Goal: Ask a question: Seek information or help from site administrators or community

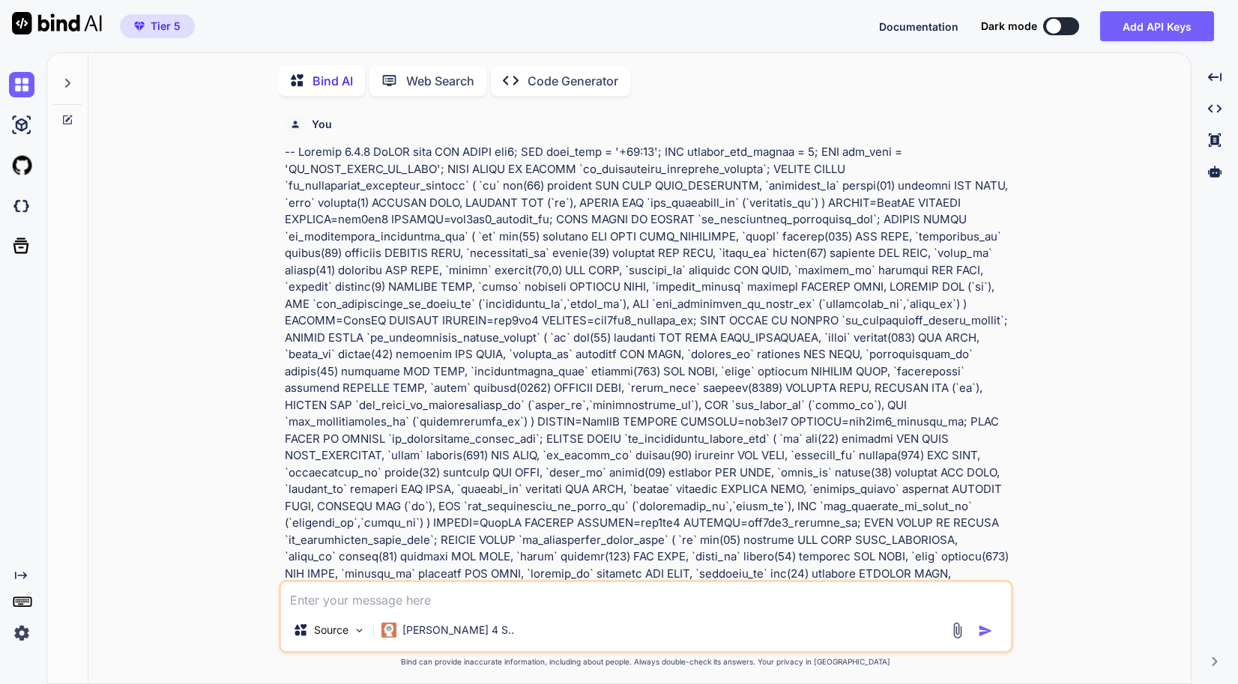
scroll to position [27412, 0]
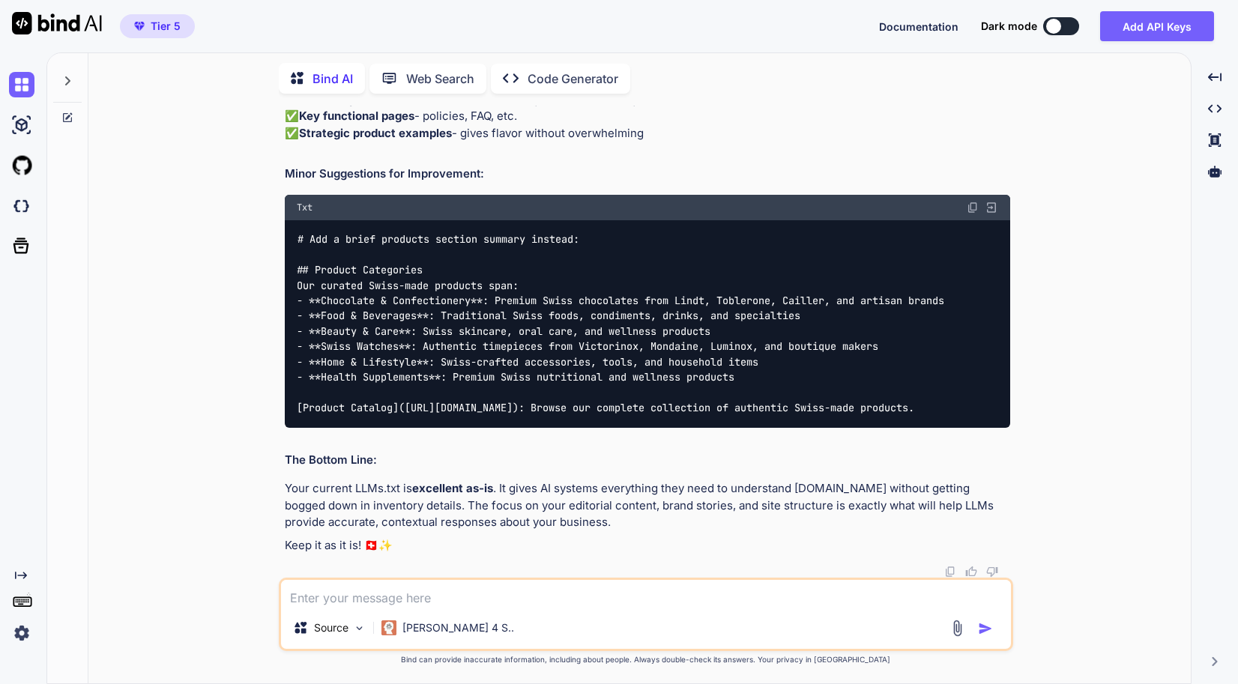
click at [17, 638] on img at bounding box center [21, 632] width 25 height 25
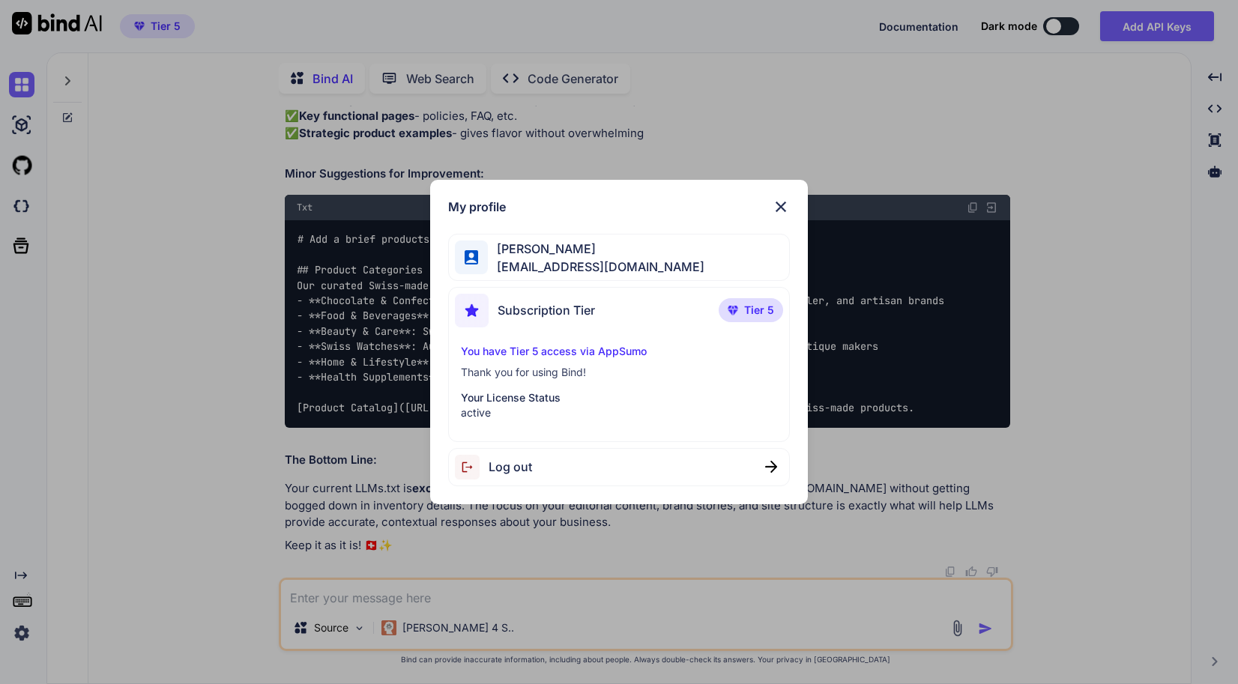
click at [226, 504] on div "My profile Yves Beljean swissmadedirect@gmail.com Subscription Tier Tier 5 You …" at bounding box center [619, 342] width 1238 height 684
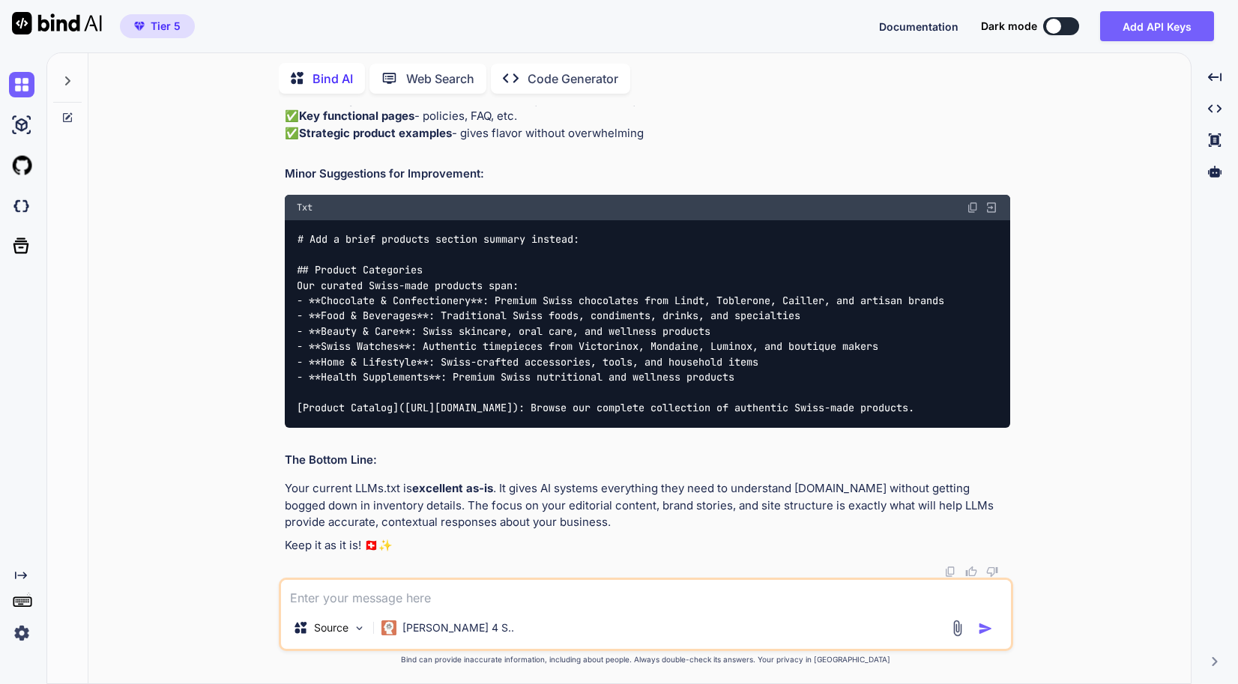
click at [53, 78] on div at bounding box center [67, 77] width 28 height 52
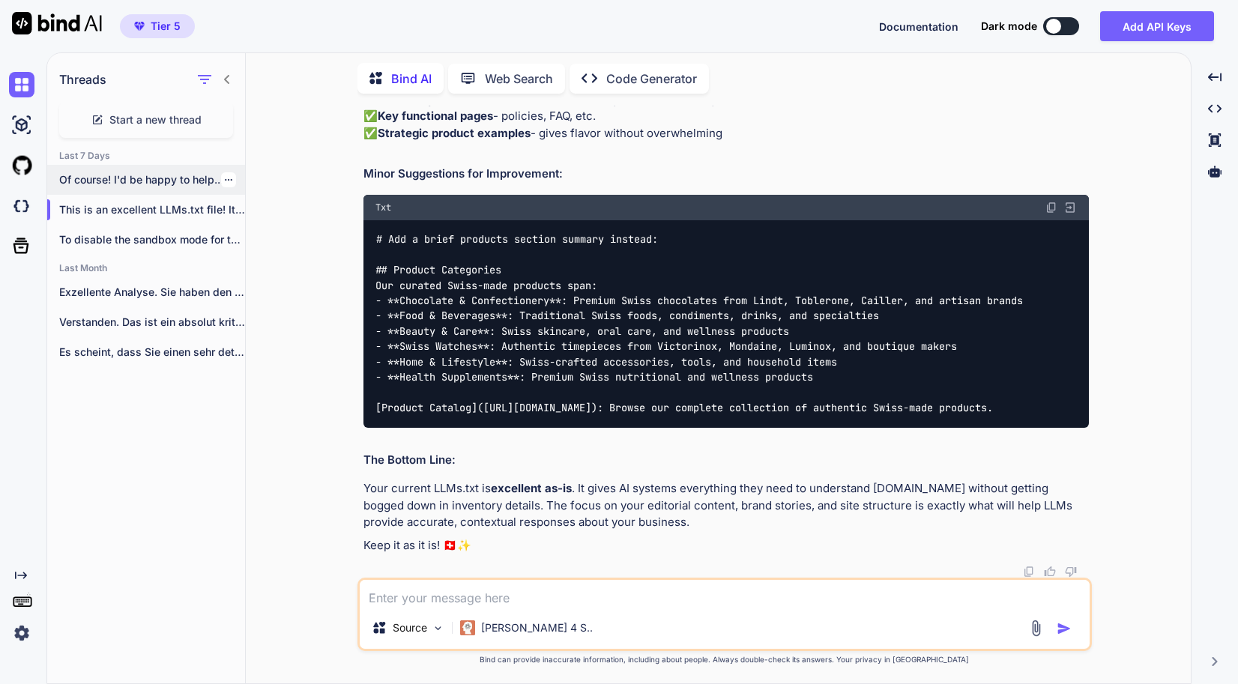
click at [187, 174] on p "Of course! I'd be happy to help..." at bounding box center [152, 179] width 186 height 15
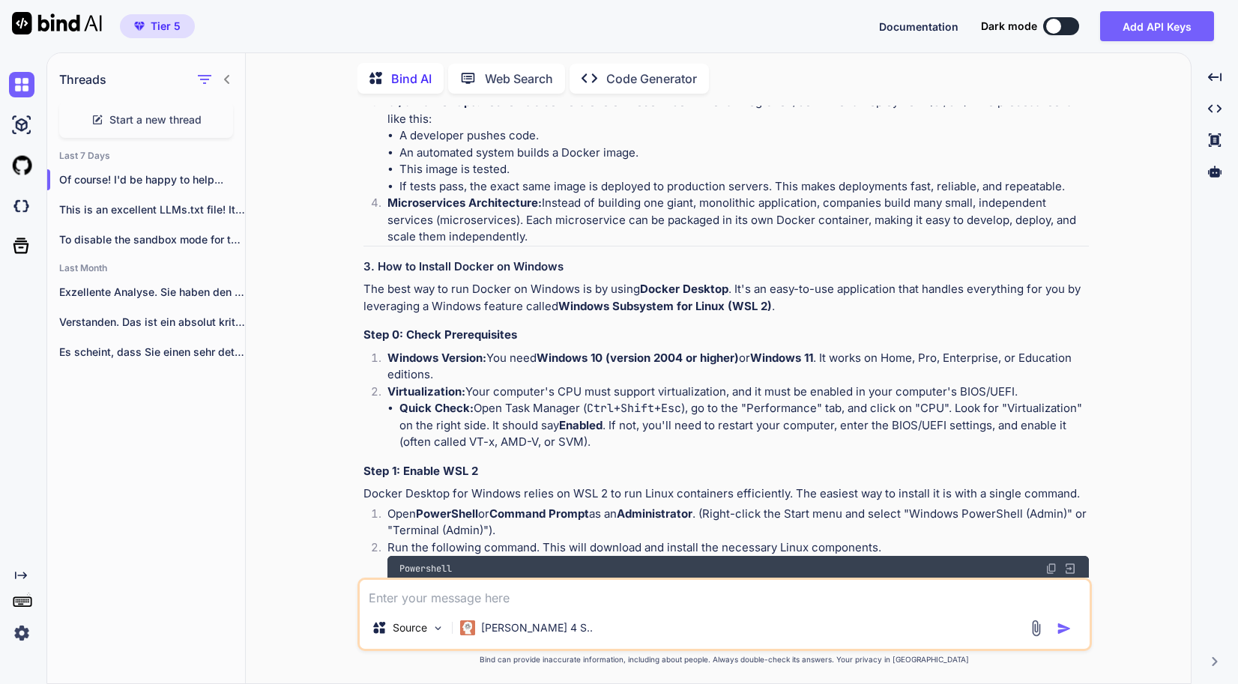
scroll to position [1274, 0]
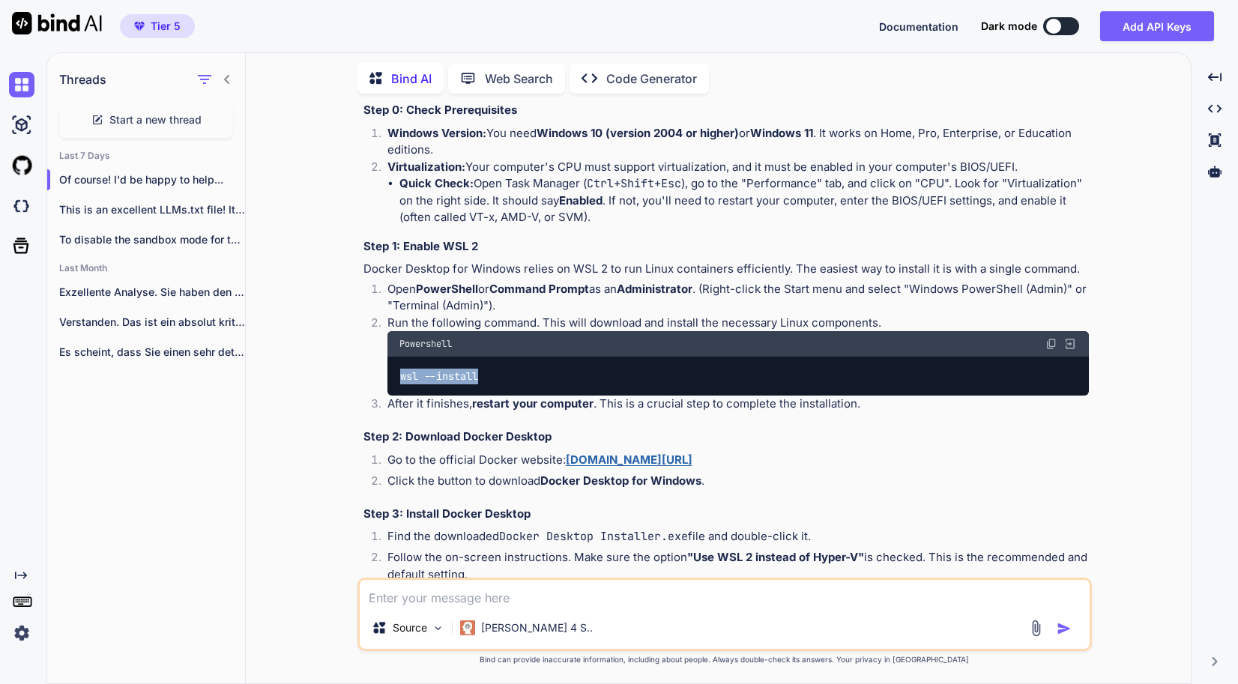
drag, startPoint x: 491, startPoint y: 375, endPoint x: 381, endPoint y: 369, distance: 110.3
click at [381, 369] on li "Run the following command. This will download and install the necessary Linux c…" at bounding box center [731, 356] width 713 height 82
click at [692, 458] on strong "[DOMAIN_NAME][URL]" at bounding box center [629, 460] width 127 height 14
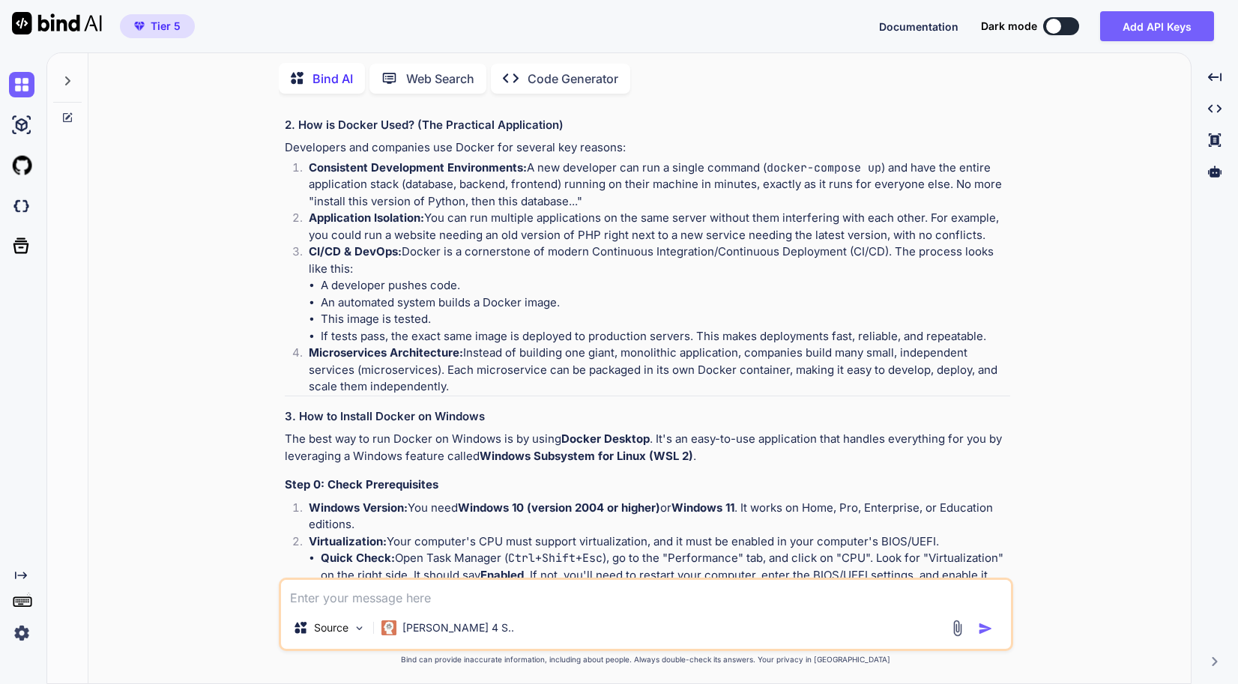
scroll to position [974, 0]
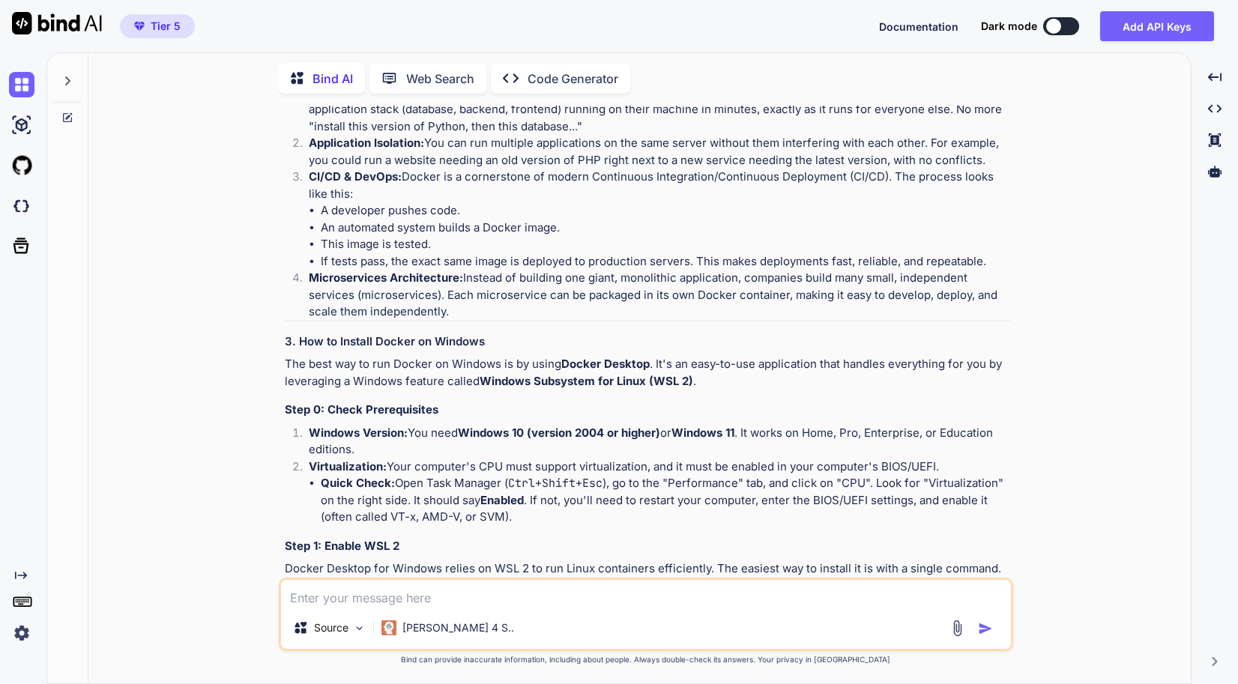
type textarea "x"
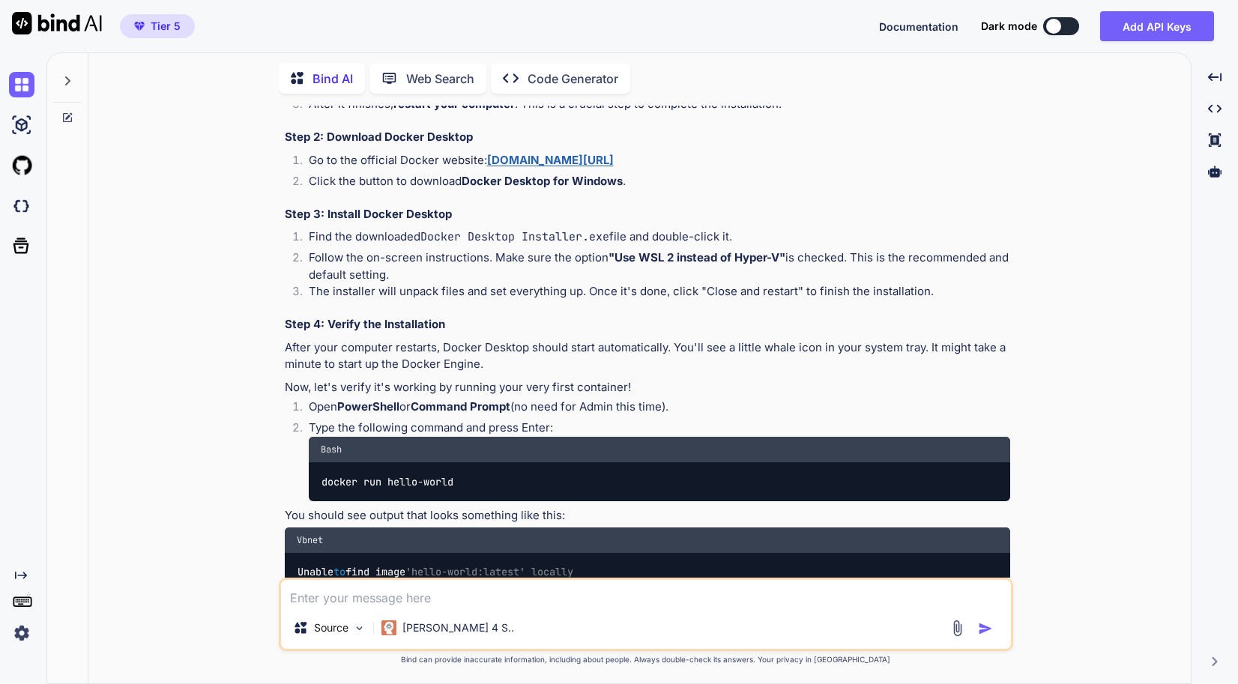
scroll to position [1424, 0]
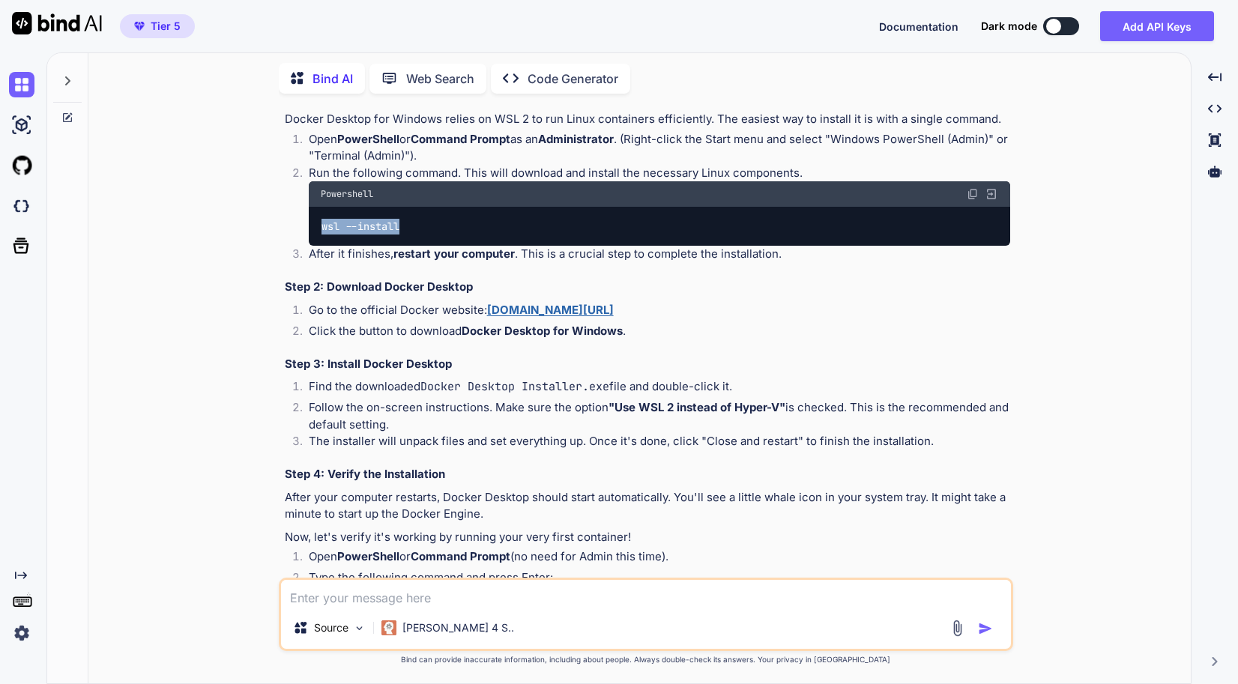
drag, startPoint x: 486, startPoint y: 230, endPoint x: 300, endPoint y: 232, distance: 186.6
click at [300, 232] on li "Run the following command. This will download and install the necessary Linux c…" at bounding box center [653, 206] width 713 height 82
drag, startPoint x: 300, startPoint y: 232, endPoint x: 372, endPoint y: 220, distance: 72.9
copy code "wsl --install"
click at [174, 505] on div "You i want to understand docker better, what is it and how it is used and hwo t…" at bounding box center [645, 395] width 1090 height 578
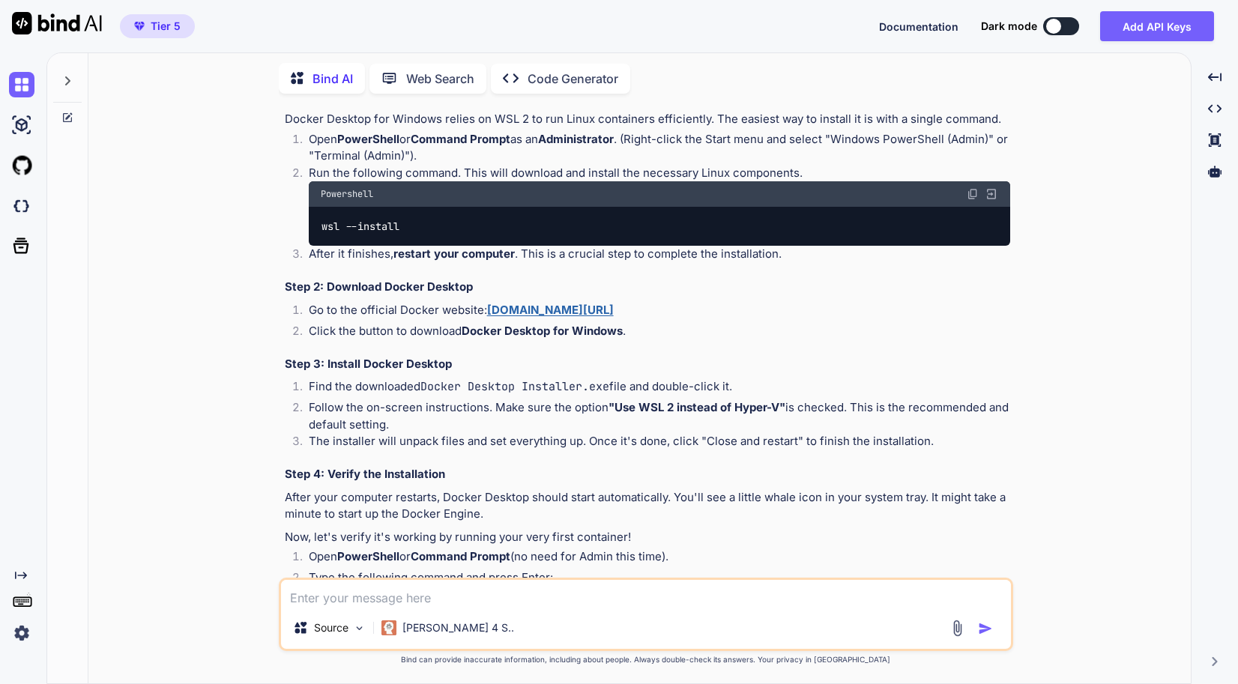
click at [229, 486] on div "You i want to understand docker better, what is it and how it is used and hwo t…" at bounding box center [645, 395] width 1090 height 578
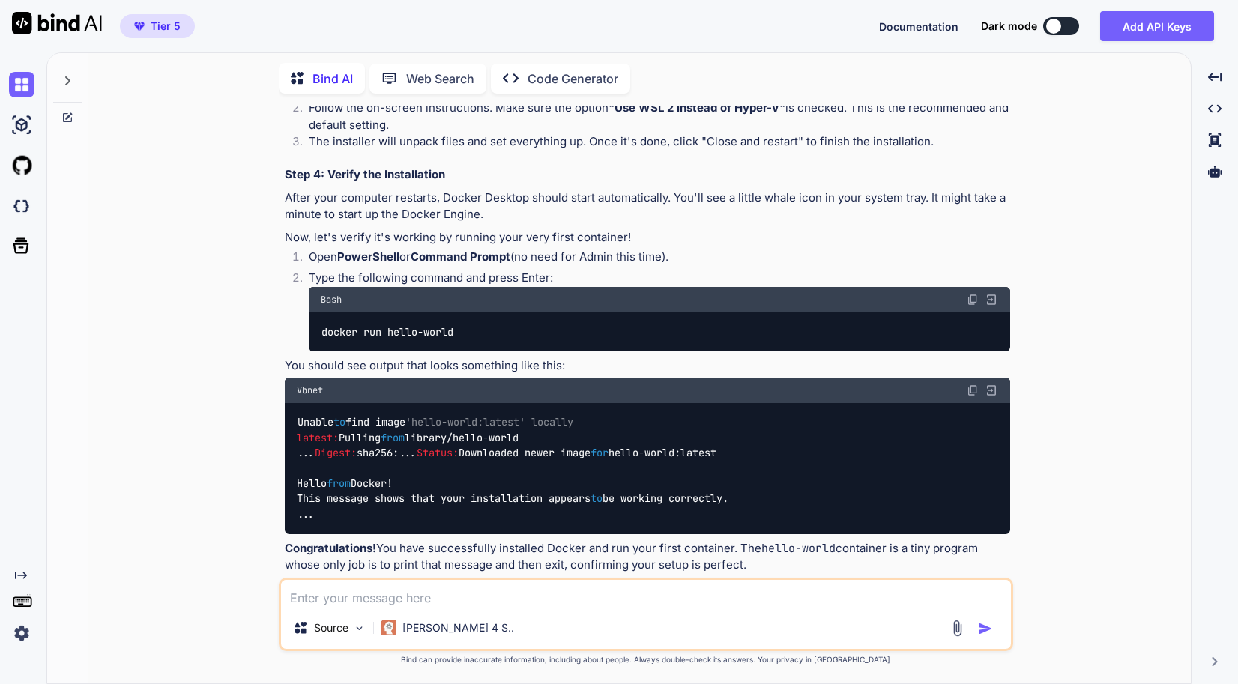
scroll to position [1771, 0]
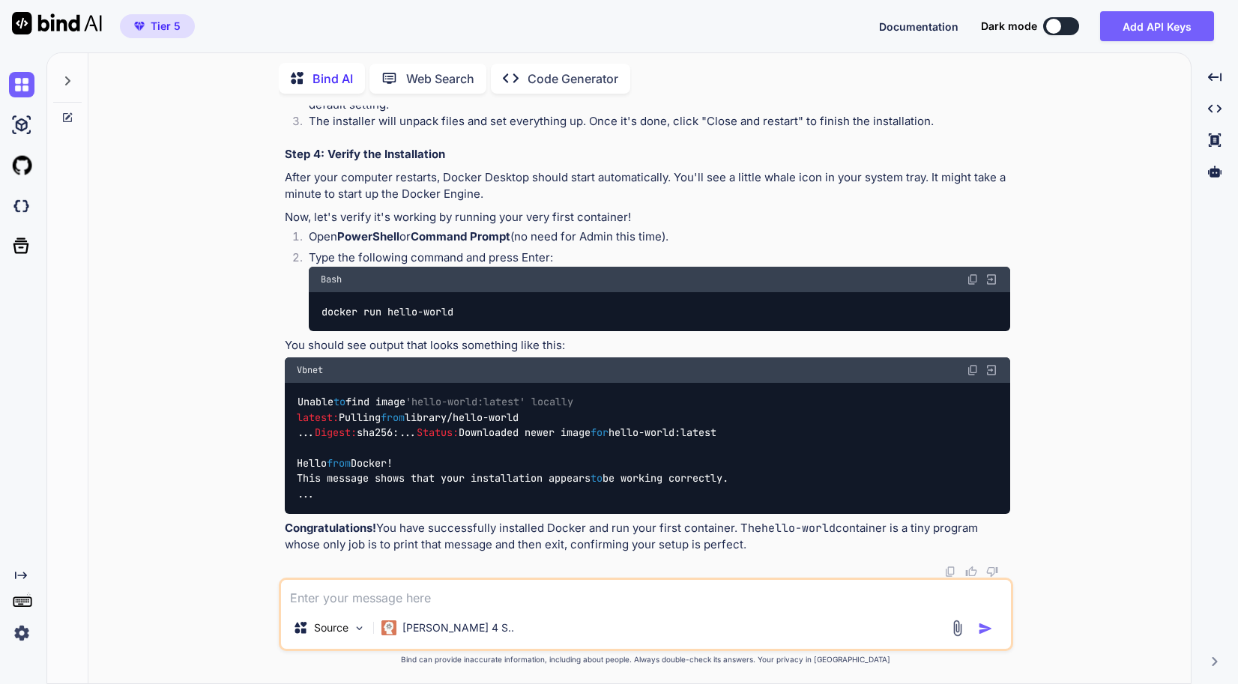
click at [381, 606] on textarea at bounding box center [646, 593] width 730 height 27
paste textarea "[URL][DOMAIN_NAME][DOMAIN_NAME][DOMAIN_NAME]"
type textarea "[URL][DOMAIN_NAME][DOMAIN_NAME][DOMAIN_NAME]"
type textarea "x"
type textarea "[URL][DOMAIN_NAME][DOMAIN_NAME][DOMAIN_NAME]"
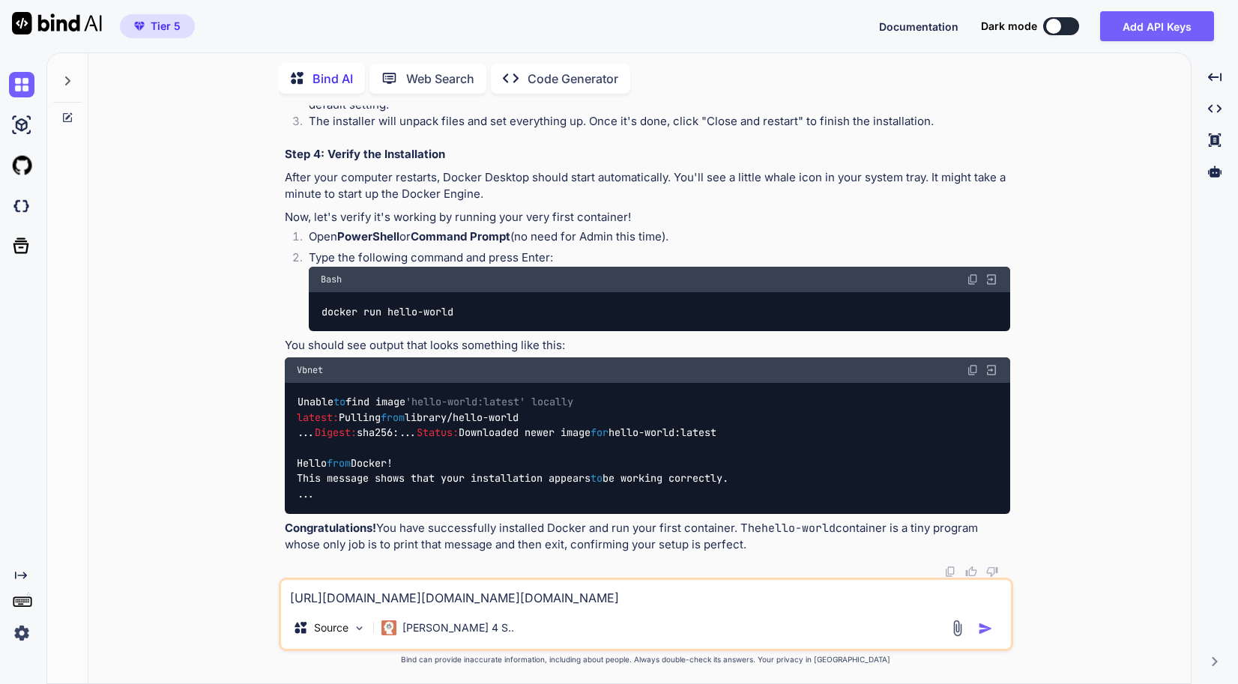
type textarea "x"
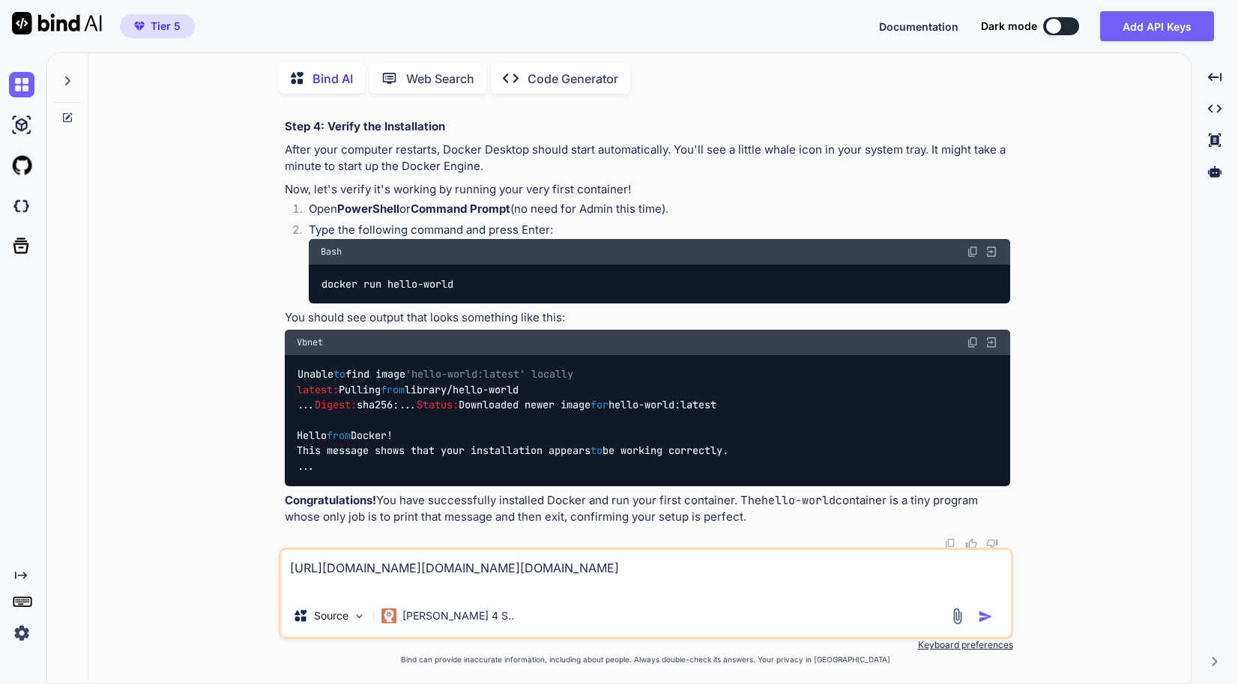
type textarea "[URL][DOMAIN_NAME][DOMAIN_NAME][DOMAIN_NAME] b"
type textarea "x"
type textarea "[URL][DOMAIN_NAME][DOMAIN_NAME][DOMAIN_NAME] ba"
type textarea "x"
type textarea "[URL][DOMAIN_NAME][DOMAIN_NAME][DOMAIN_NAME] bas"
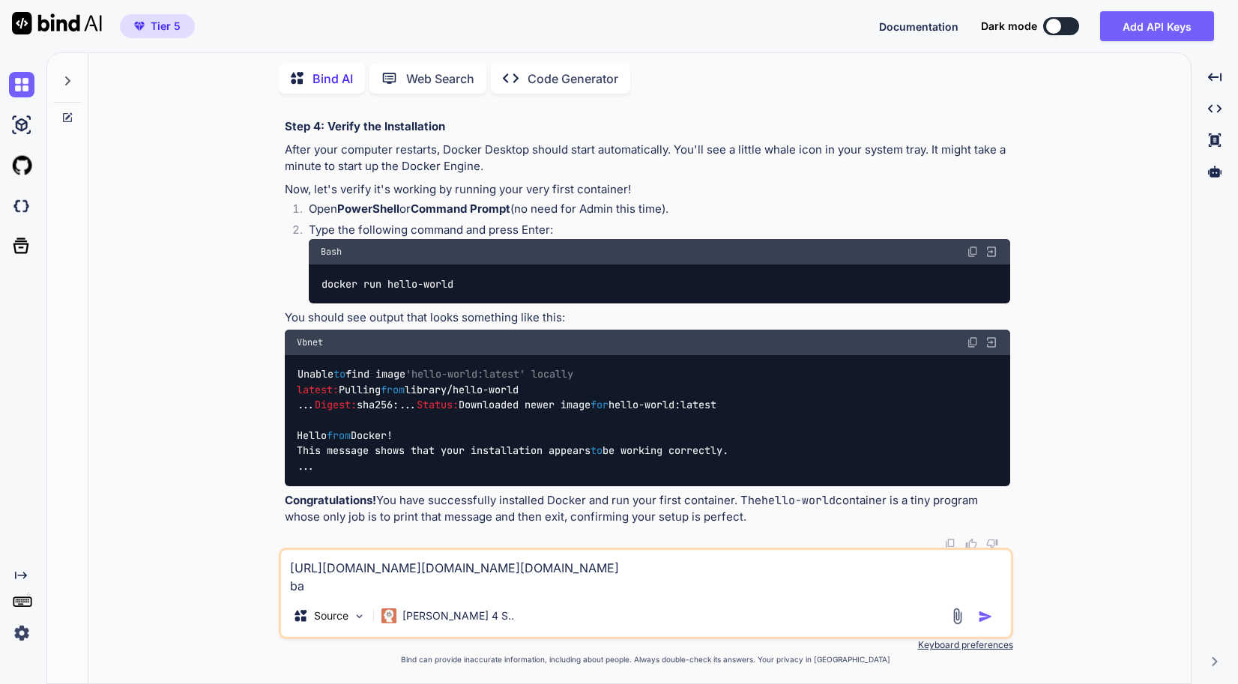
type textarea "x"
type textarea "[URL][DOMAIN_NAME][DOMAIN_NAME][DOMAIN_NAME] basi"
type textarea "x"
type textarea "[URL][DOMAIN_NAME][DOMAIN_NAME][DOMAIN_NAME] basic"
type textarea "x"
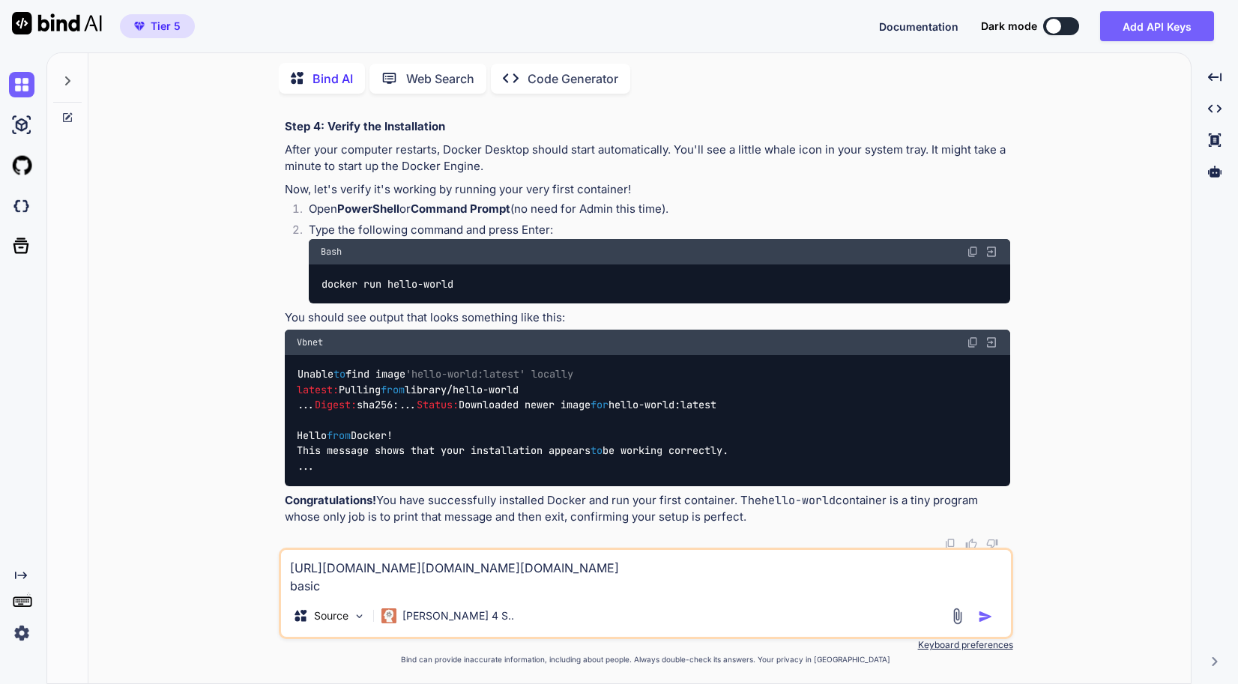
type textarea "[URL][DOMAIN_NAME][DOMAIN_NAME][DOMAIN_NAME] basica"
type textarea "x"
type textarea "[URL][DOMAIN_NAME][DOMAIN_NAME][DOMAIN_NAME] basical"
type textarea "x"
type textarea "[URL][DOMAIN_NAME][DOMAIN_NAME][DOMAIN_NAME] basicall"
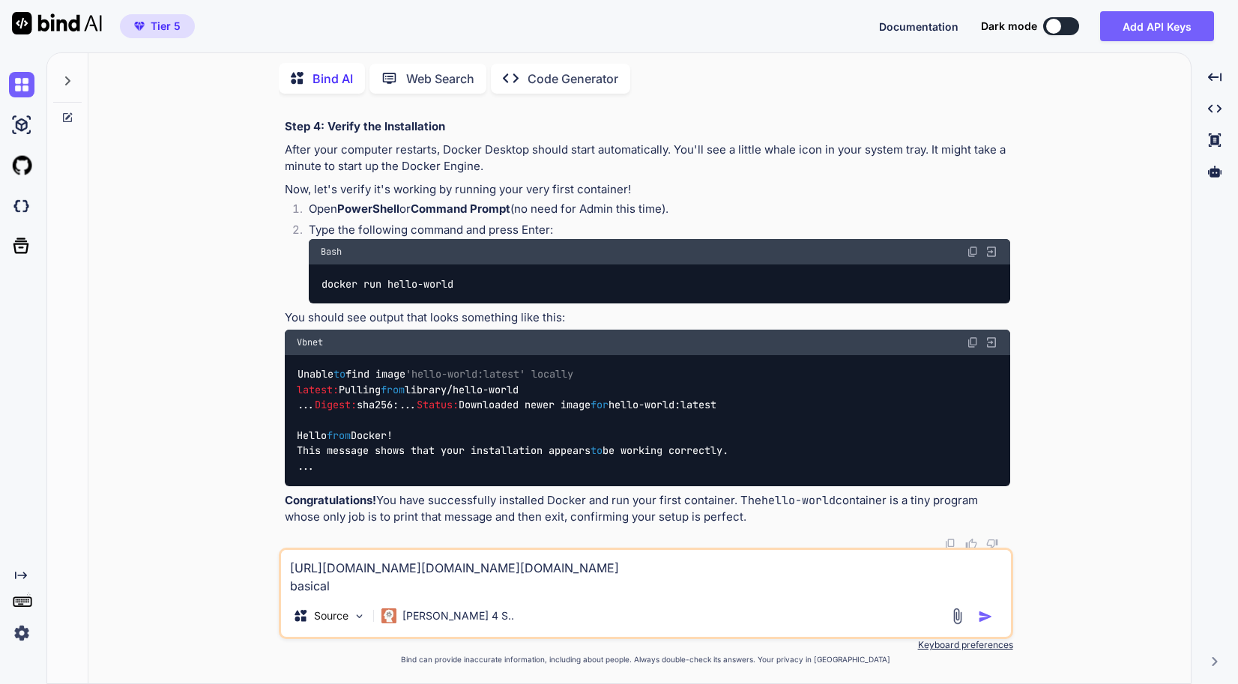
type textarea "x"
type textarea "[URL][DOMAIN_NAME][DOMAIN_NAME][DOMAIN_NAME] basically"
type textarea "x"
type textarea "[URL][DOMAIN_NAME][DOMAIN_NAME][DOMAIN_NAME] basically"
type textarea "x"
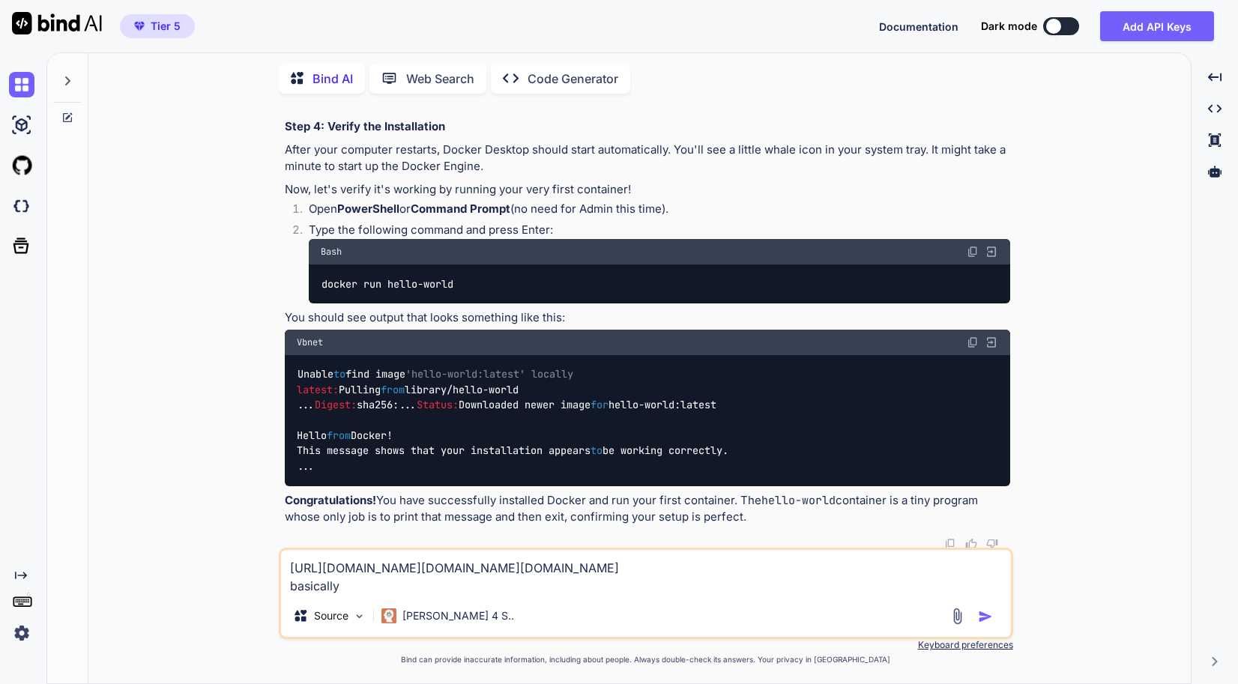
type textarea "[URL][DOMAIN_NAME][DOMAIN_NAME][DOMAIN_NAME] basically i"
type textarea "x"
type textarea "[URL][DOMAIN_NAME][DOMAIN_NAME][DOMAIN_NAME] basically i"
type textarea "x"
type textarea "[URL][DOMAIN_NAME][DOMAIN_NAME][DOMAIN_NAME] basically i w"
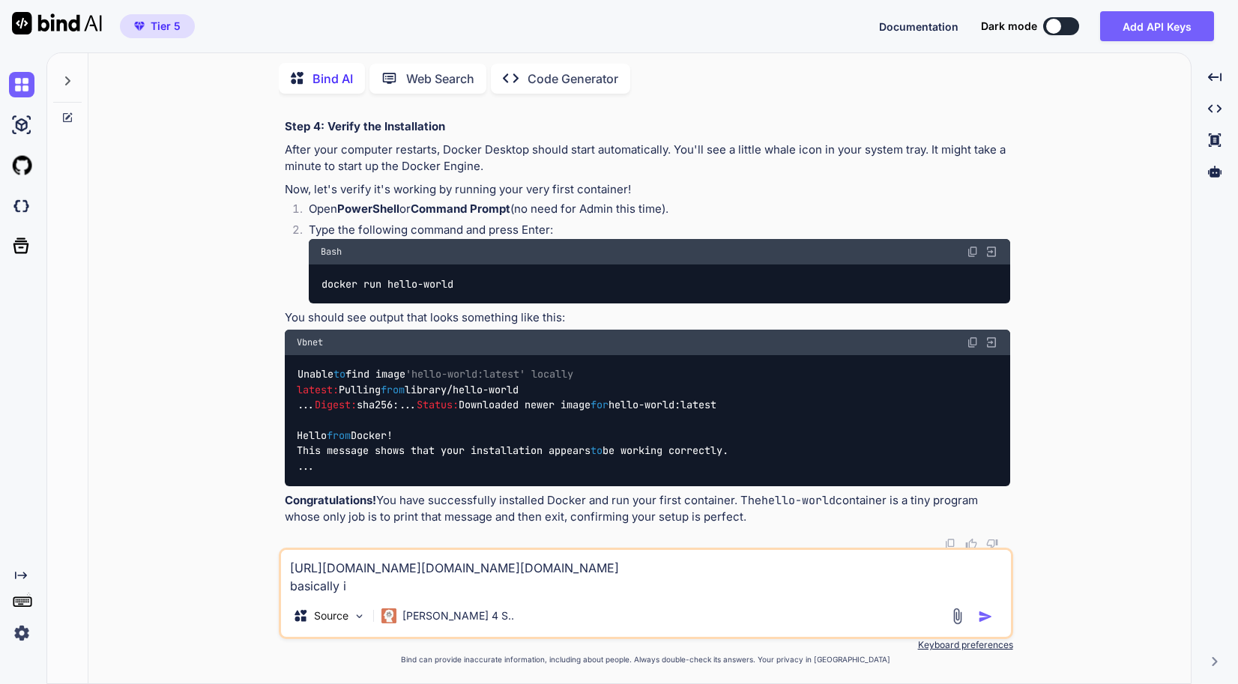
type textarea "x"
type textarea "[URL][DOMAIN_NAME][DOMAIN_NAME][DOMAIN_NAME] basically i wa"
type textarea "x"
type textarea "[URL][DOMAIN_NAME][DOMAIN_NAME][DOMAIN_NAME] basically i wan"
type textarea "x"
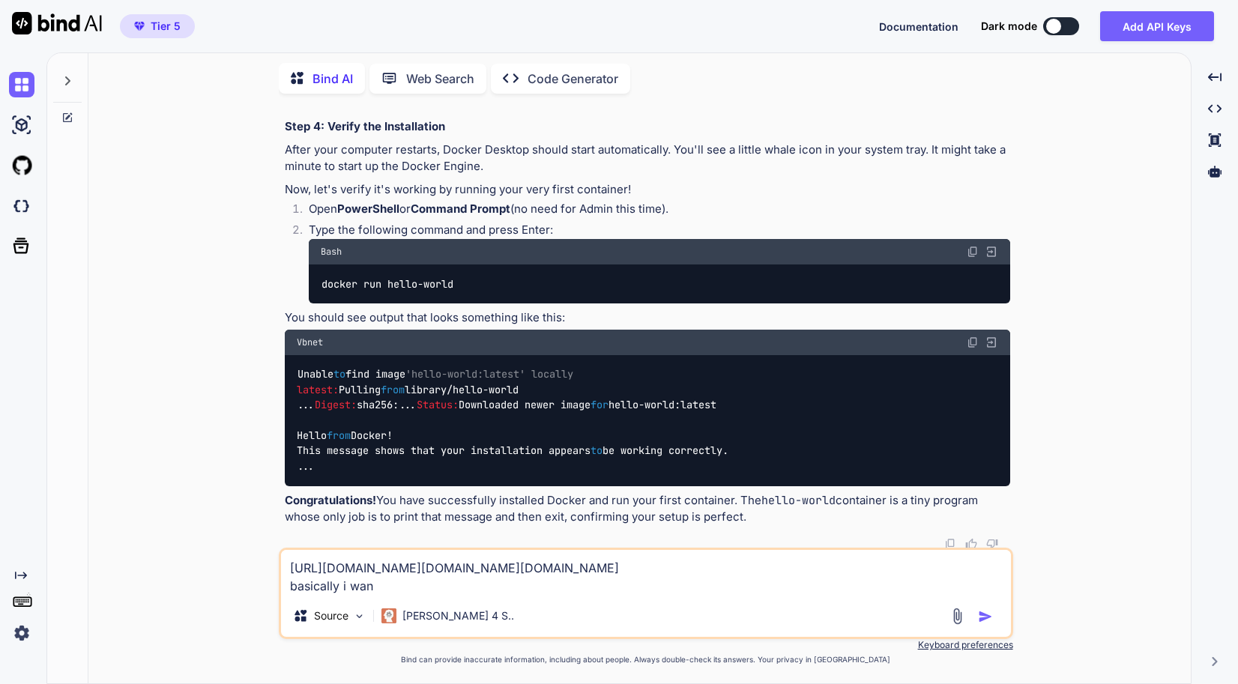
type textarea "[URL][DOMAIN_NAME][DOMAIN_NAME][DOMAIN_NAME] basically i want"
type textarea "x"
type textarea "[URL][DOMAIN_NAME][DOMAIN_NAME][DOMAIN_NAME] basically i want"
type textarea "x"
type textarea "[URL][DOMAIN_NAME][DOMAIN_NAME][DOMAIN_NAME] basically i want t"
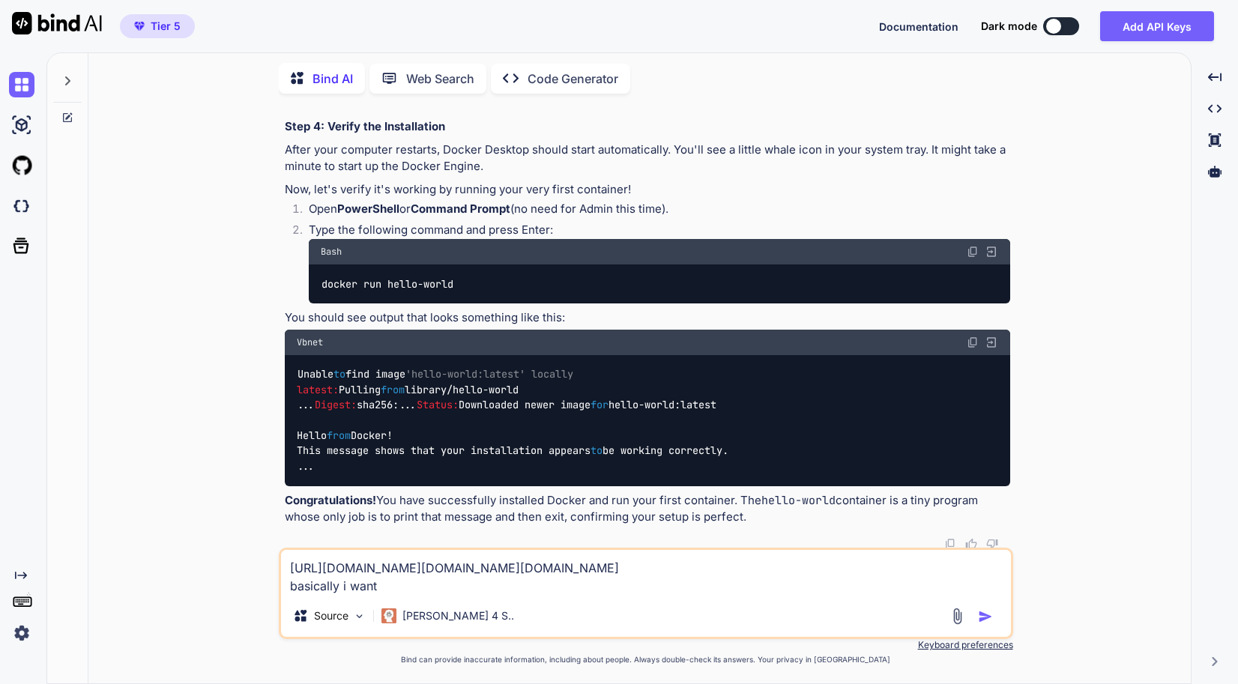
type textarea "x"
type textarea "[URL][DOMAIN_NAME][DOMAIN_NAME][DOMAIN_NAME] basically i want to"
type textarea "x"
type textarea "[URL][DOMAIN_NAME][DOMAIN_NAME][DOMAIN_NAME] basically i want to"
type textarea "x"
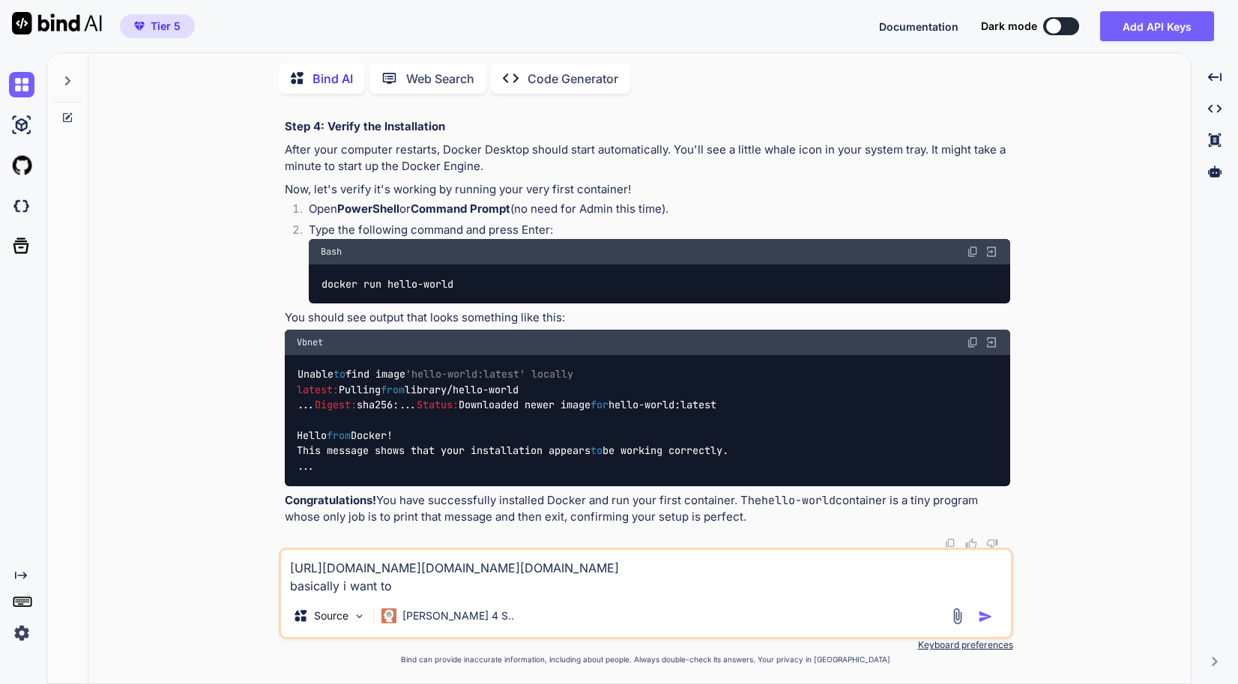
type textarea "[URL][DOMAIN_NAME][DOMAIN_NAME][DOMAIN_NAME] basically i want to r"
type textarea "x"
type textarea "[URL][DOMAIN_NAME][DOMAIN_NAME][DOMAIN_NAME] basically i want to ru"
type textarea "x"
type textarea "[URL][DOMAIN_NAME][DOMAIN_NAME][DOMAIN_NAME] basically i want to run"
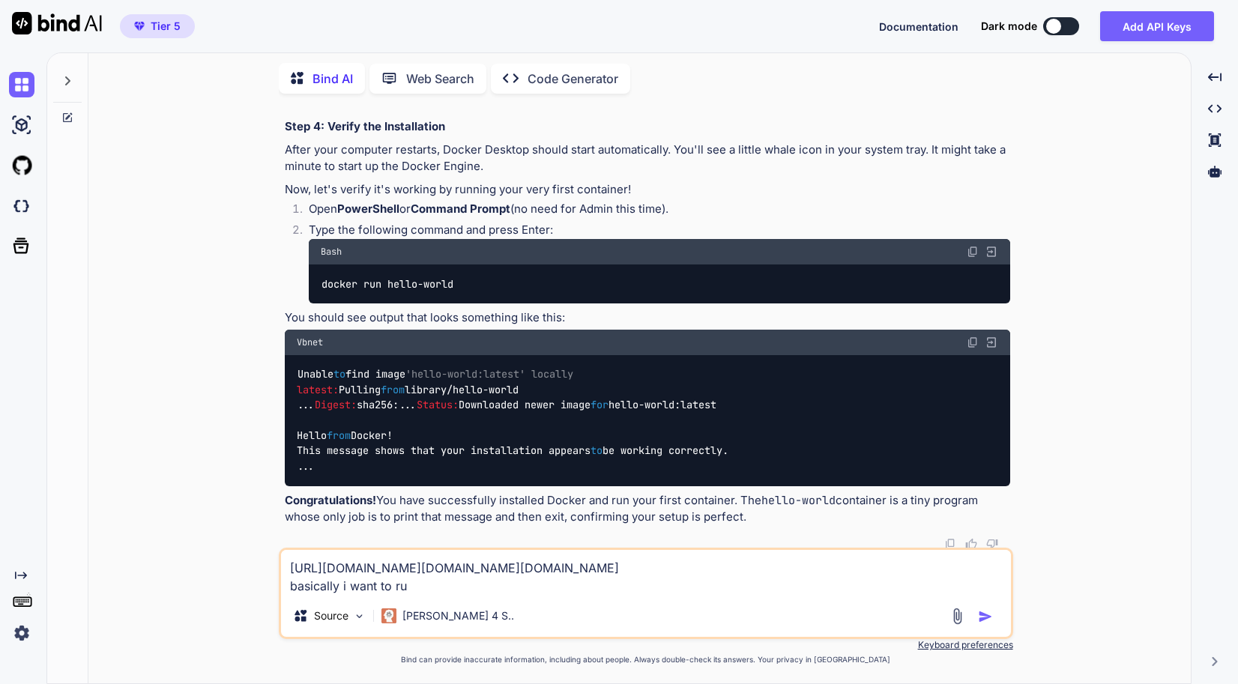
type textarea "x"
type textarea "[URL][DOMAIN_NAME][DOMAIN_NAME][DOMAIN_NAME] basically i want to run"
type textarea "x"
type textarea "[URL][DOMAIN_NAME][DOMAIN_NAME][DOMAIN_NAME] basically i want to run t"
type textarea "x"
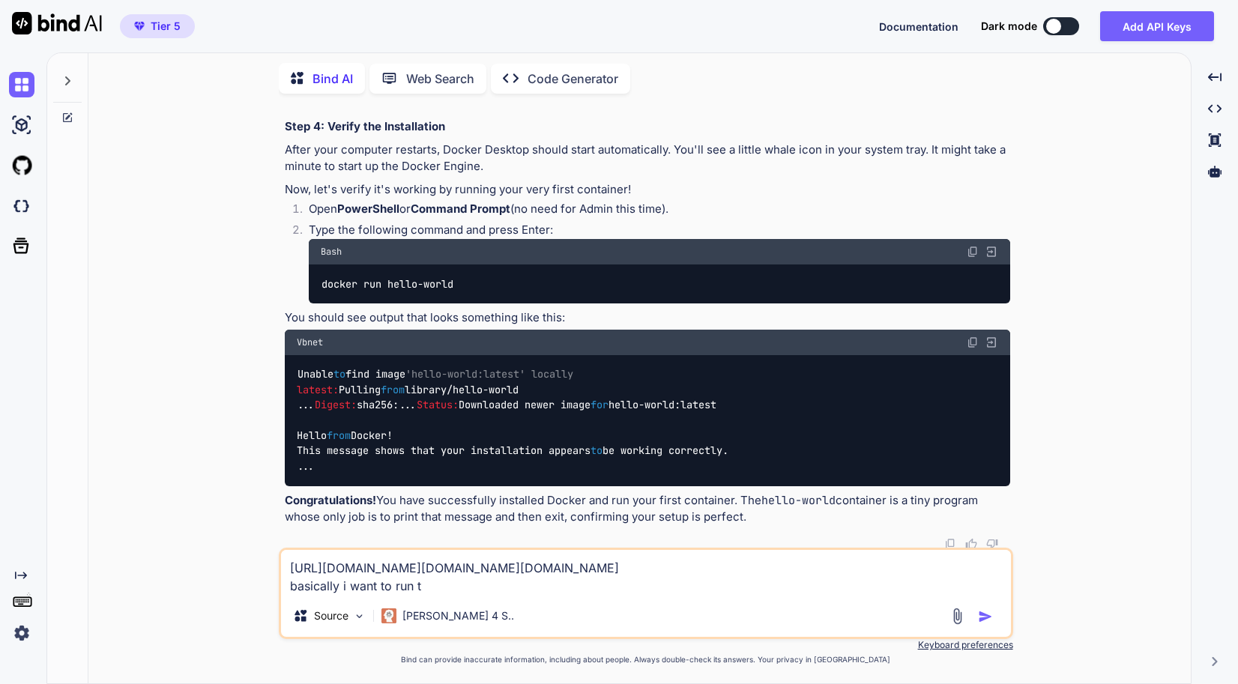
type textarea "[URL][DOMAIN_NAME][DOMAIN_NAME][DOMAIN_NAME] basically i want to run th"
type textarea "x"
type textarea "[URL][DOMAIN_NAME][DOMAIN_NAME][DOMAIN_NAME] basically i want to run thi"
type textarea "x"
type textarea "[URL][DOMAIN_NAME][DOMAIN_NAME][DOMAIN_NAME] basically i want to run this"
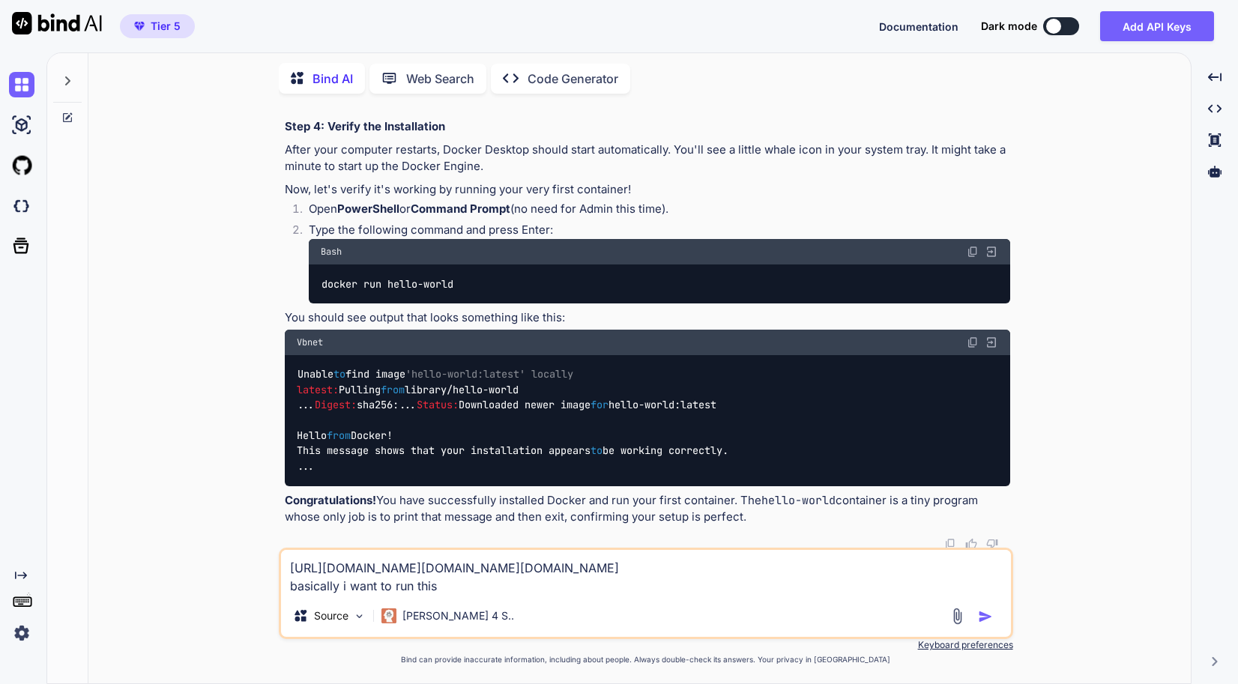
type textarea "x"
type textarea "[URL][DOMAIN_NAME][DOMAIN_NAME][DOMAIN_NAME] basically i want to run this"
type textarea "x"
type textarea "[URL][DOMAIN_NAME][DOMAIN_NAME][DOMAIN_NAME] basically i want to run this a"
type textarea "x"
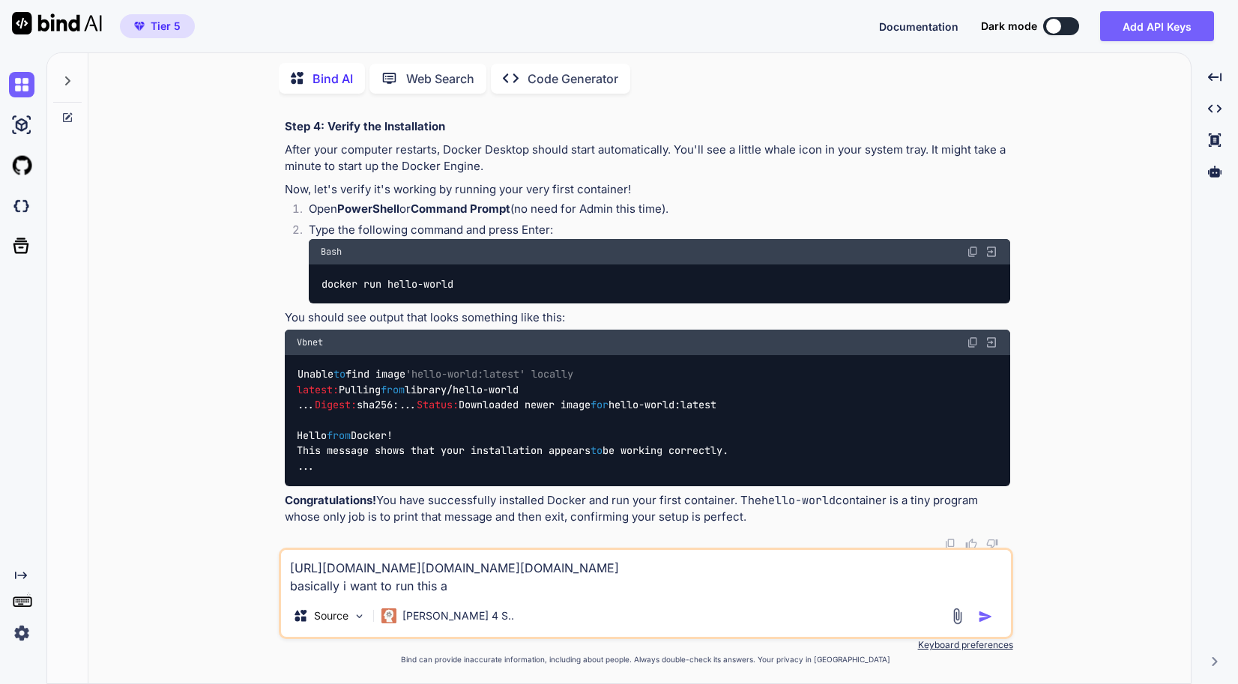
type textarea "[URL][DOMAIN_NAME][DOMAIN_NAME][DOMAIN_NAME] basically i want to run this an"
type textarea "x"
type textarea "[URL][DOMAIN_NAME][DOMAIN_NAME][DOMAIN_NAME] basically i want to run this and"
type textarea "x"
type textarea "[URL][DOMAIN_NAME][DOMAIN_NAME][DOMAIN_NAME] basically i want to run this and"
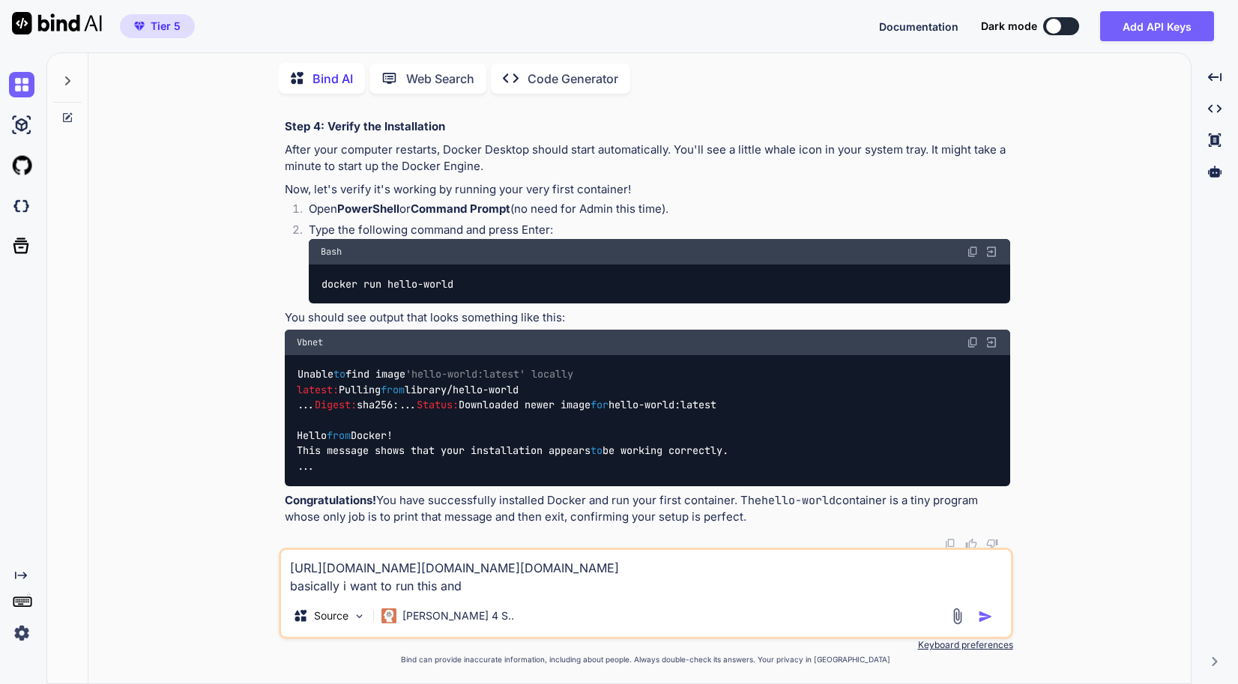
type textarea "x"
type textarea "[URL][DOMAIN_NAME][DOMAIN_NAME][DOMAIN_NAME] basically i want to run this and a"
type textarea "x"
type textarea "[URL][DOMAIN_NAME][DOMAIN_NAME][DOMAIN_NAME] basically i want to run this and au"
type textarea "x"
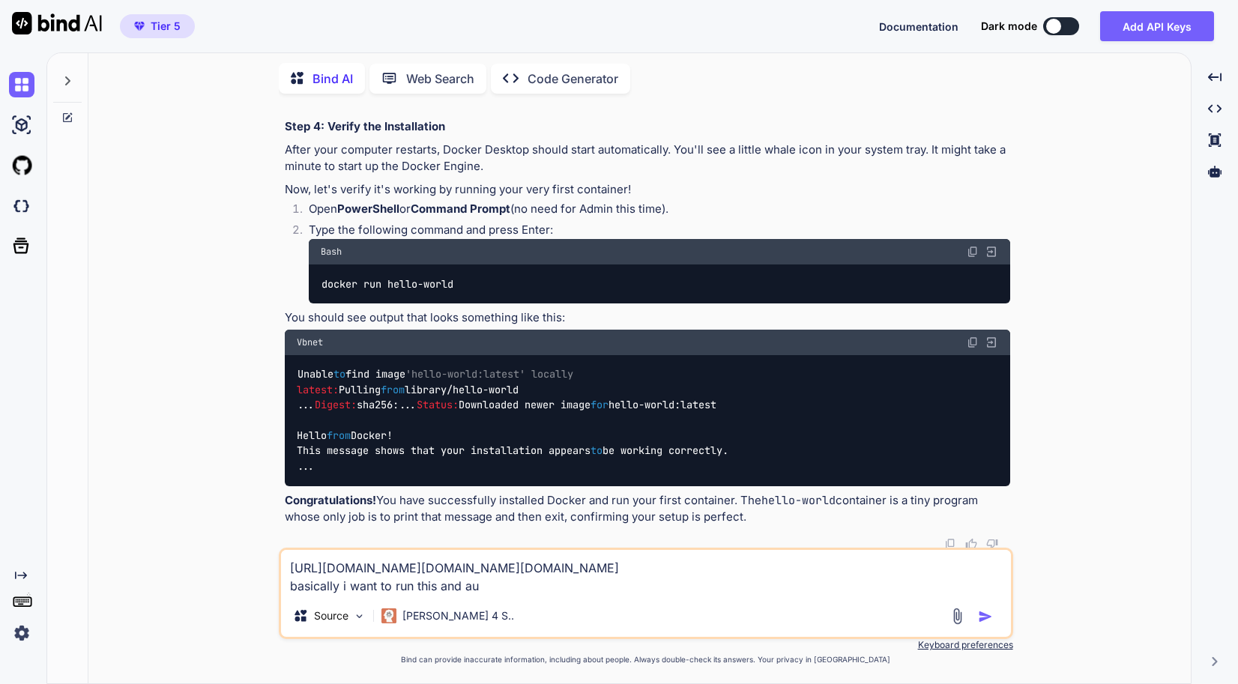
type textarea "[URL][DOMAIN_NAME][DOMAIN_NAME][DOMAIN_NAME] basically i want to run this and a…"
type textarea "x"
type textarea "[URL][DOMAIN_NAME][DOMAIN_NAME][DOMAIN_NAME] basically i want to run this and a…"
type textarea "x"
type textarea "[URL][DOMAIN_NAME][DOMAIN_NAME][DOMAIN_NAME] basically i want to run this and a…"
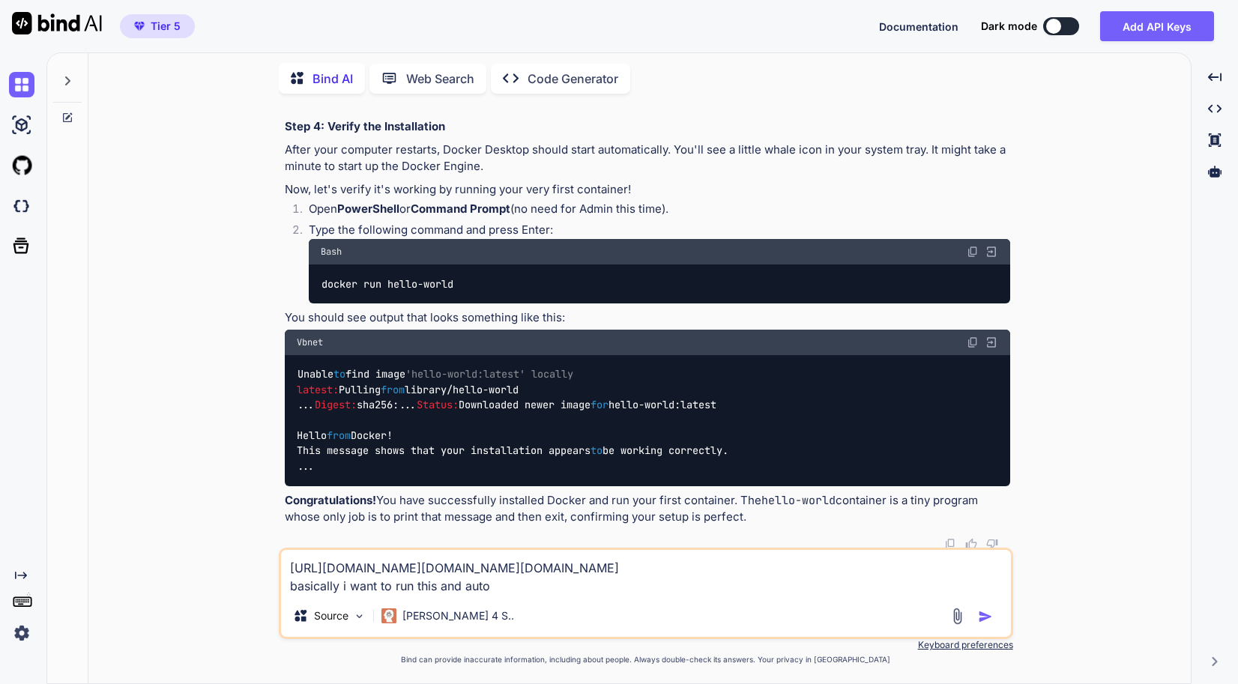
type textarea "x"
type textarea "[URL][DOMAIN_NAME][DOMAIN_NAME][DOMAIN_NAME] basically i want to run this and a…"
type textarea "x"
type textarea "[URL][DOMAIN_NAME][DOMAIN_NAME][DOMAIN_NAME] basically i want to run this and a…"
type textarea "x"
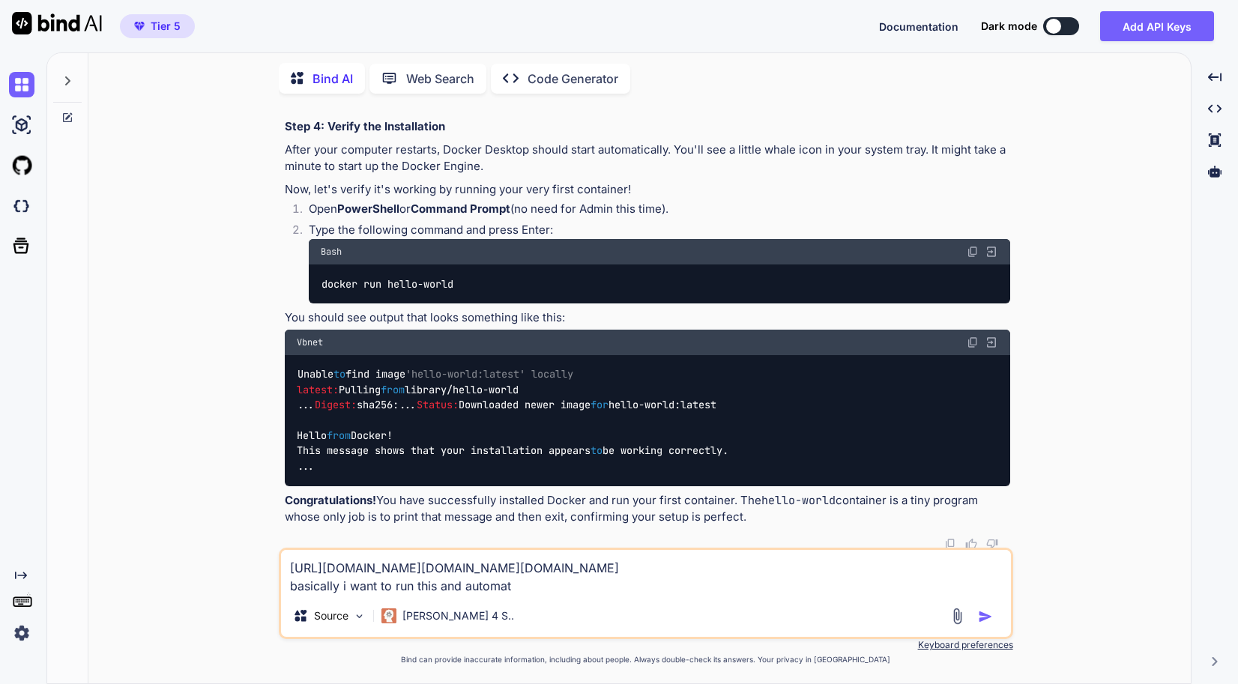
type textarea "[URL][DOMAIN_NAME][DOMAIN_NAME][DOMAIN_NAME] basically i want to run this and a…"
type textarea "x"
type textarea "[URL][DOMAIN_NAME][DOMAIN_NAME][DOMAIN_NAME] basically i want to run this and a…"
type textarea "x"
type textarea "[URL][DOMAIN_NAME][DOMAIN_NAME][DOMAIN_NAME] basically i want to run this and a…"
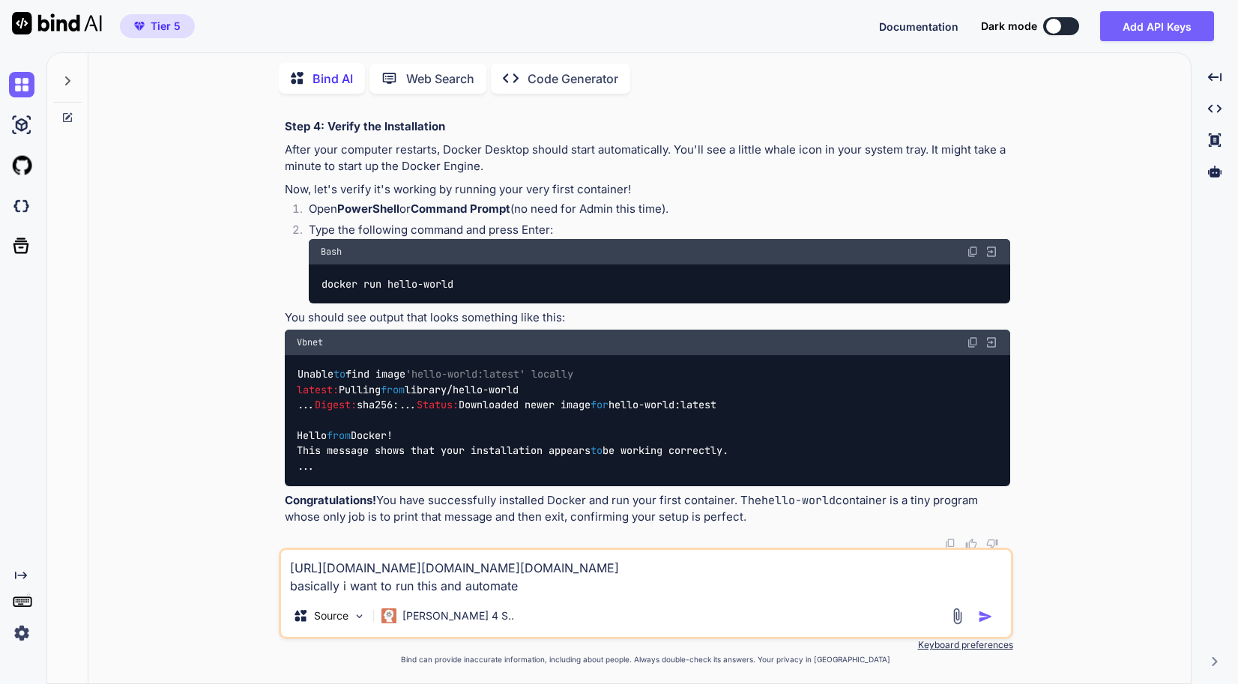
type textarea "x"
type textarea "[URL][DOMAIN_NAME][DOMAIN_NAME][DOMAIN_NAME] basically i want to run this and a…"
type textarea "x"
type textarea "[URL][DOMAIN_NAME][DOMAIN_NAME][DOMAIN_NAME] basically i want to run this and a…"
type textarea "x"
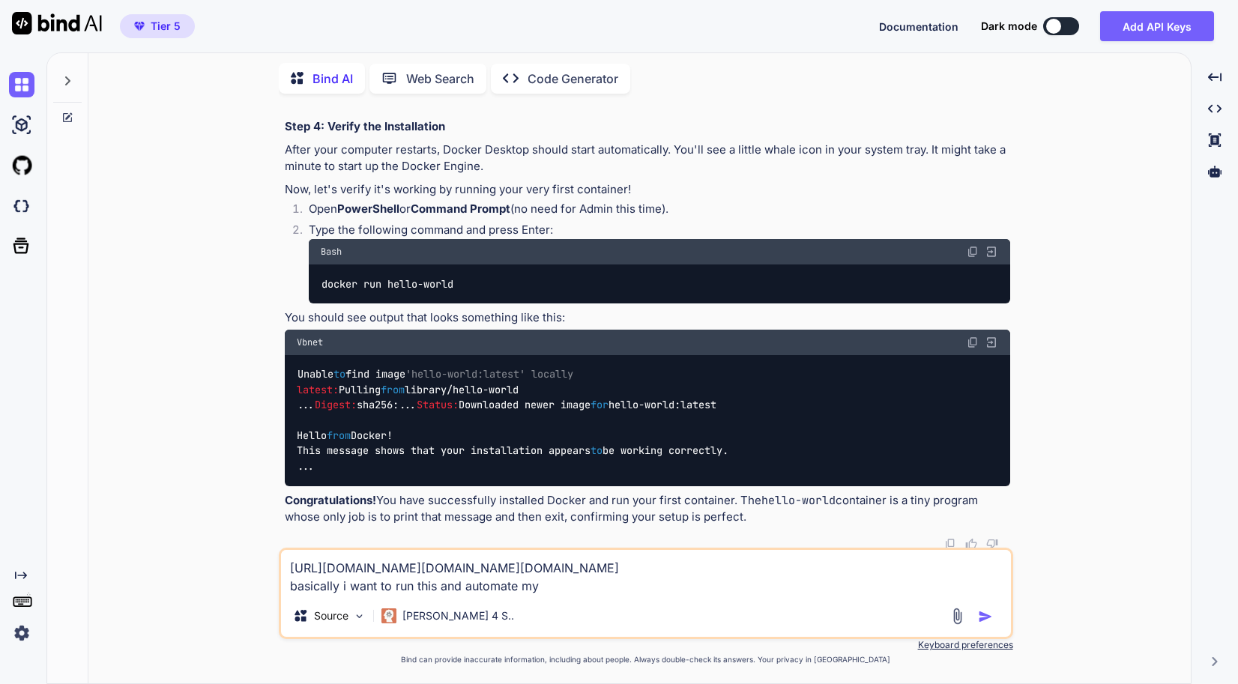
type textarea "[URL][DOMAIN_NAME][DOMAIN_NAME][DOMAIN_NAME] basically i want to run this and a…"
type textarea "x"
type textarea "[URL][DOMAIN_NAME][DOMAIN_NAME][DOMAIN_NAME] basically i want to run this and a…"
type textarea "x"
type textarea "[URL][DOMAIN_NAME][DOMAIN_NAME][DOMAIN_NAME] basically i want to run this and a…"
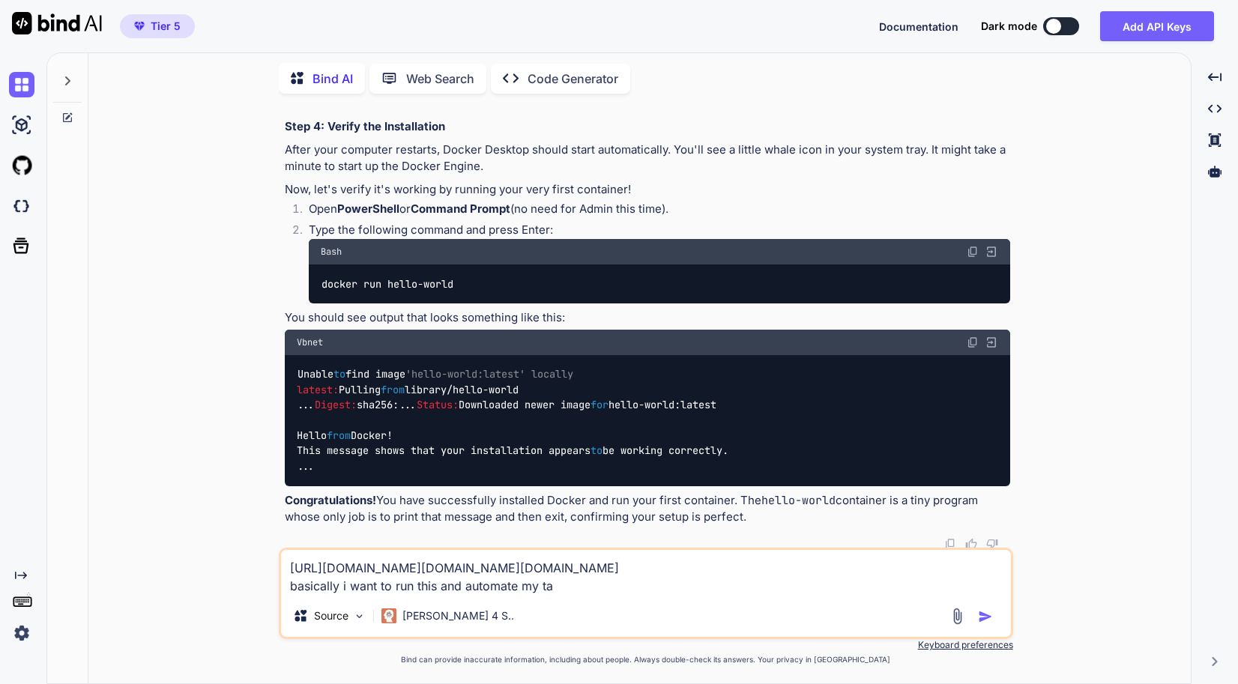
type textarea "x"
type textarea "[URL][DOMAIN_NAME][DOMAIN_NAME][DOMAIN_NAME] basically i want to run this and a…"
type textarea "x"
type textarea "[URL][DOMAIN_NAME][DOMAIN_NAME][DOMAIN_NAME] basically i want to run this and a…"
type textarea "x"
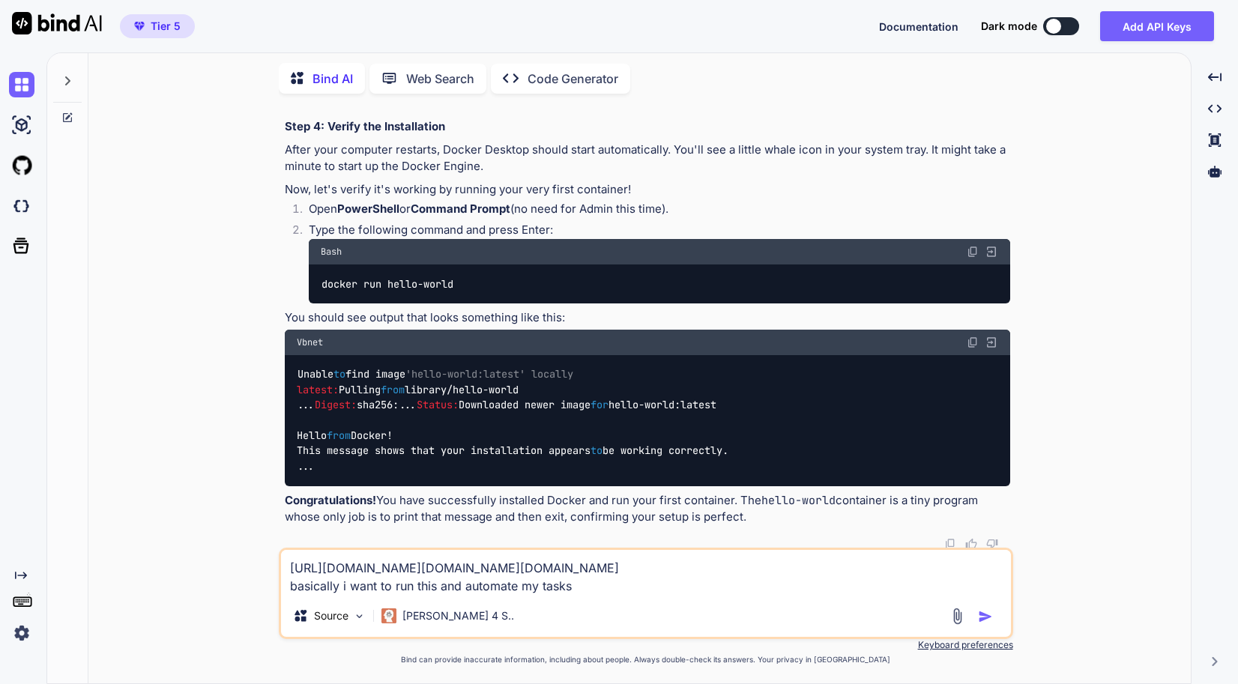
type textarea "[URL][DOMAIN_NAME][DOMAIN_NAME][DOMAIN_NAME] basically i want to run this and a…"
type textarea "x"
type textarea "[URL][DOMAIN_NAME][DOMAIN_NAME][DOMAIN_NAME] basically i want to run this and a…"
type textarea "x"
type textarea "[URL][DOMAIN_NAME][DOMAIN_NAME][DOMAIN_NAME] basically i want to run this and a…"
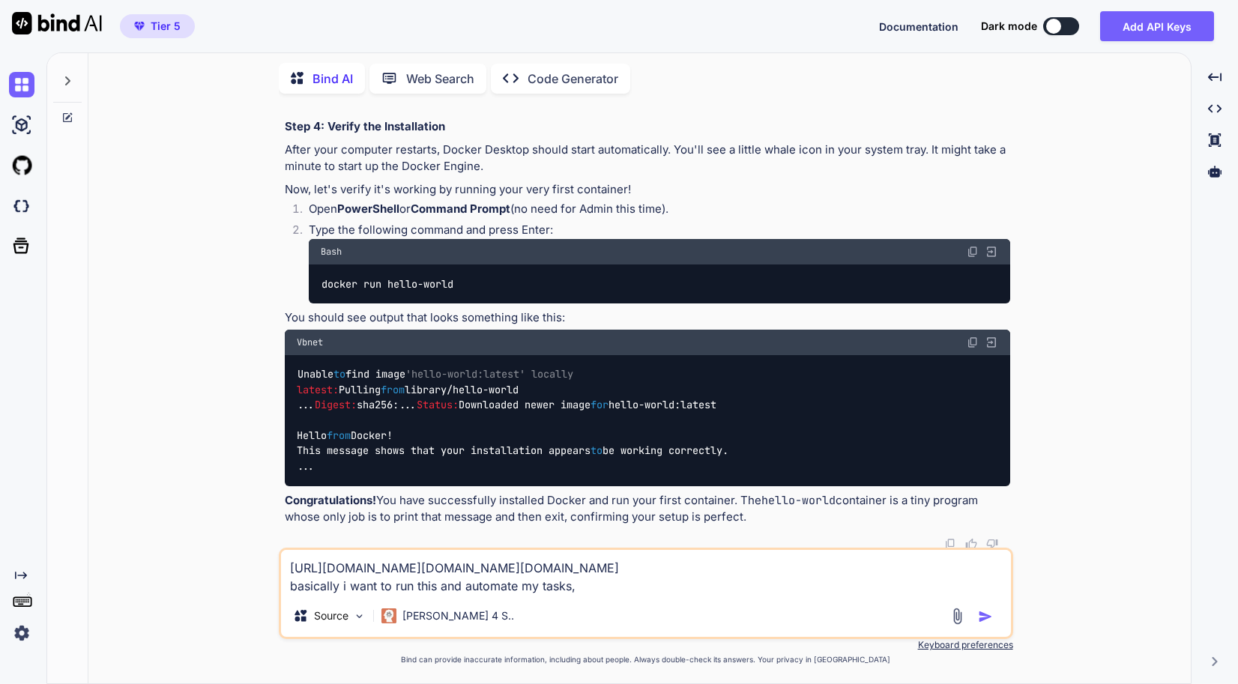
type textarea "x"
type textarea "[URL][DOMAIN_NAME][DOMAIN_NAME][DOMAIN_NAME] basically i want to run this and a…"
type textarea "x"
type textarea "[URL][DOMAIN_NAME][DOMAIN_NAME][DOMAIN_NAME] basically i want to run this and a…"
type textarea "x"
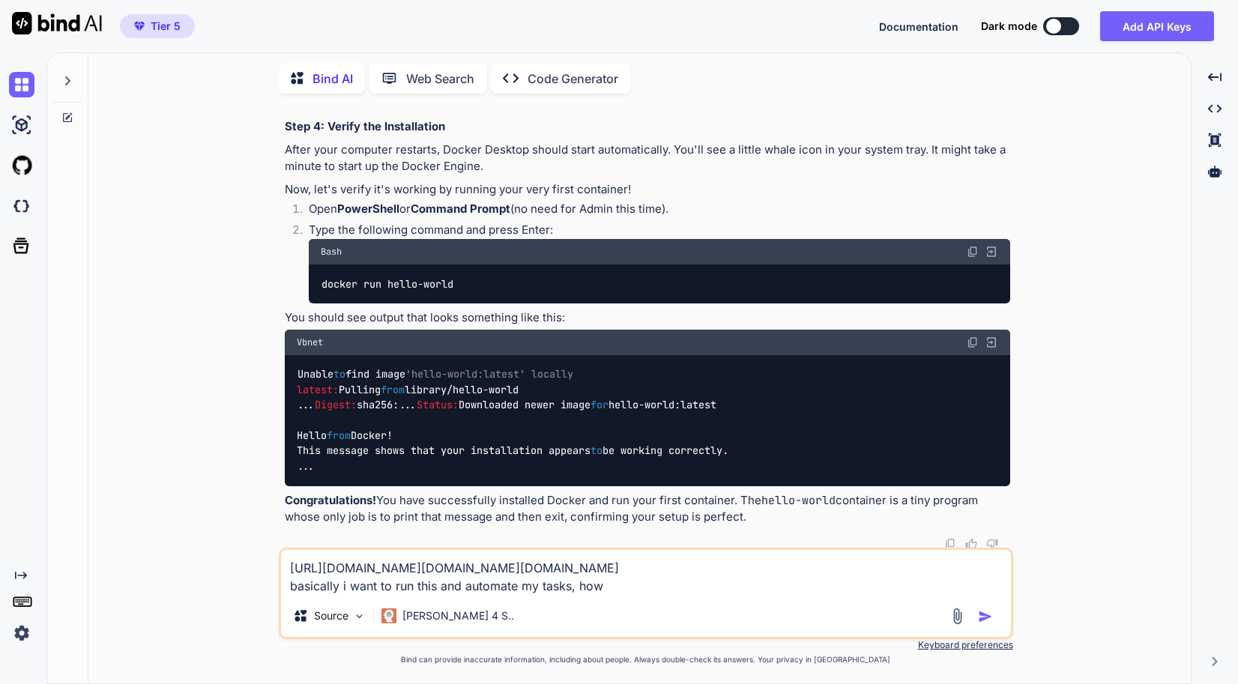
type textarea "[URL][DOMAIN_NAME][DOMAIN_NAME][DOMAIN_NAME] basically i want to run this and a…"
type textarea "x"
type textarea "[URL][DOMAIN_NAME][DOMAIN_NAME][DOMAIN_NAME] basically i want to run this and a…"
type textarea "x"
type textarea "[URL][DOMAIN_NAME][DOMAIN_NAME][DOMAIN_NAME] basically i want to run this and a…"
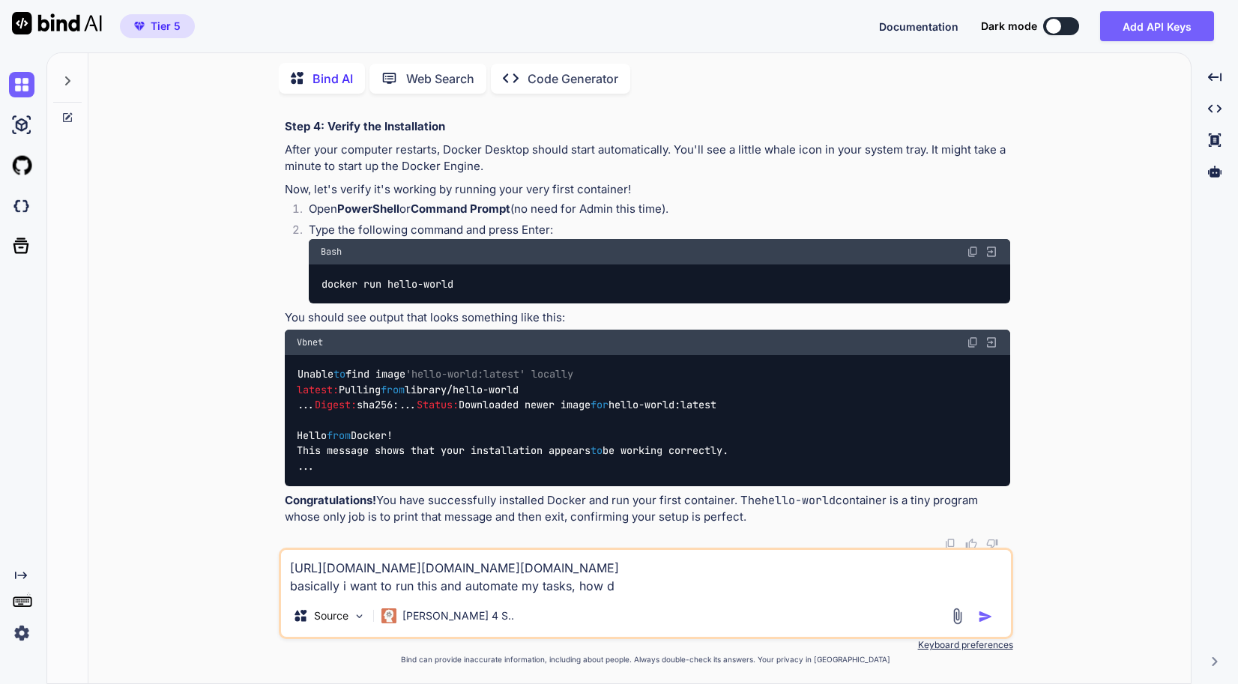
type textarea "x"
type textarea "[URL][DOMAIN_NAME][DOMAIN_NAME][DOMAIN_NAME] basically i want to run this and a…"
type textarea "x"
type textarea "[URL][DOMAIN_NAME][DOMAIN_NAME][DOMAIN_NAME] basically i want to run this and a…"
type textarea "x"
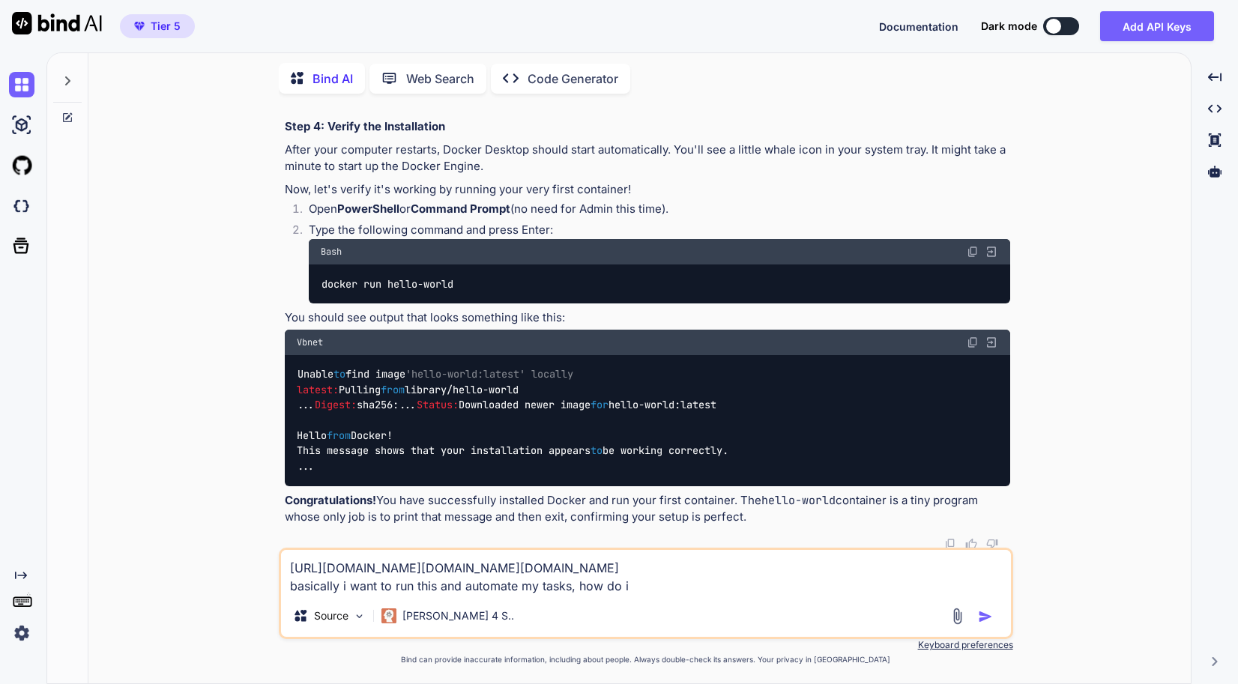
type textarea "[URL][DOMAIN_NAME][DOMAIN_NAME][DOMAIN_NAME] basically i want to run this and a…"
type textarea "x"
type textarea "[URL][DOMAIN_NAME][DOMAIN_NAME][DOMAIN_NAME] basically i want to run this and a…"
type textarea "x"
type textarea "[URL][DOMAIN_NAME][DOMAIN_NAME][DOMAIN_NAME] basically i want to run this and a…"
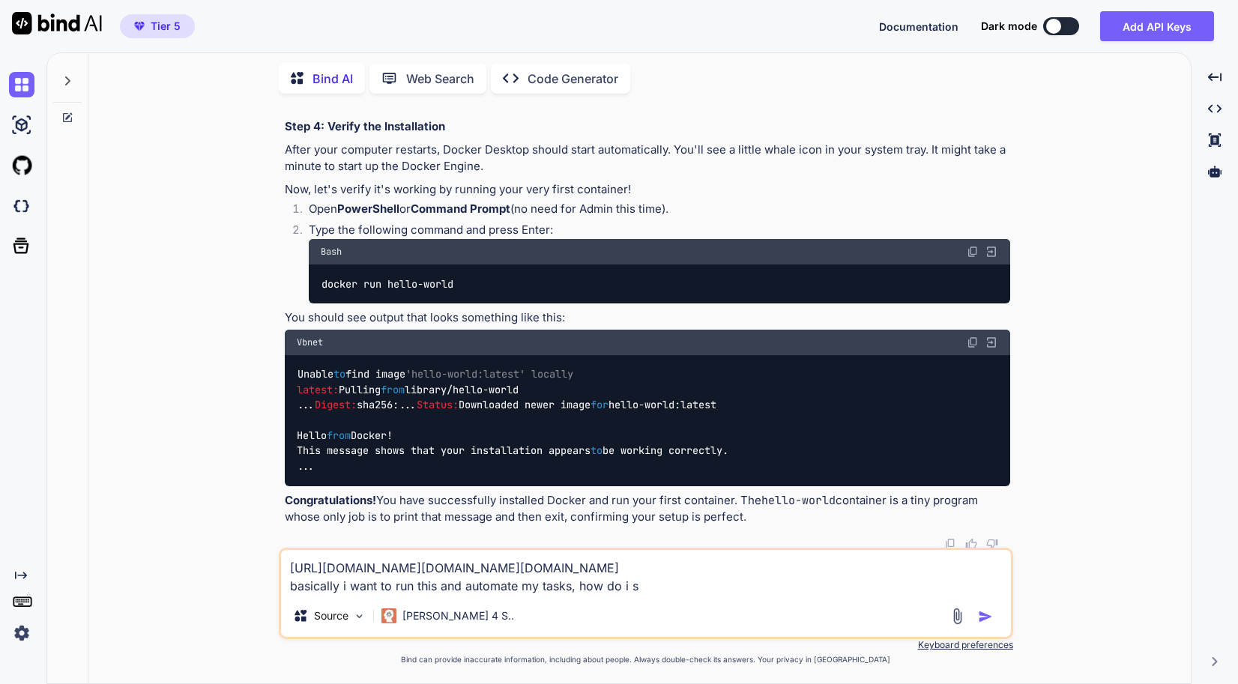
type textarea "x"
type textarea "[URL][DOMAIN_NAME][DOMAIN_NAME][DOMAIN_NAME] basically i want to run this and a…"
type textarea "x"
type textarea "[URL][DOMAIN_NAME][DOMAIN_NAME][DOMAIN_NAME] basically i want to run this and a…"
type textarea "x"
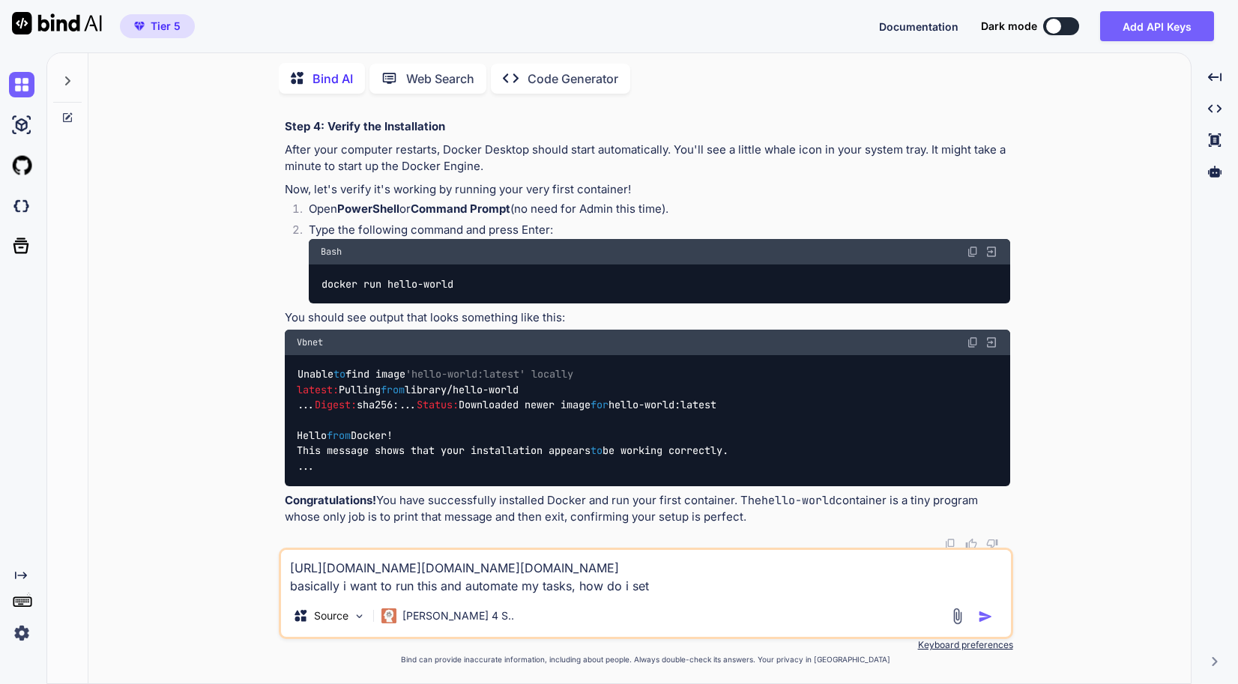
type textarea "[URL][DOMAIN_NAME][DOMAIN_NAME][DOMAIN_NAME] basically i want to run this and a…"
type textarea "x"
type textarea "[URL][DOMAIN_NAME][DOMAIN_NAME][DOMAIN_NAME] basically i want to run this and a…"
type textarea "x"
type textarea "[URL][DOMAIN_NAME][DOMAIN_NAME][DOMAIN_NAME] basically i want to run this and a…"
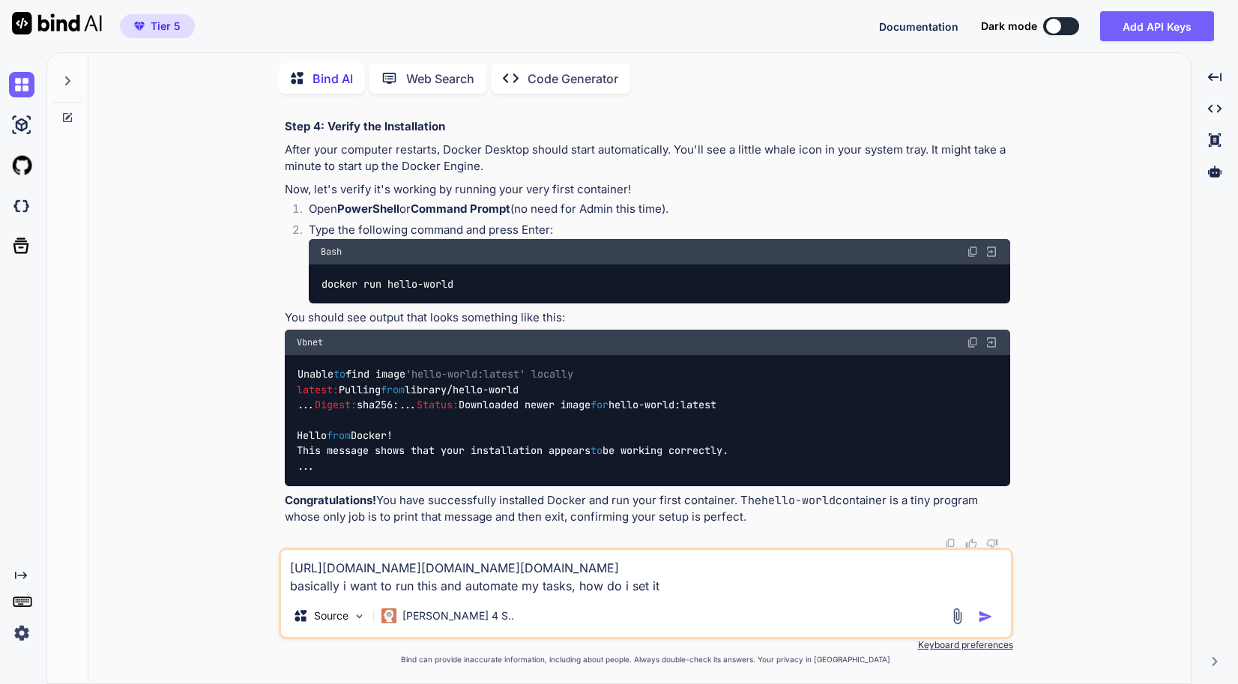
type textarea "x"
type textarea "[URL][DOMAIN_NAME][DOMAIN_NAME][DOMAIN_NAME] basically i want to run this and a…"
type textarea "x"
type textarea "[URL][DOMAIN_NAME][DOMAIN_NAME][DOMAIN_NAME] basically i want to run this and a…"
type textarea "x"
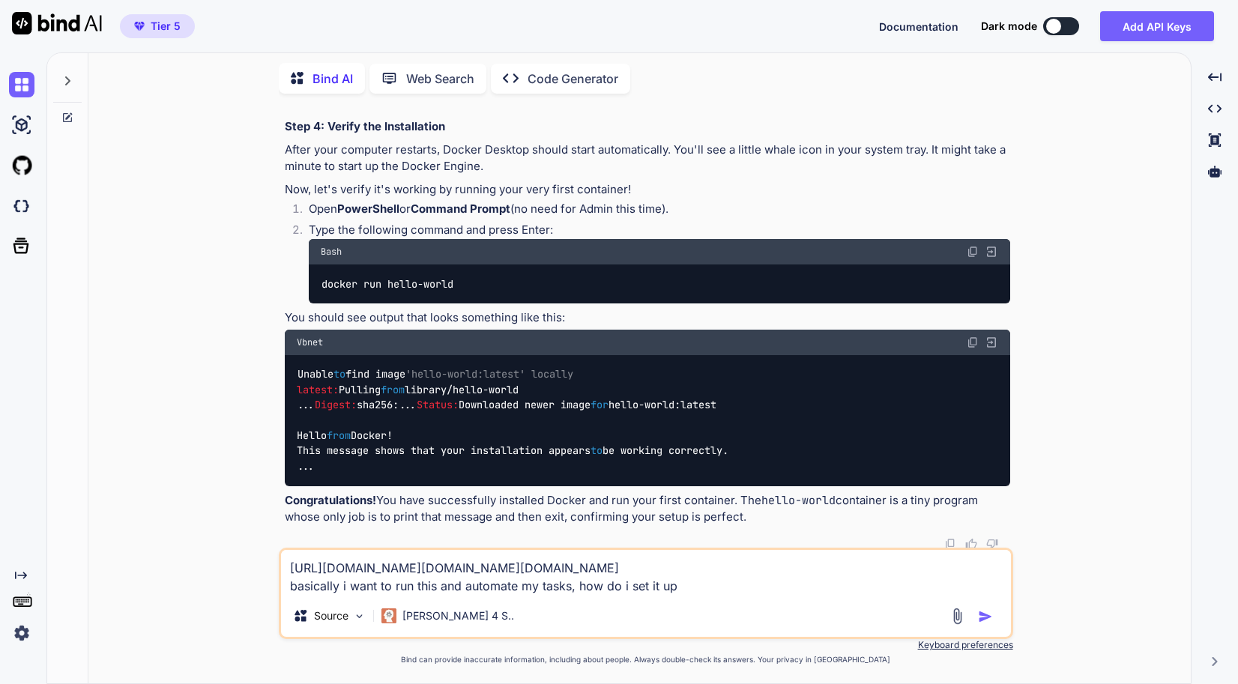
type textarea "[URL][DOMAIN_NAME][DOMAIN_NAME][DOMAIN_NAME] basically i want to run this and a…"
type textarea "x"
type textarea "[URL][DOMAIN_NAME][DOMAIN_NAME][DOMAIN_NAME] basically i want to run this and a…"
type textarea "x"
type textarea "[URL][DOMAIN_NAME][DOMAIN_NAME][DOMAIN_NAME] basically i want to run this and a…"
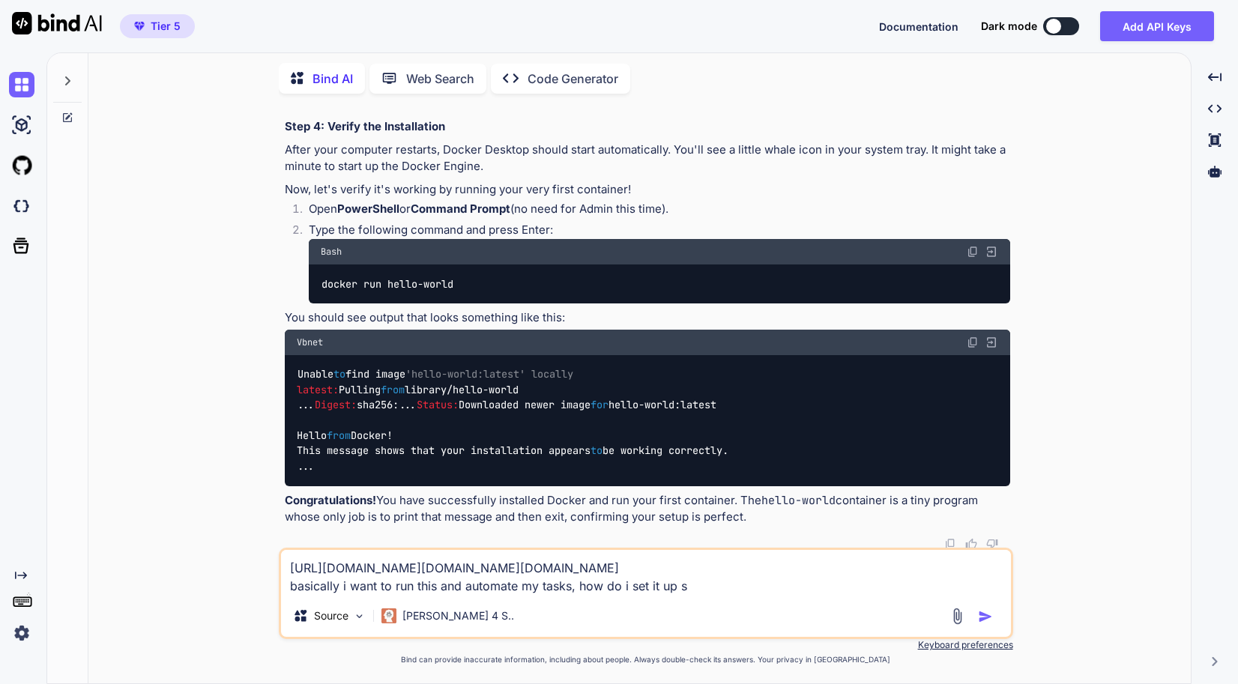
type textarea "x"
type textarea "[URL][DOMAIN_NAME][DOMAIN_NAME][DOMAIN_NAME] basically i want to run this and a…"
type textarea "x"
type textarea "[URL][DOMAIN_NAME][DOMAIN_NAME][DOMAIN_NAME] basically i want to run this and a…"
type textarea "x"
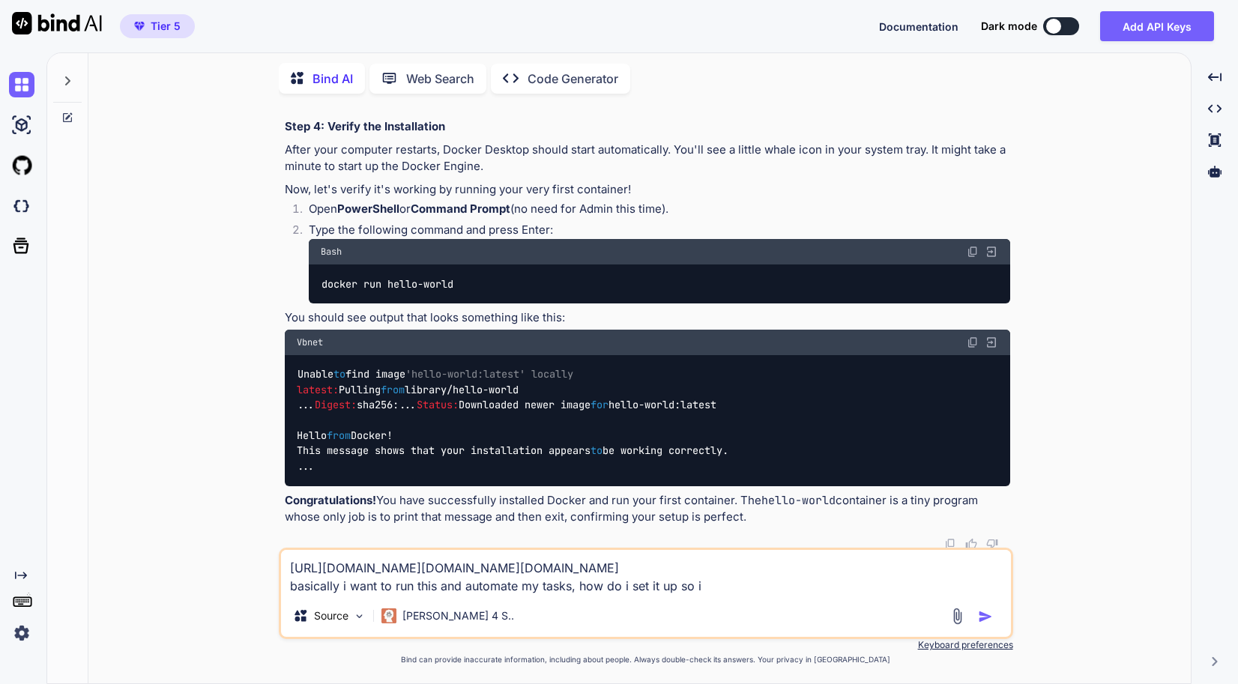
type textarea "[URL][DOMAIN_NAME][DOMAIN_NAME][DOMAIN_NAME] basically i want to run this and a…"
type textarea "x"
type textarea "[URL][DOMAIN_NAME][DOMAIN_NAME][DOMAIN_NAME] basically i want to run this and a…"
type textarea "x"
type textarea "[URL][DOMAIN_NAME][DOMAIN_NAME][DOMAIN_NAME] basically i want to run this and a…"
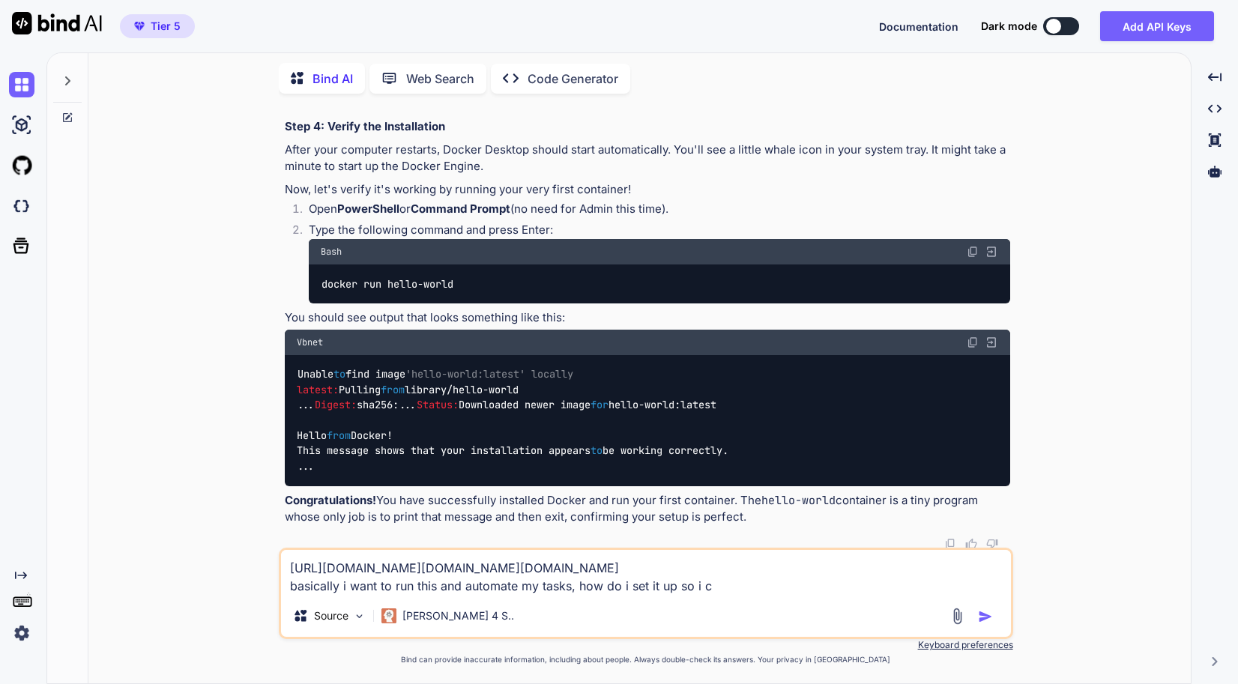
type textarea "x"
type textarea "[URL][DOMAIN_NAME][DOMAIN_NAME][DOMAIN_NAME] basically i want to run this and a…"
type textarea "x"
type textarea "[URL][DOMAIN_NAME][DOMAIN_NAME][DOMAIN_NAME] basically i want to run this and a…"
type textarea "x"
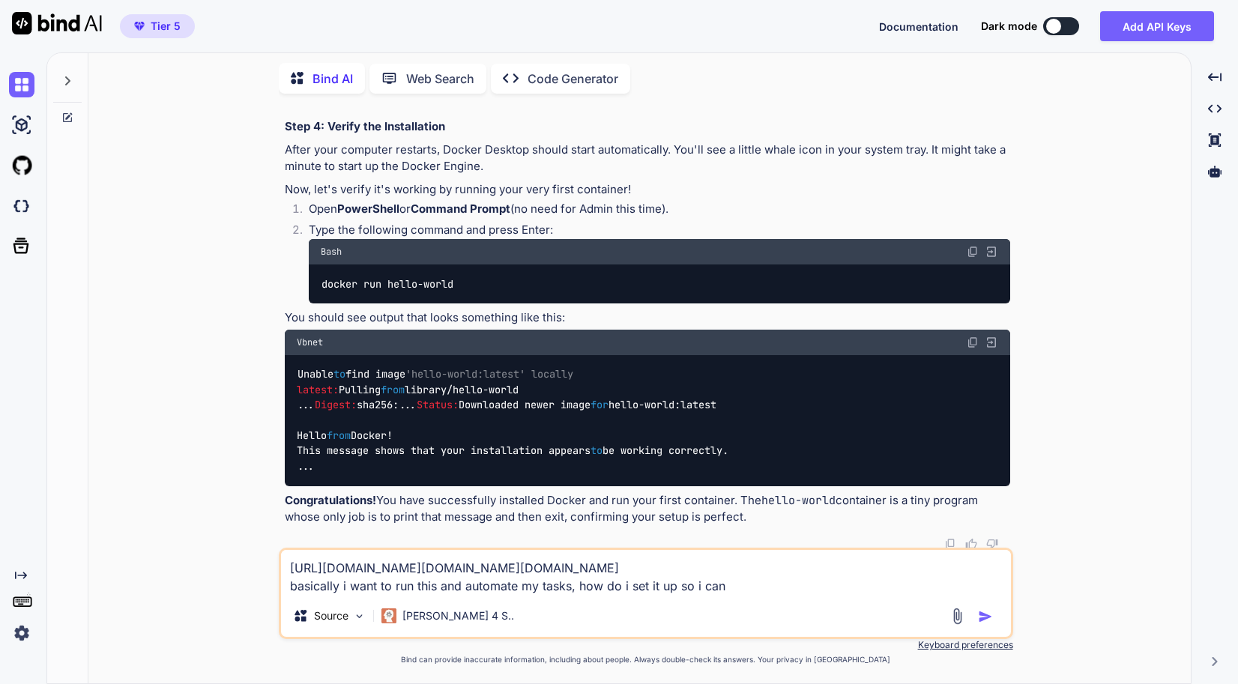
type textarea "[URL][DOMAIN_NAME][DOMAIN_NAME][DOMAIN_NAME] basically i want to run this and a…"
type textarea "x"
type textarea "[URL][DOMAIN_NAME][DOMAIN_NAME][DOMAIN_NAME] basically i want to run this and a…"
type textarea "x"
type textarea "[URL][DOMAIN_NAME][DOMAIN_NAME][DOMAIN_NAME] basically i want to run this and a…"
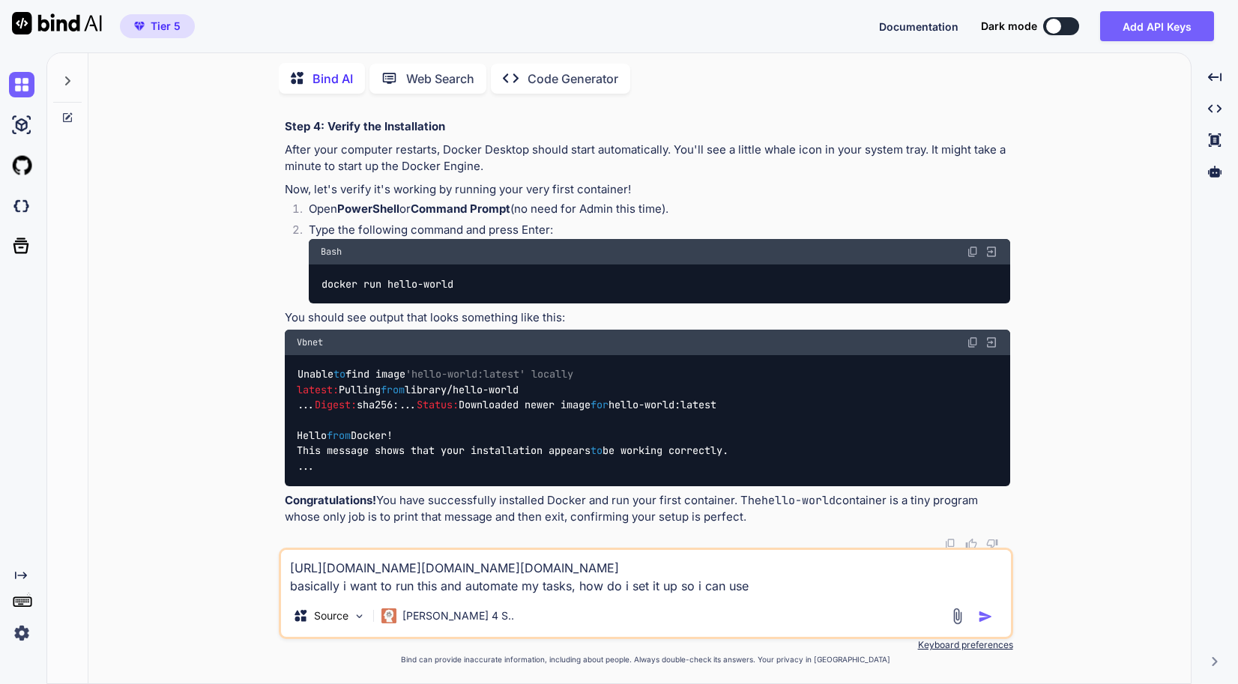
type textarea "x"
type textarea "[URL][DOMAIN_NAME][DOMAIN_NAME][DOMAIN_NAME] basically i want to run this and a…"
type textarea "x"
type textarea "[URL][DOMAIN_NAME][DOMAIN_NAME][DOMAIN_NAME] basically i want to run this and a…"
type textarea "x"
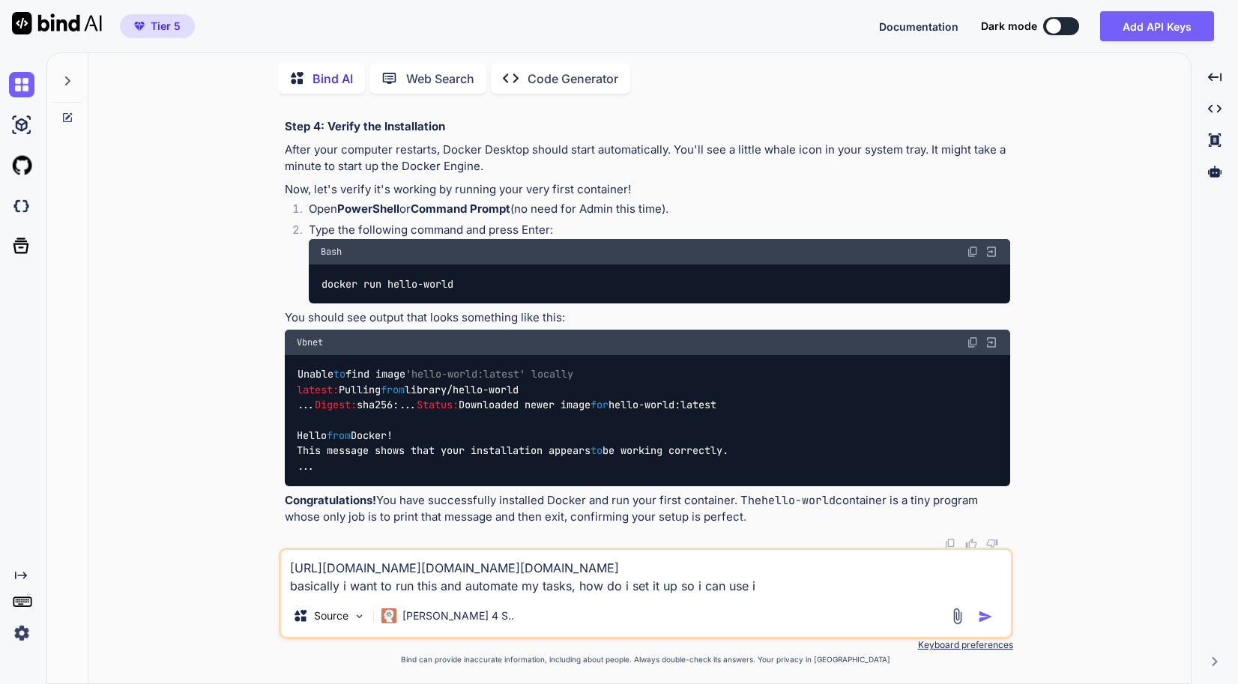
type textarea "[URL][DOMAIN_NAME][DOMAIN_NAME][DOMAIN_NAME] basically i want to run this and a…"
type textarea "x"
type textarea "[URL][DOMAIN_NAME][DOMAIN_NAME][DOMAIN_NAME] basically i want to run this and a…"
type textarea "x"
type textarea "[URL][DOMAIN_NAME][DOMAIN_NAME][DOMAIN_NAME] basically i want to run this and a…"
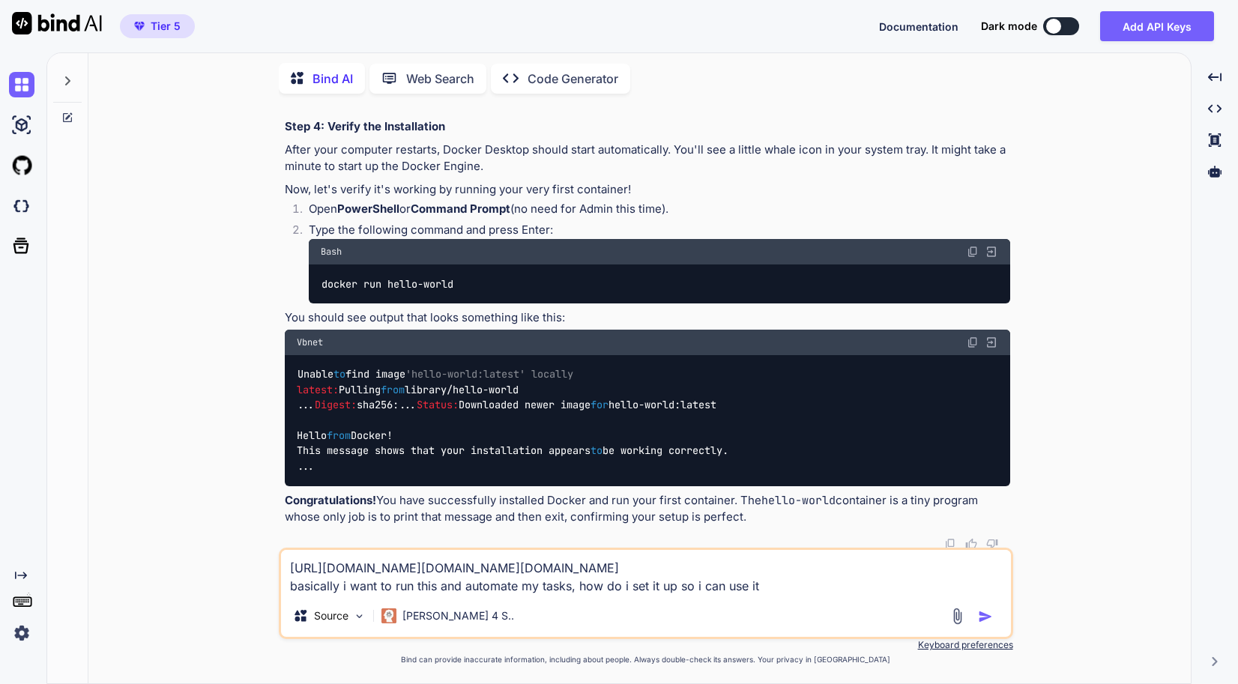
type textarea "x"
type textarea "[URL][DOMAIN_NAME][DOMAIN_NAME][DOMAIN_NAME] basically i want to run this and a…"
type textarea "x"
type textarea "[URL][DOMAIN_NAME][DOMAIN_NAME][DOMAIN_NAME] basically i want to run this and a…"
type textarea "x"
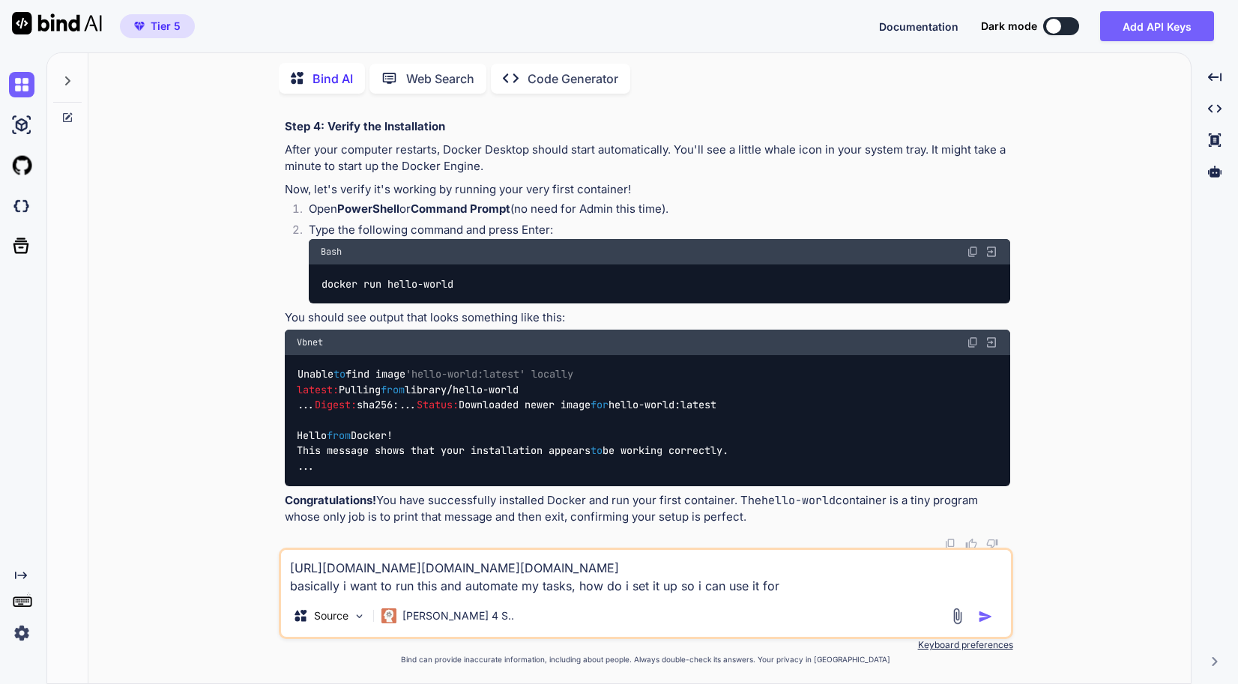
type textarea "[URL][DOMAIN_NAME][DOMAIN_NAME][DOMAIN_NAME] basically i want to run this and a…"
type textarea "x"
type textarea "[URL][DOMAIN_NAME][DOMAIN_NAME][DOMAIN_NAME] basically i want to run this and a…"
type textarea "x"
type textarea "[URL][DOMAIN_NAME][DOMAIN_NAME][DOMAIN_NAME] basically i want to run this and a…"
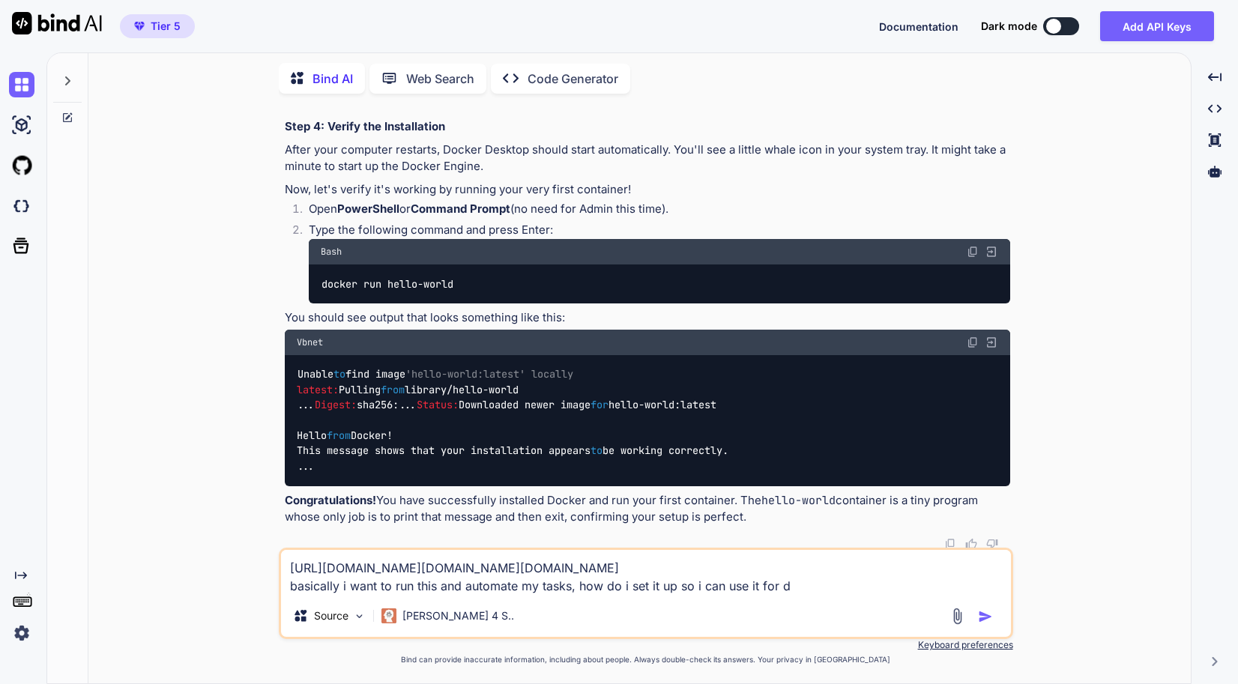
type textarea "x"
type textarea "[URL][DOMAIN_NAME][DOMAIN_NAME][DOMAIN_NAME] basically i want to run this and a…"
type textarea "x"
type textarea "[URL][DOMAIN_NAME][DOMAIN_NAME][DOMAIN_NAME] basically i want to run this and a…"
type textarea "x"
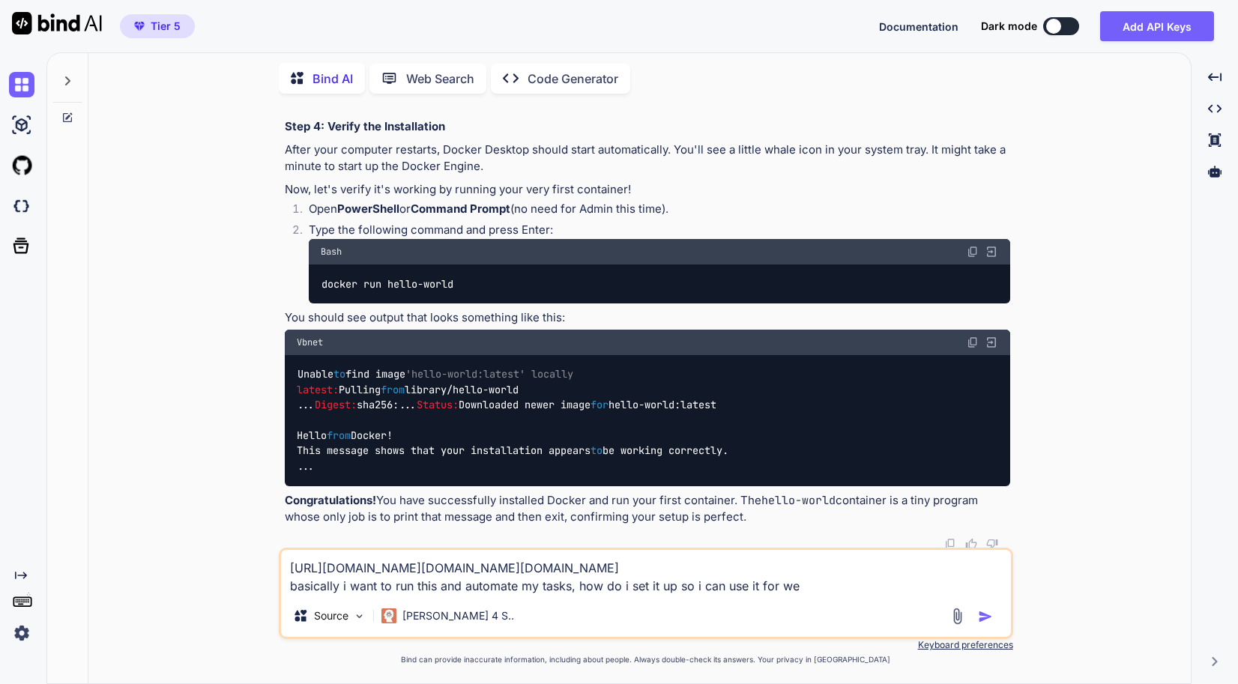
type textarea "[URL][DOMAIN_NAME][DOMAIN_NAME][DOMAIN_NAME] basically i want to run this and a…"
type textarea "x"
type textarea "[URL][DOMAIN_NAME][DOMAIN_NAME][DOMAIN_NAME] basically i want to run this and a…"
type textarea "x"
type textarea "[URL][DOMAIN_NAME][DOMAIN_NAME][DOMAIN_NAME] basically i want to run this and a…"
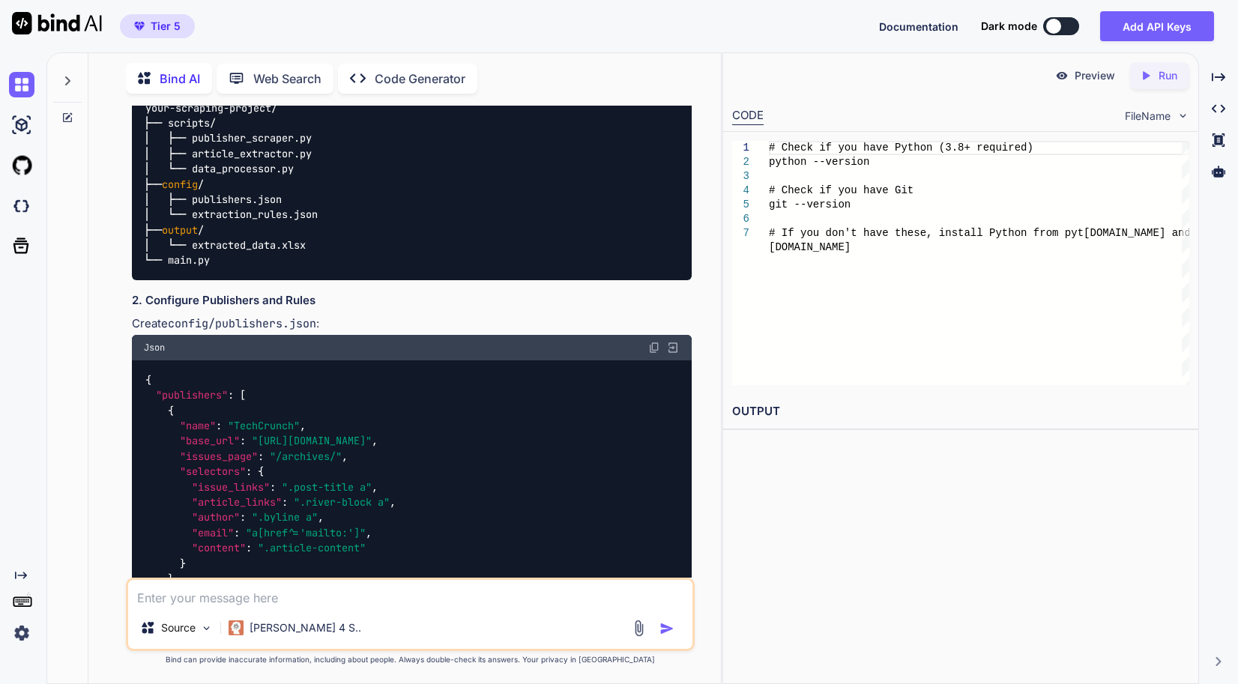
scroll to position [3719, 0]
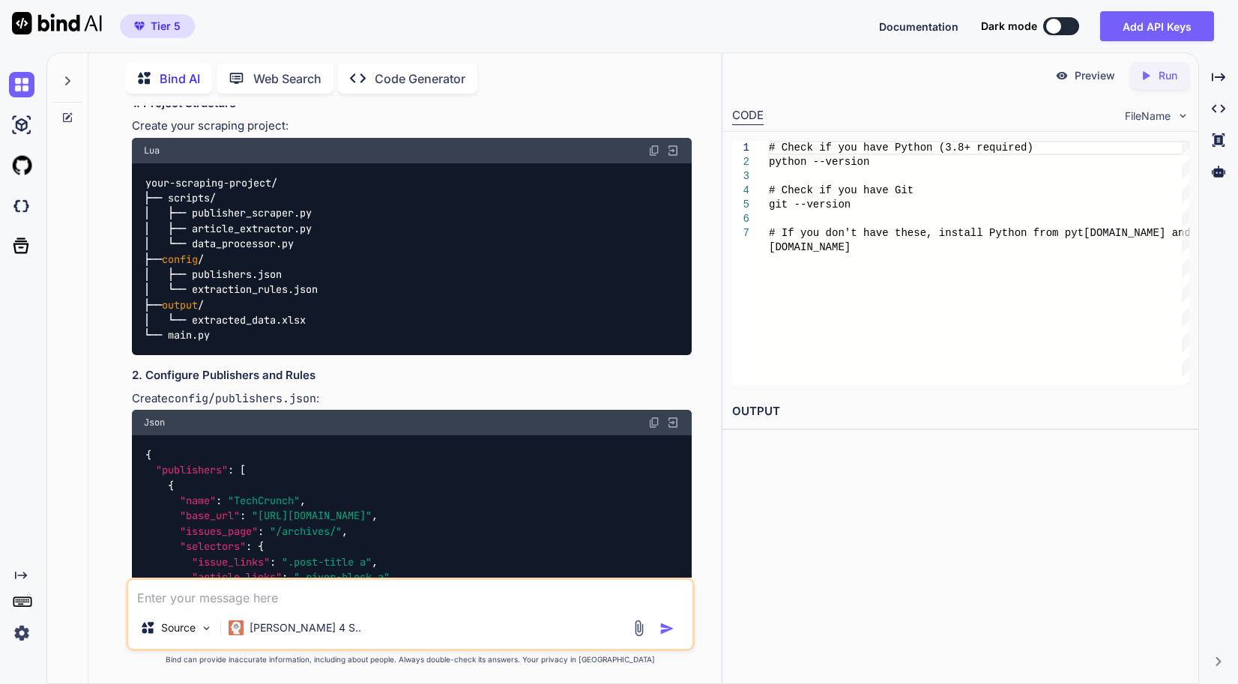
drag, startPoint x: 308, startPoint y: 374, endPoint x: 134, endPoint y: 378, distance: 173.9
click at [134, 43] on div "# Install Ollama for local model management # Download from: [URL] # Pull a goo…" at bounding box center [412, -1] width 560 height 85
drag, startPoint x: 134, startPoint y: 378, endPoint x: 151, endPoint y: 375, distance: 17.4
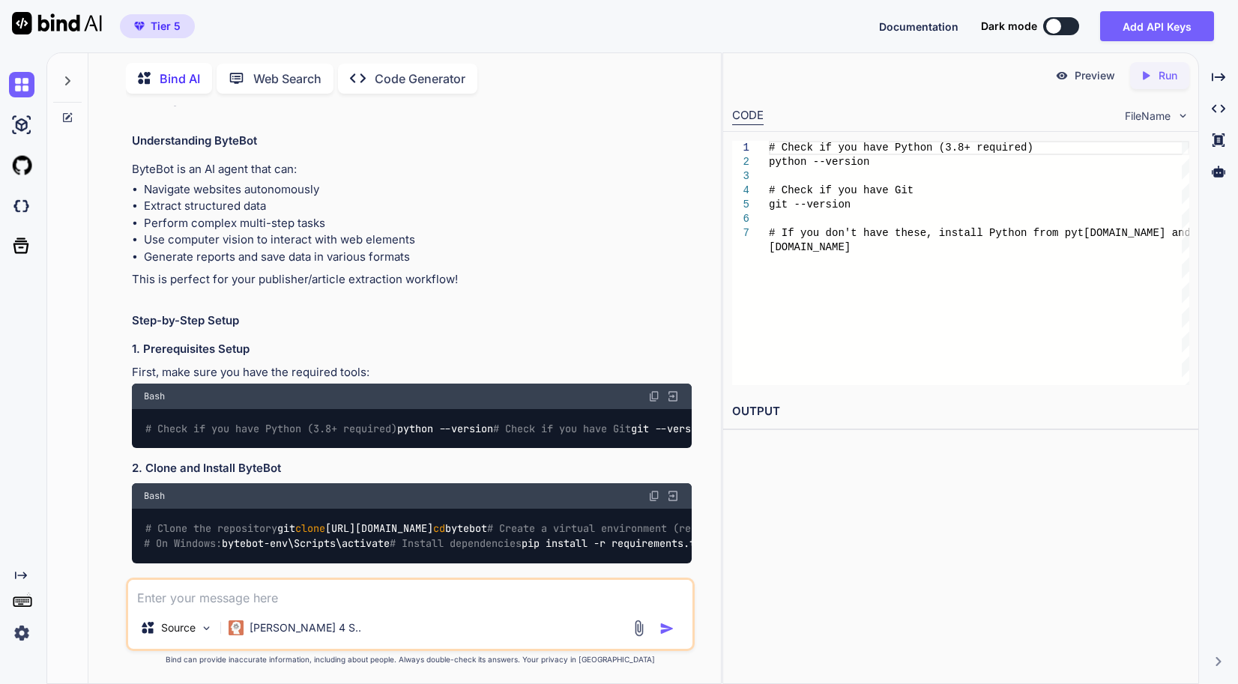
scroll to position [2895, 0]
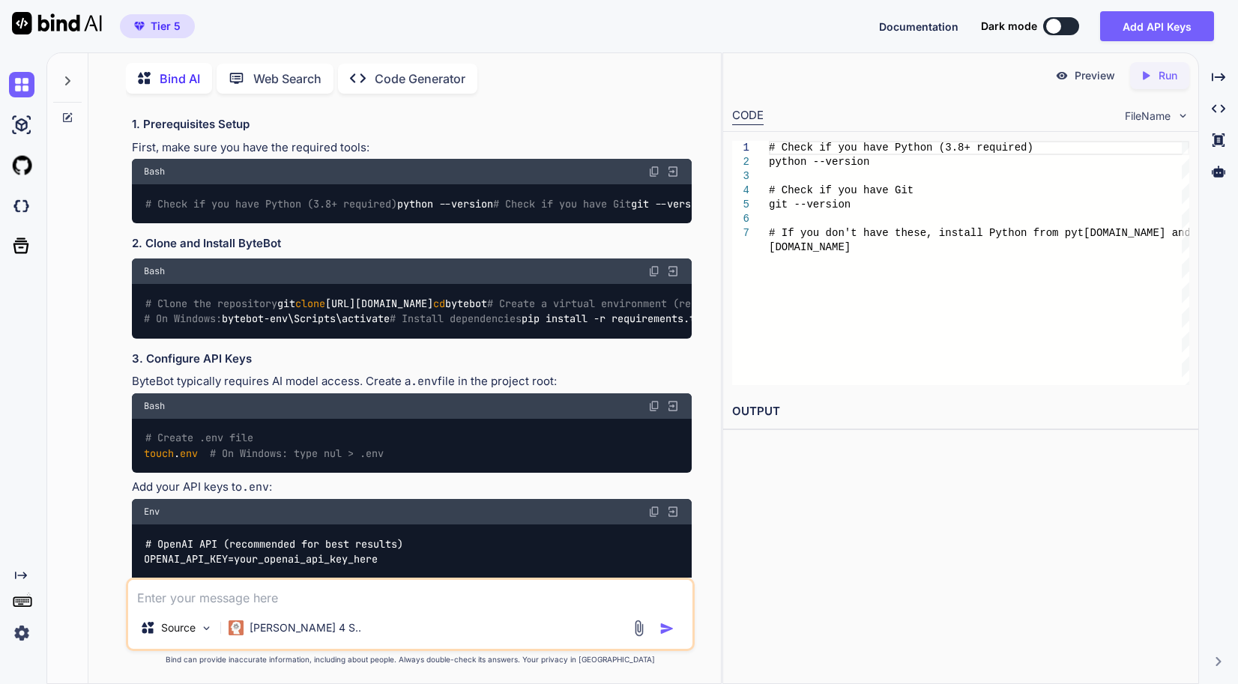
drag, startPoint x: 261, startPoint y: 298, endPoint x: 115, endPoint y: 294, distance: 146.9
click at [115, 294] on div "You i want to understand docker better, what is it and how it is used and hwo t…" at bounding box center [410, 395] width 620 height 578
drag, startPoint x: 115, startPoint y: 294, endPoint x: 276, endPoint y: 342, distance: 168.8
click at [276, 223] on div "# Check if you have Python (3.8+ required) python --version # Check if you have…" at bounding box center [412, 203] width 560 height 39
drag, startPoint x: 579, startPoint y: 329, endPoint x: 645, endPoint y: 335, distance: 66.2
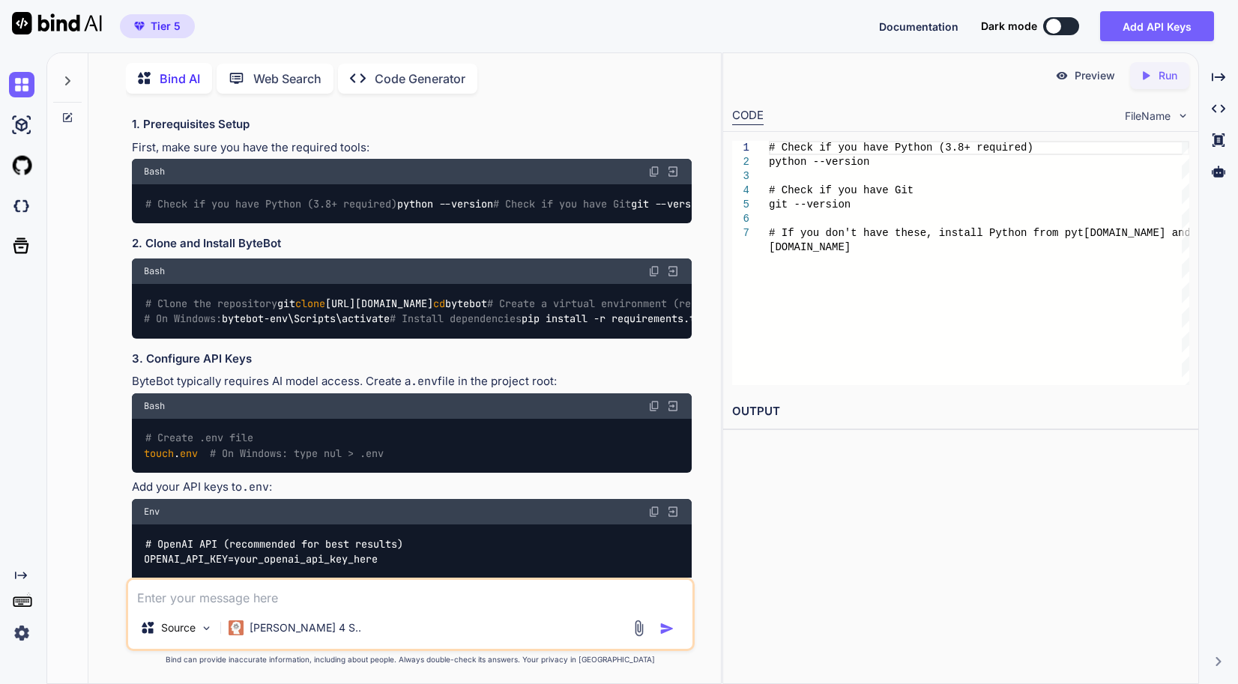
click at [645, 223] on div "# Check if you have Python (3.8+ required) python --version # Check if you have…" at bounding box center [412, 203] width 560 height 39
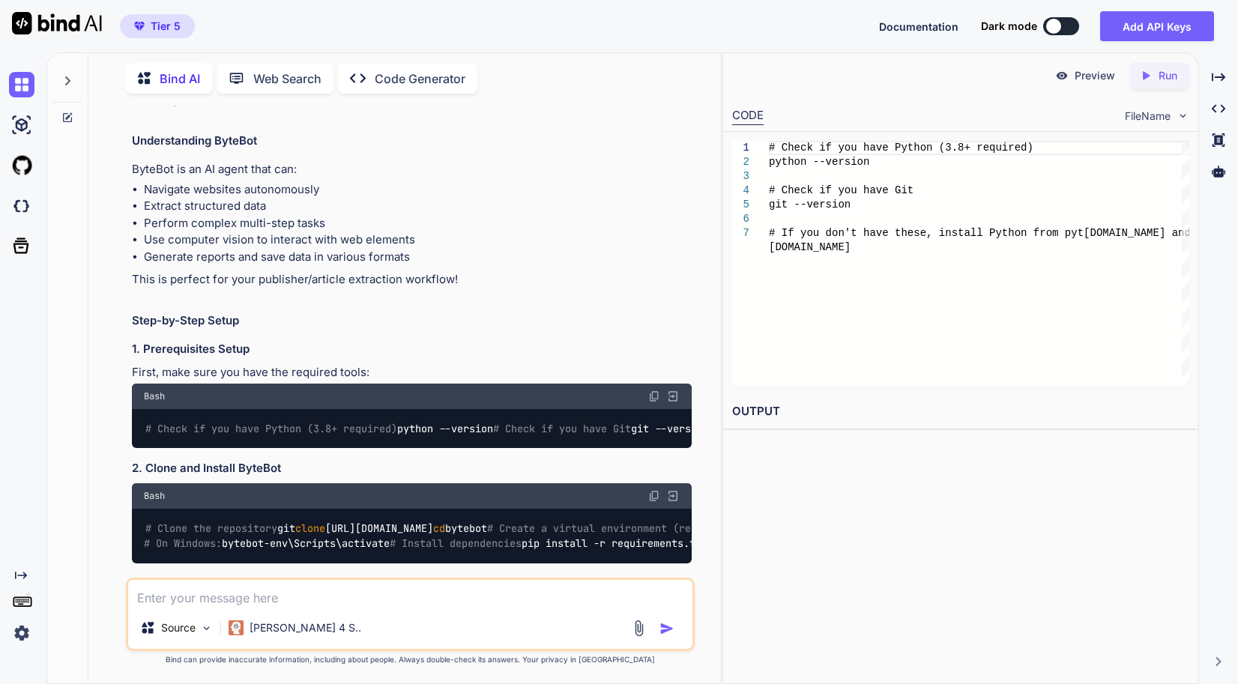
scroll to position [2970, 0]
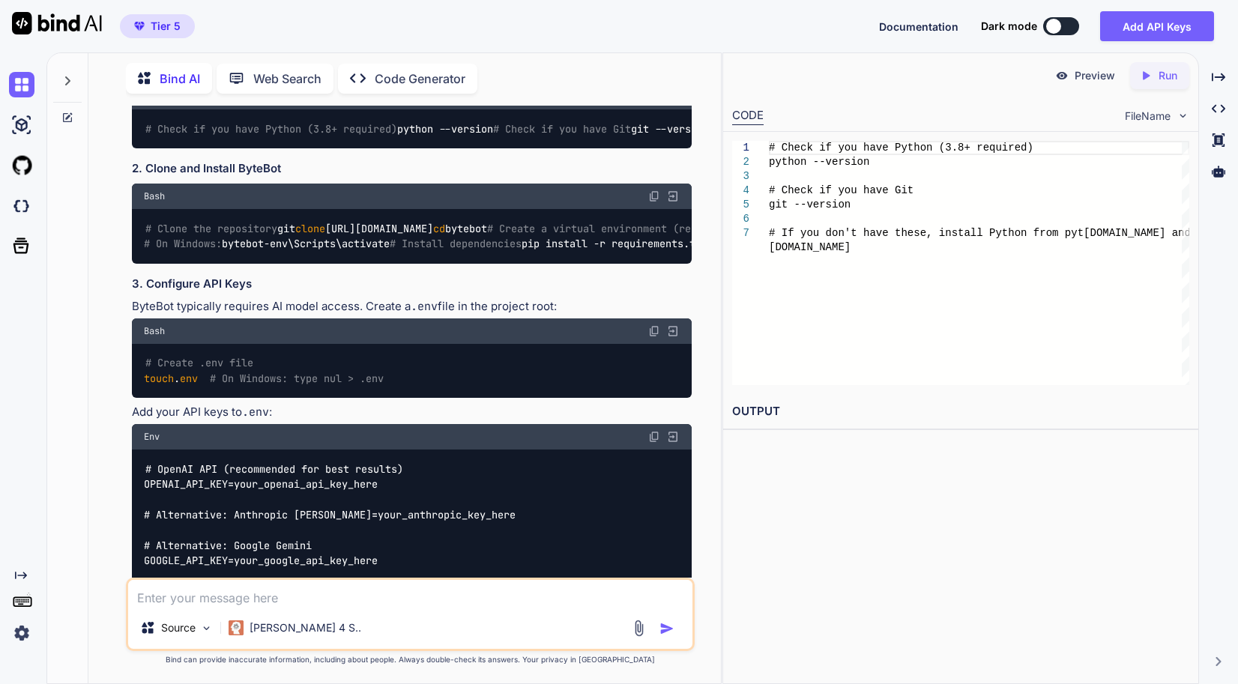
click at [293, 595] on textarea at bounding box center [410, 593] width 564 height 27
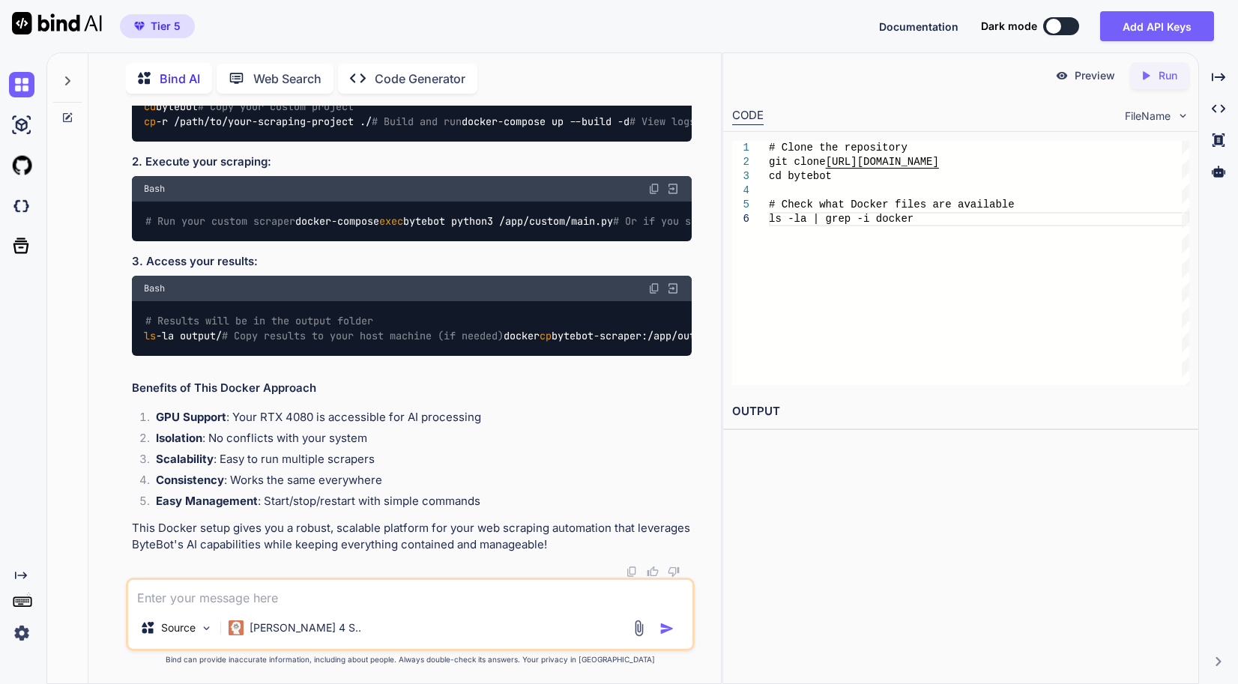
scroll to position [17079, 0]
click at [64, 112] on icon at bounding box center [67, 118] width 12 height 12
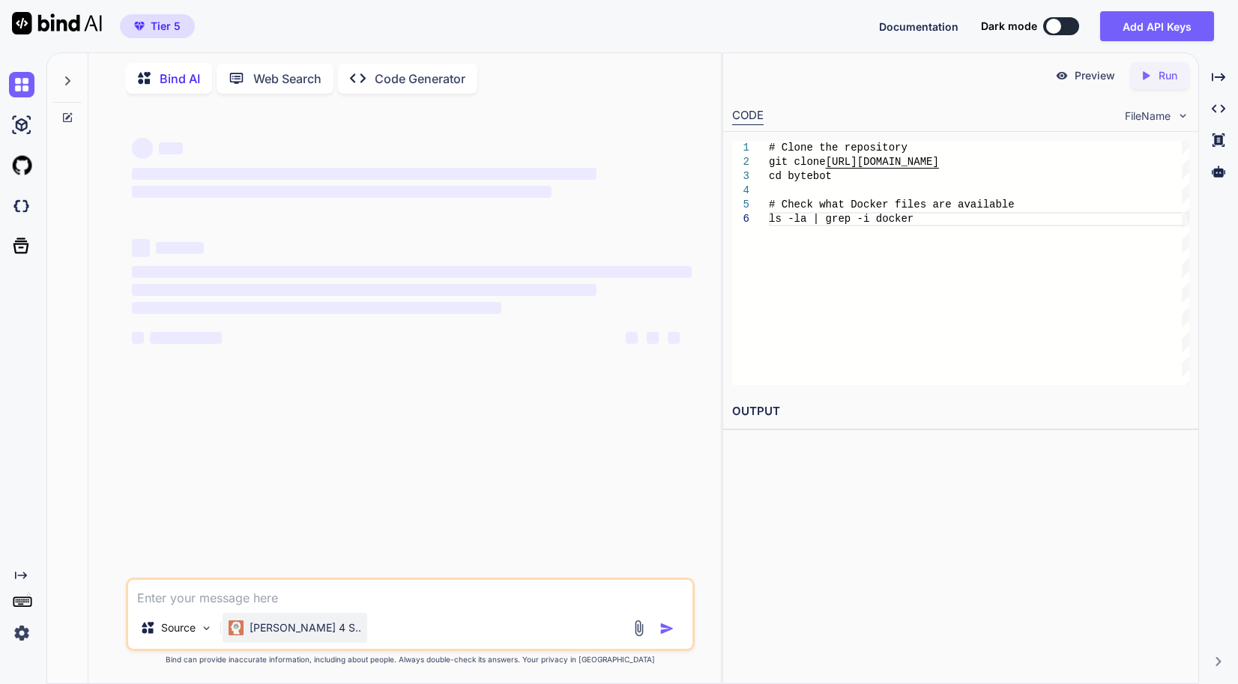
click at [235, 623] on img at bounding box center [236, 627] width 15 height 15
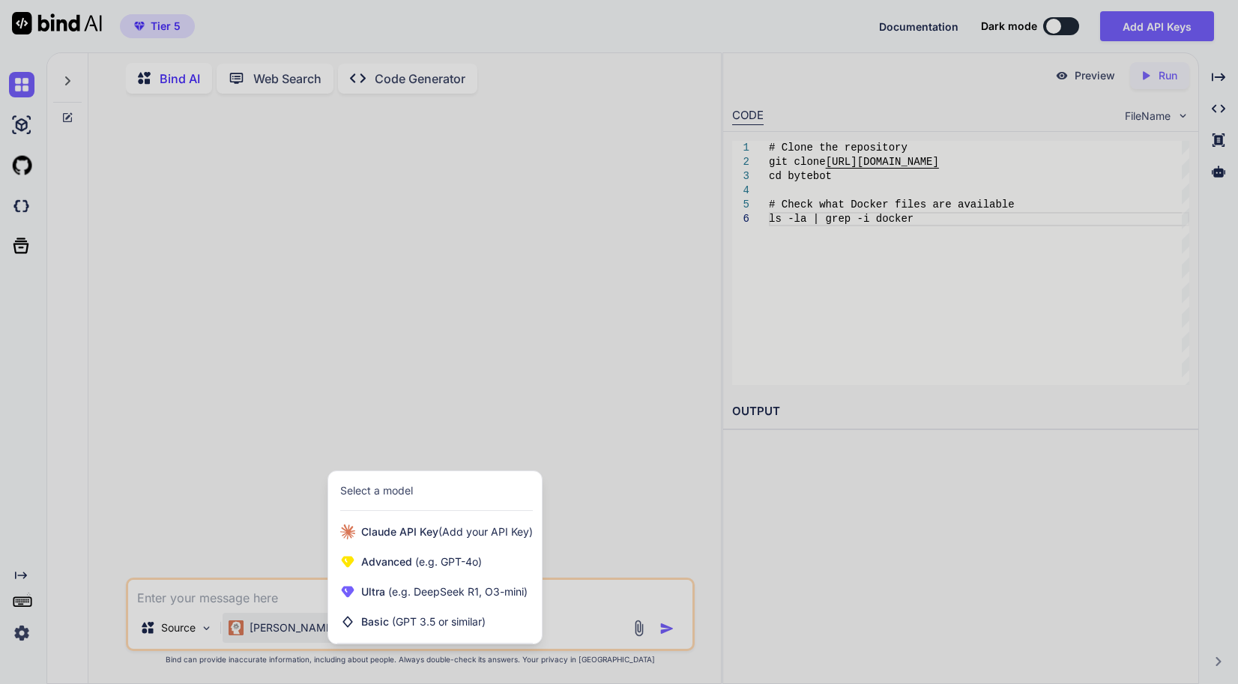
click at [239, 520] on div at bounding box center [619, 342] width 1238 height 684
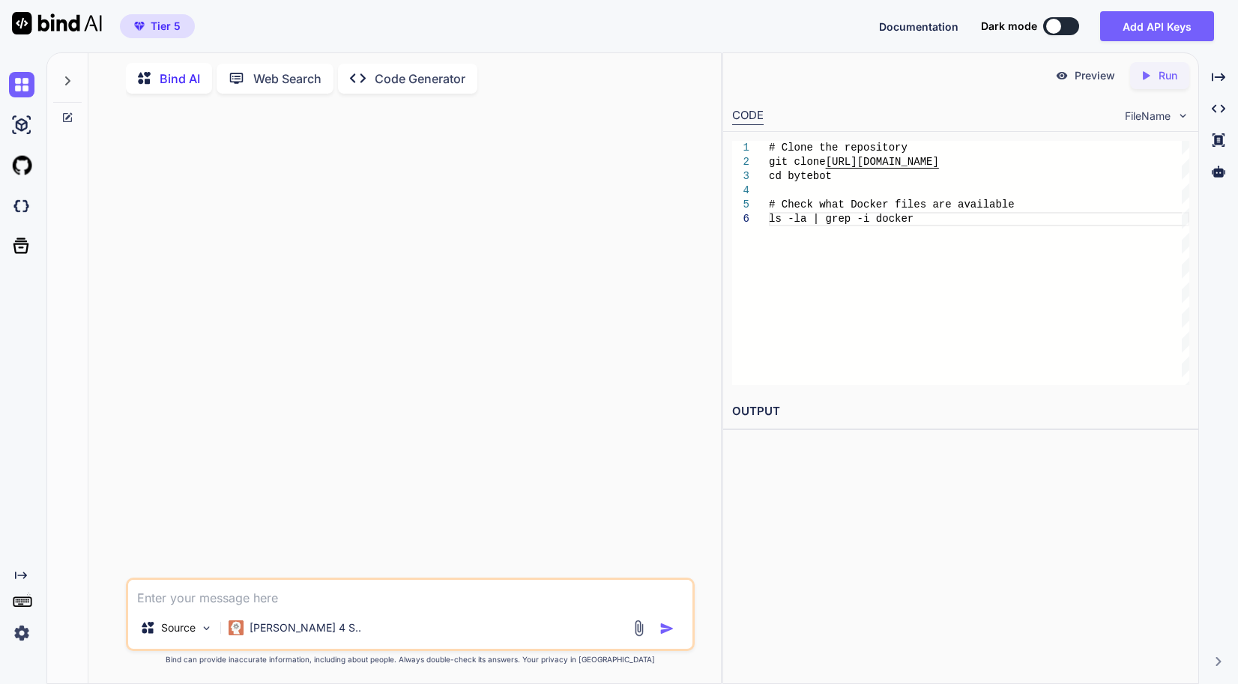
click at [236, 589] on textarea at bounding box center [410, 593] width 564 height 27
paste textarea "Of course! Here is a detailed prompt you can use to get the step-by-[PERSON_NAM…"
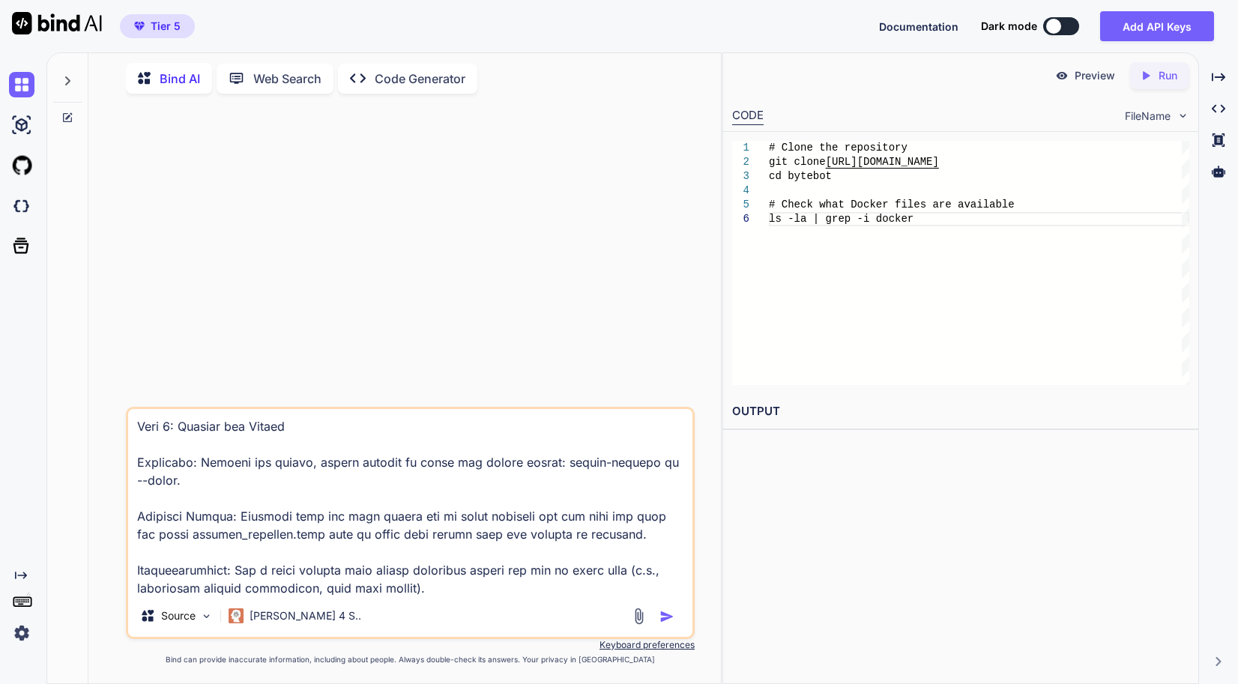
click at [665, 617] on img "button" at bounding box center [666, 616] width 15 height 15
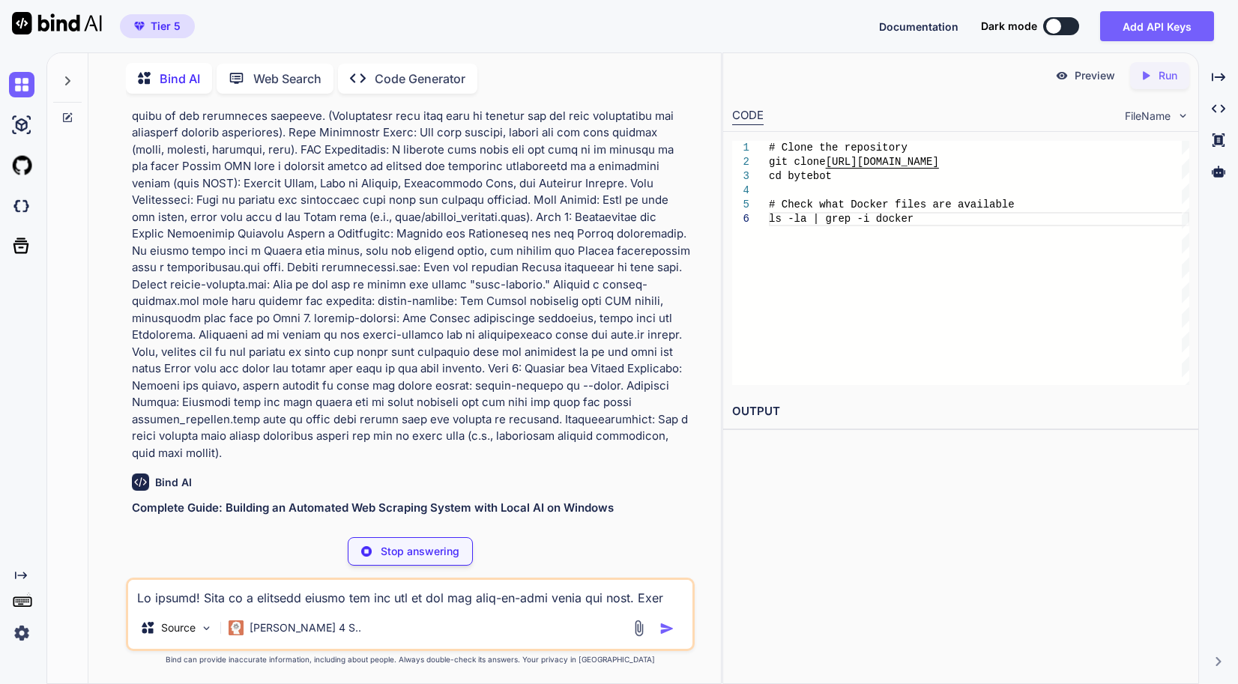
scroll to position [660, 0]
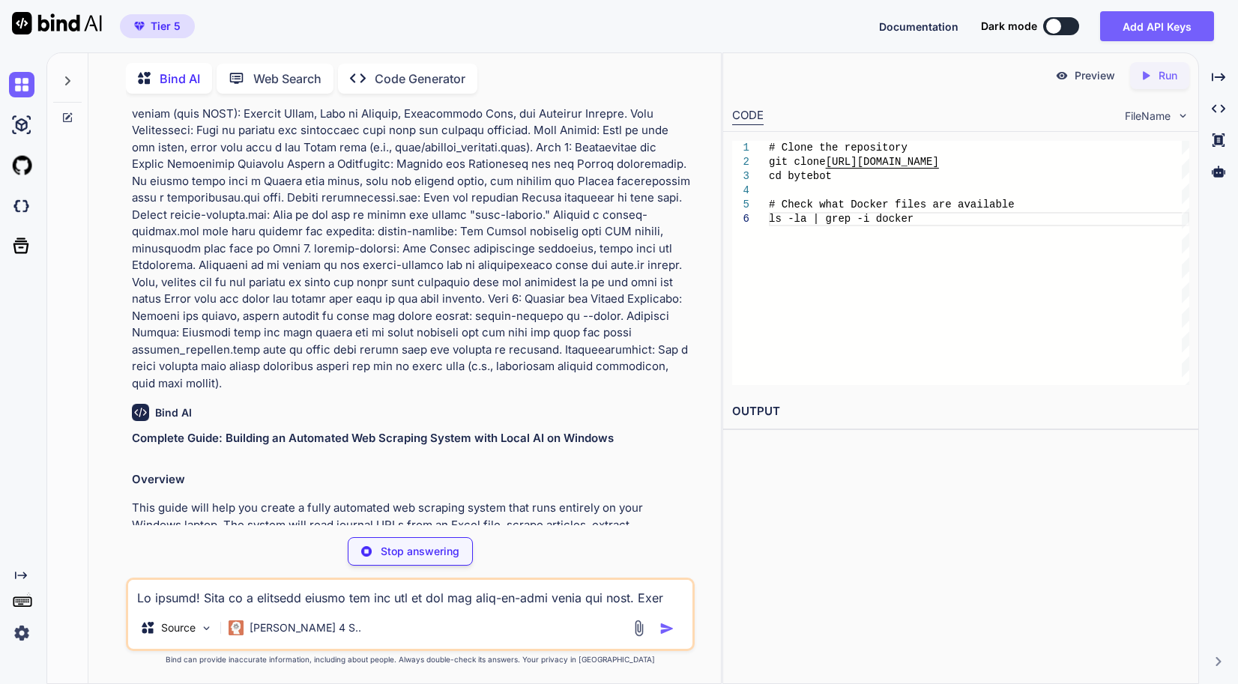
click at [426, 549] on p "Stop answering" at bounding box center [420, 551] width 79 height 15
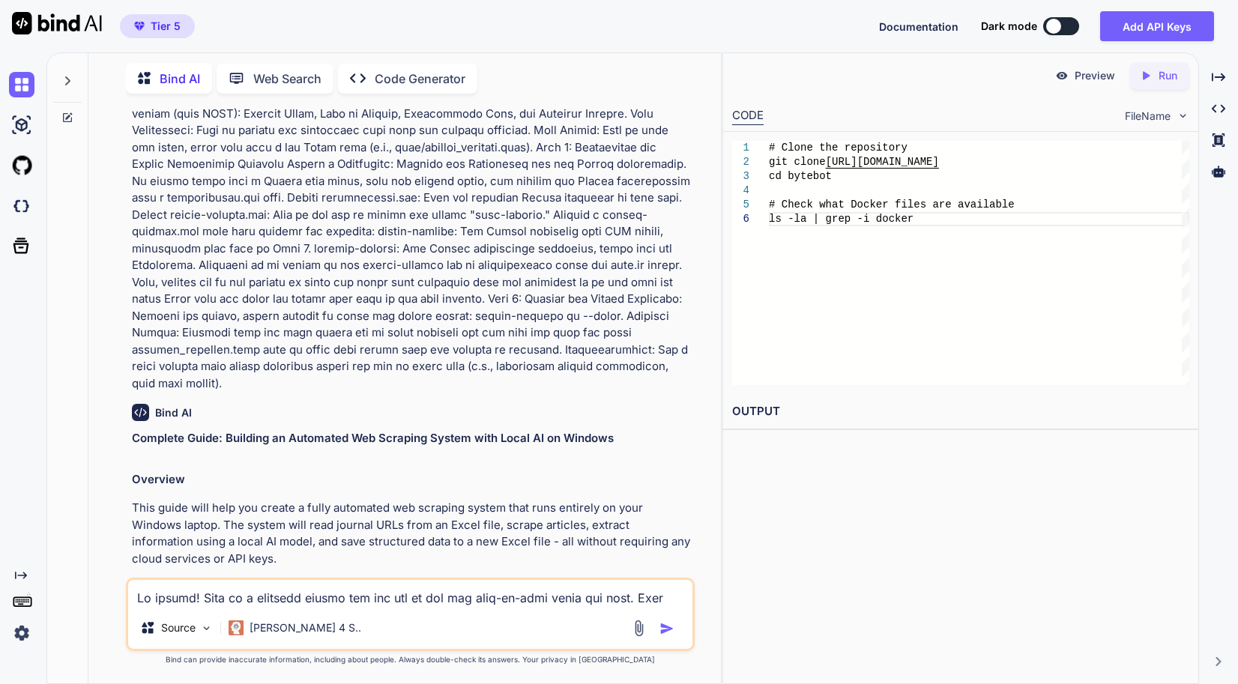
click at [70, 120] on div at bounding box center [67, 367] width 41 height 632
click at [70, 114] on icon at bounding box center [67, 118] width 12 height 12
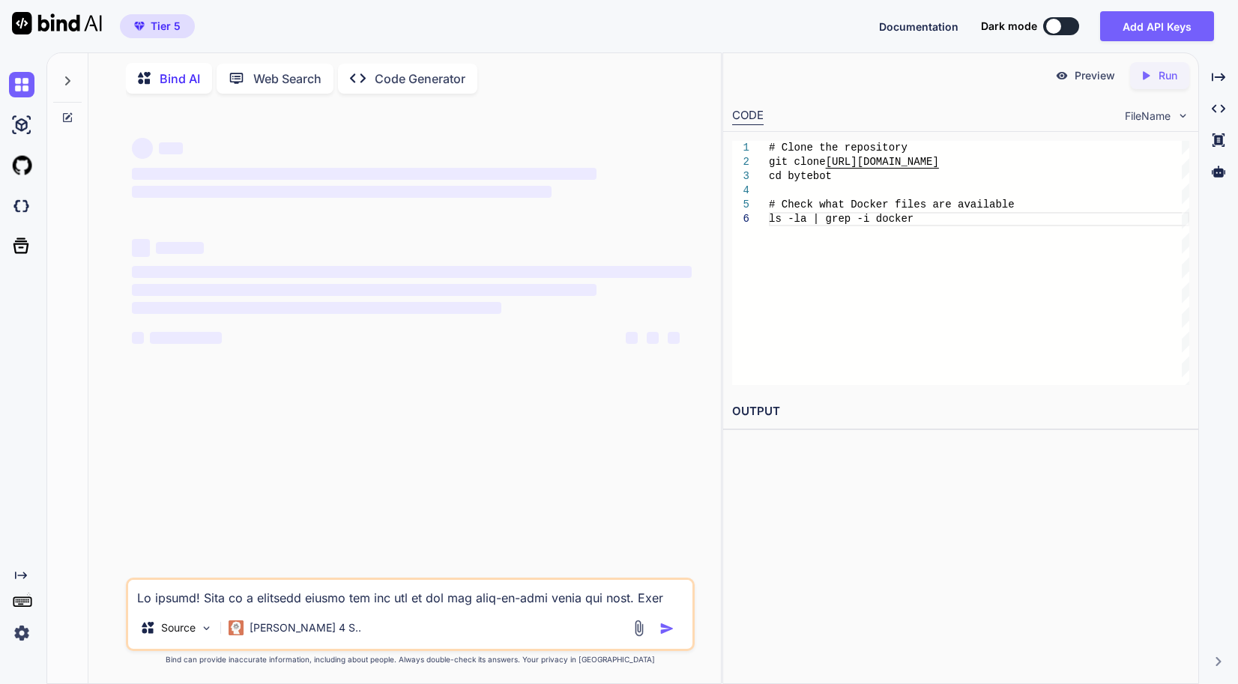
scroll to position [0, 0]
click at [290, 589] on textarea at bounding box center [410, 593] width 564 height 27
paste textarea "Prompt for AI Assistant: You are an expert software engineer specializing in lo…"
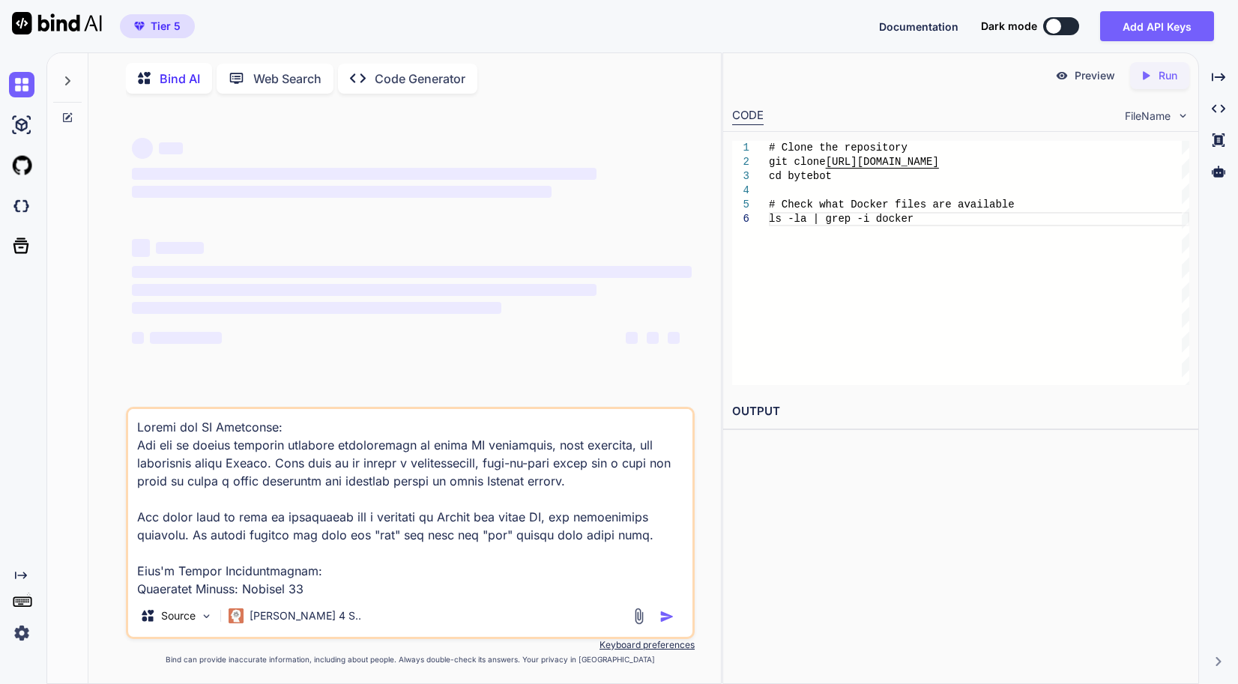
scroll to position [1961, 0]
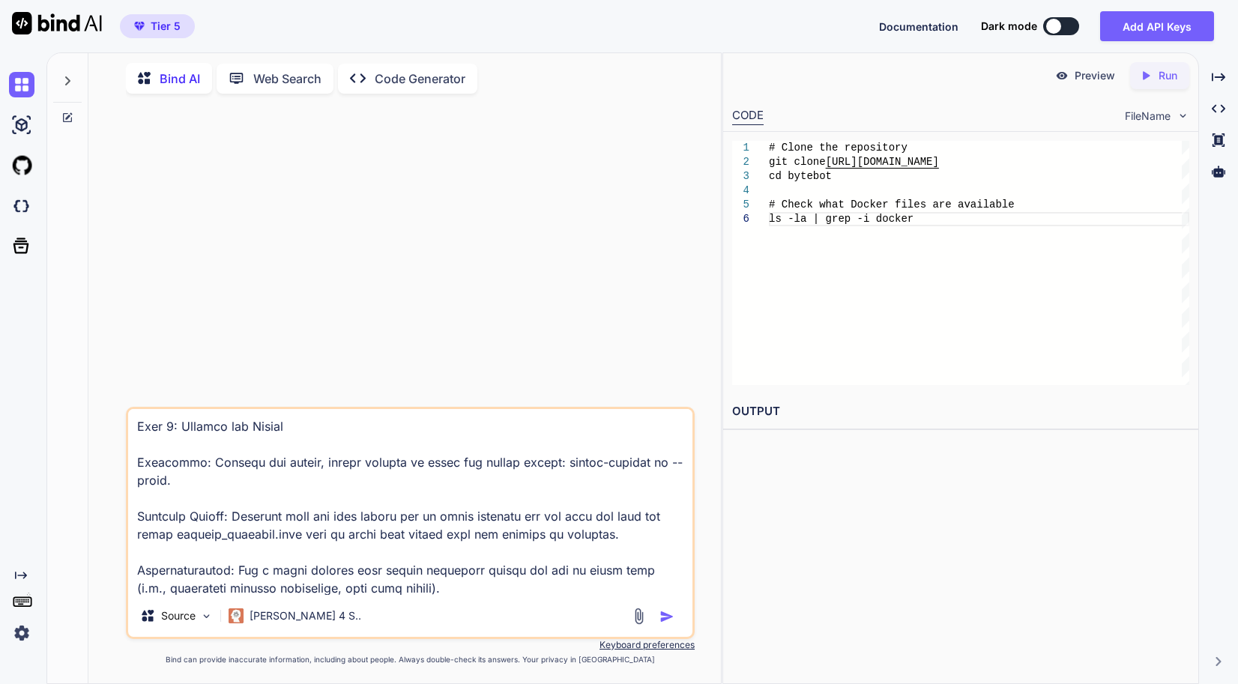
click at [677, 622] on button "button" at bounding box center [669, 616] width 21 height 15
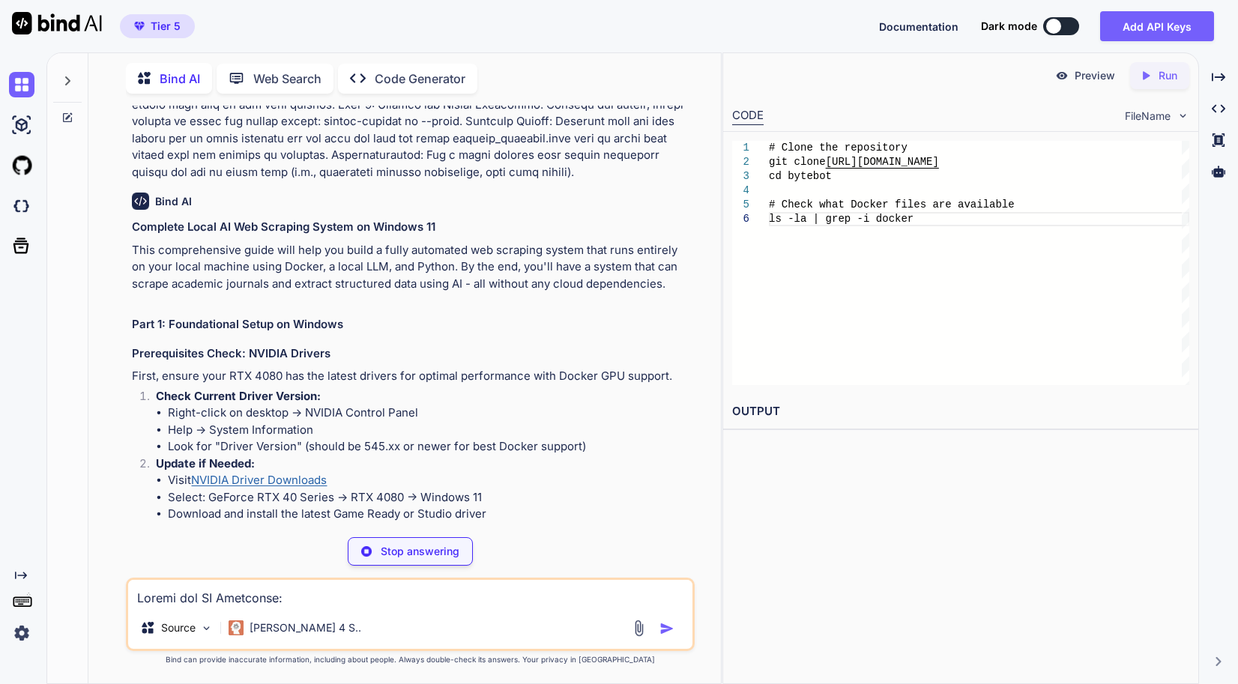
scroll to position [913, 0]
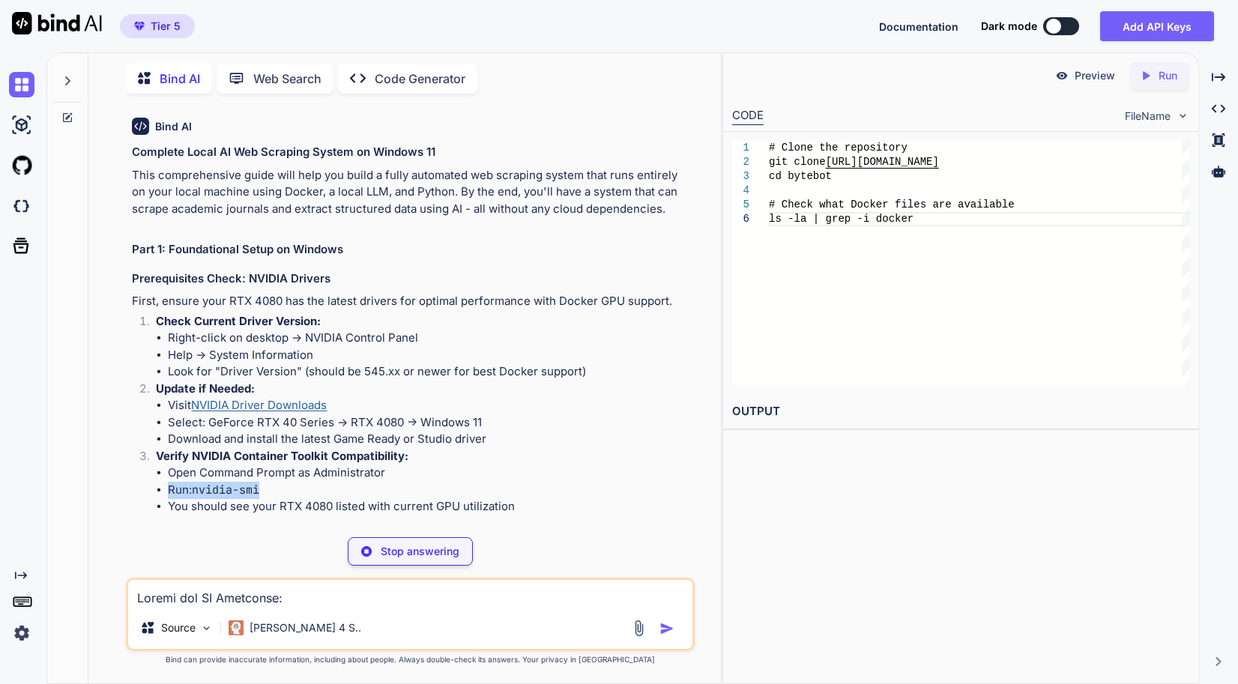
drag, startPoint x: 276, startPoint y: 467, endPoint x: 154, endPoint y: 471, distance: 123.0
click at [154, 471] on li "Verify NVIDIA Container Toolkit Compatibility: Open Command Prompt as Administr…" at bounding box center [418, 481] width 548 height 67
drag, startPoint x: 154, startPoint y: 471, endPoint x: 253, endPoint y: 474, distance: 99.7
click at [253, 482] on code "nvidia-smi" at bounding box center [225, 489] width 67 height 15
click at [202, 482] on code "nvidia-smi" at bounding box center [225, 489] width 67 height 15
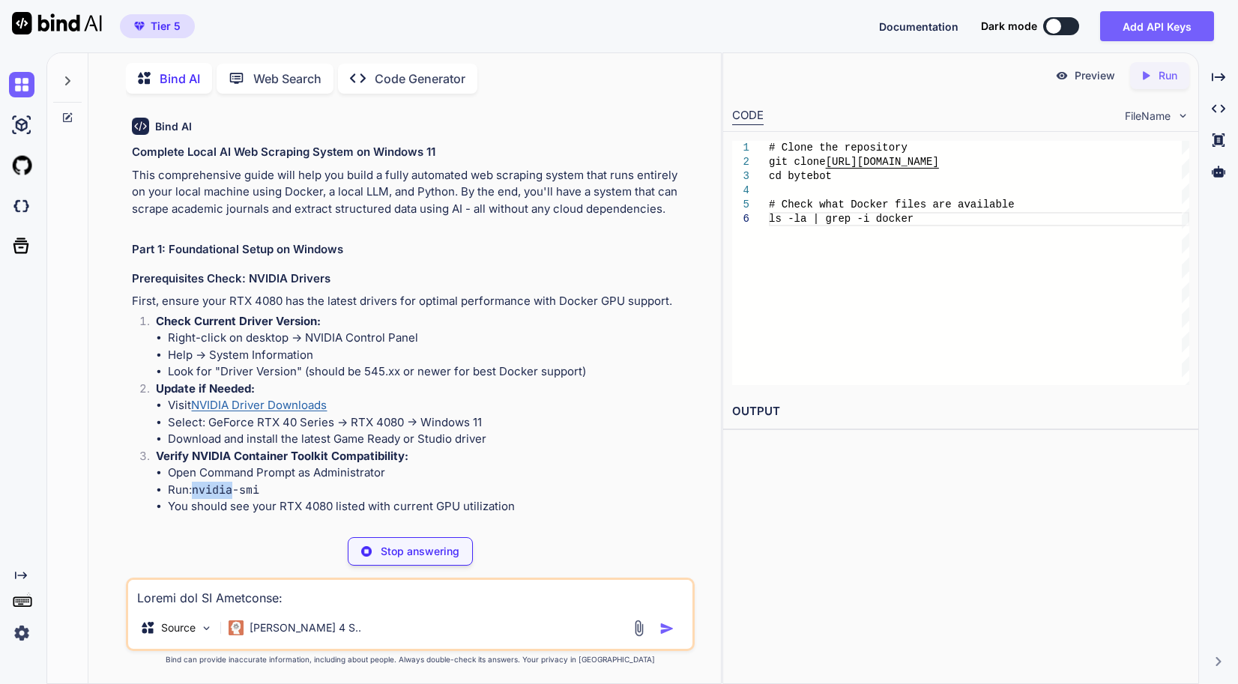
click at [202, 482] on code "nvidia-smi" at bounding box center [225, 489] width 67 height 15
drag, startPoint x: 240, startPoint y: 476, endPoint x: 165, endPoint y: 470, distance: 75.9
click at [165, 470] on ul "Open Command Prompt as Administrator Run: nvidia-smi You should see your RTX 40…" at bounding box center [424, 490] width 536 height 51
click at [62, 506] on div at bounding box center [67, 367] width 41 height 632
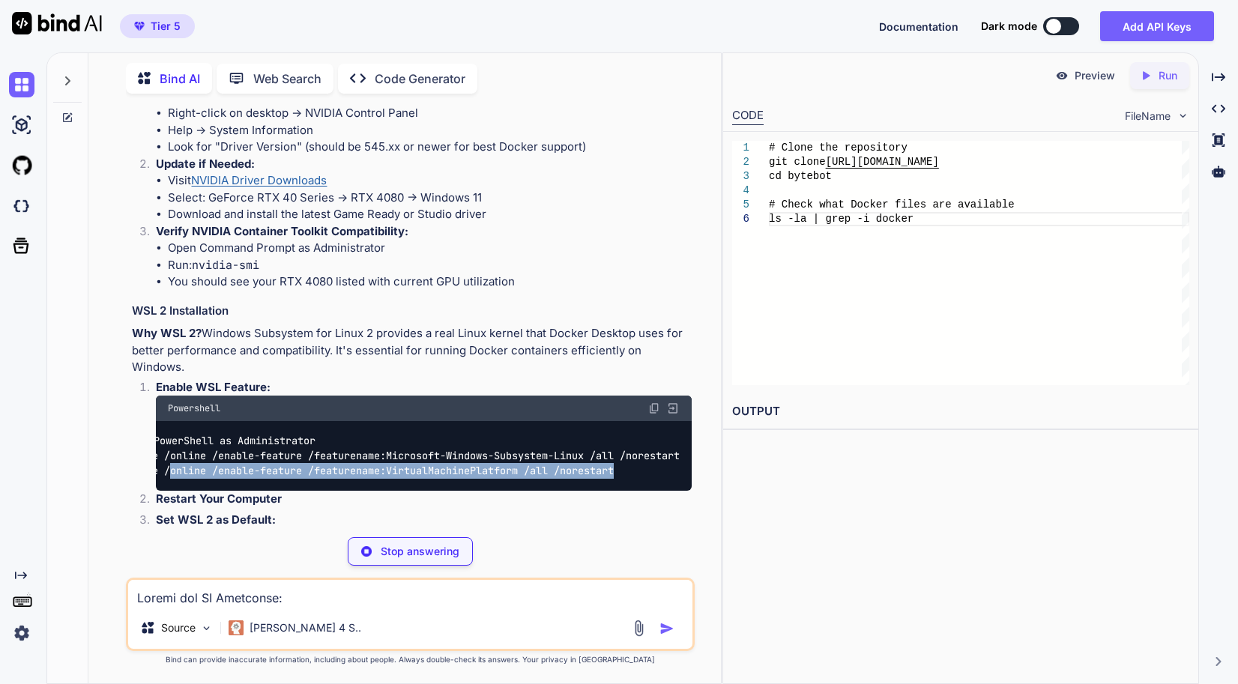
scroll to position [0, 0]
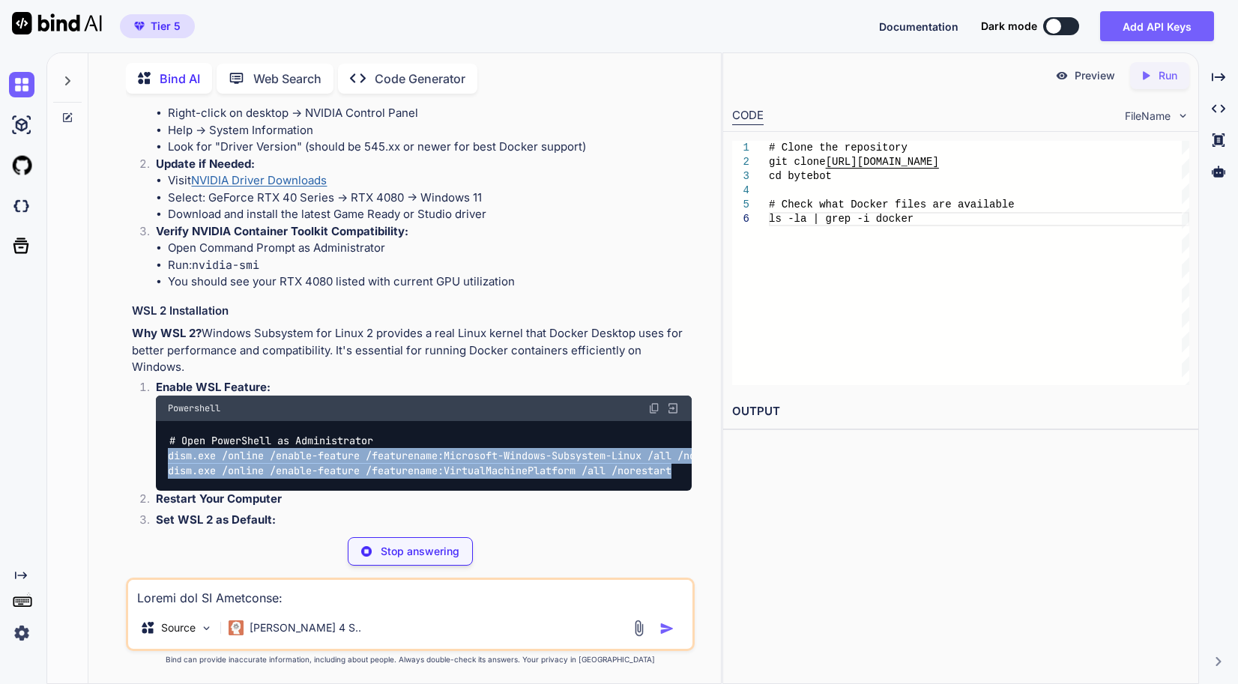
drag, startPoint x: 636, startPoint y: 432, endPoint x: 152, endPoint y: 426, distance: 484.0
click at [152, 426] on li "Enable WSL Feature: Powershell # Open PowerShell as Administrator dism.exe /onl…" at bounding box center [418, 435] width 548 height 112
copy code "dism.exe /online /enable-feature /featurename:Microsoft-Windows-Subsystem-Linux…"
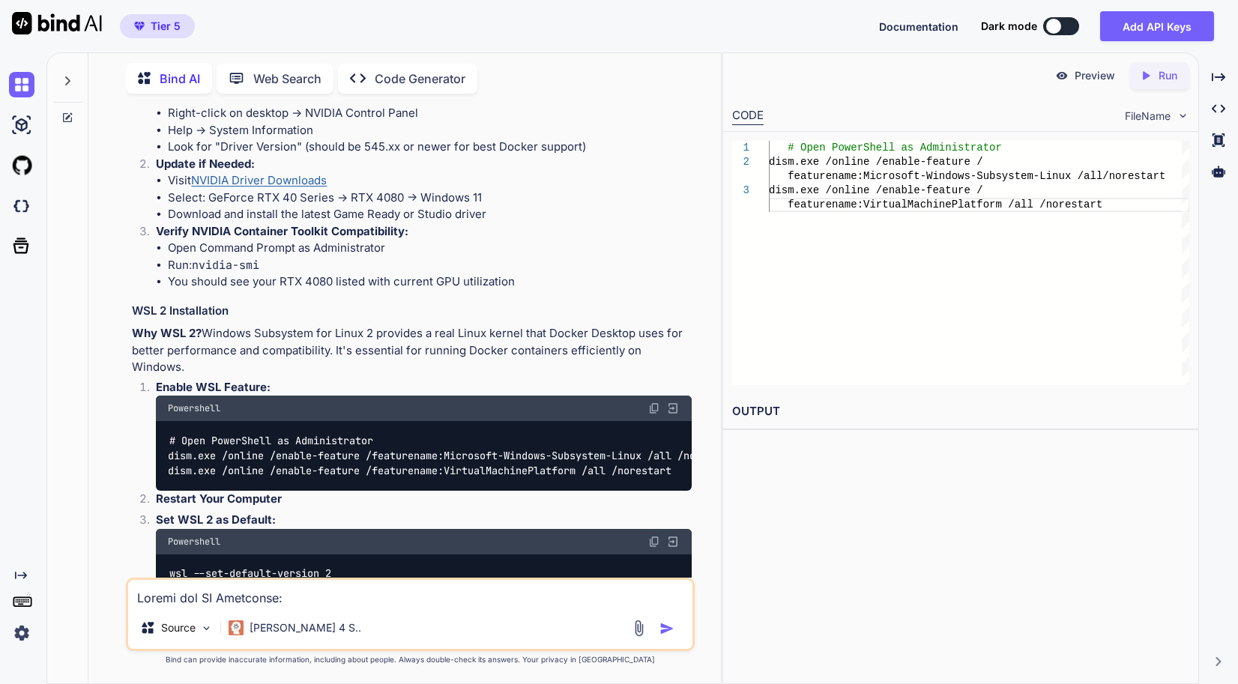
click at [118, 477] on div "You Bind AI Complete Local AI Web Scraping System on Windows 11 This comprehens…" at bounding box center [410, 395] width 620 height 578
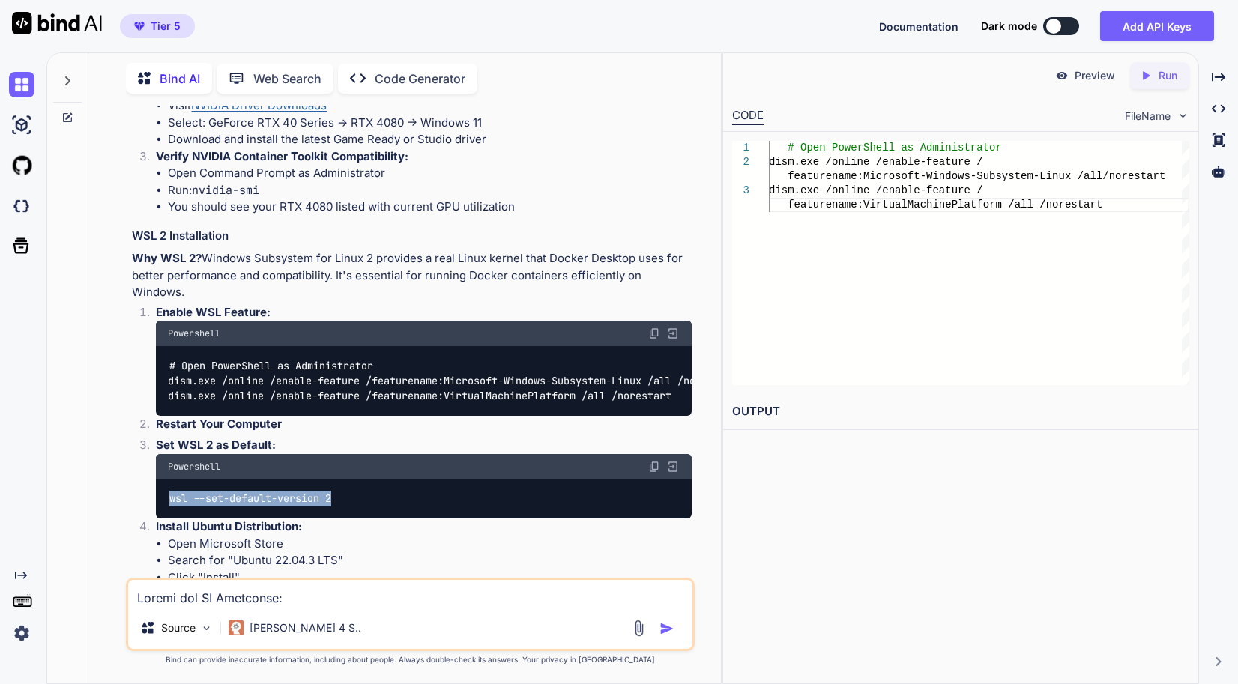
drag, startPoint x: 362, startPoint y: 476, endPoint x: 140, endPoint y: 479, distance: 221.8
click at [140, 479] on ol "Enable WSL Feature: Powershell # Open PowerShell as Administrator dism.exe /onl…" at bounding box center [412, 502] width 560 height 397
drag, startPoint x: 140, startPoint y: 479, endPoint x: 223, endPoint y: 478, distance: 82.4
copy code "wsl --set-default-version 2"
click at [934, 498] on div "Preview Created with Pixso. Run CODE FileName 1 2 3 # Open PowerShell as Admini…" at bounding box center [960, 368] width 476 height 632
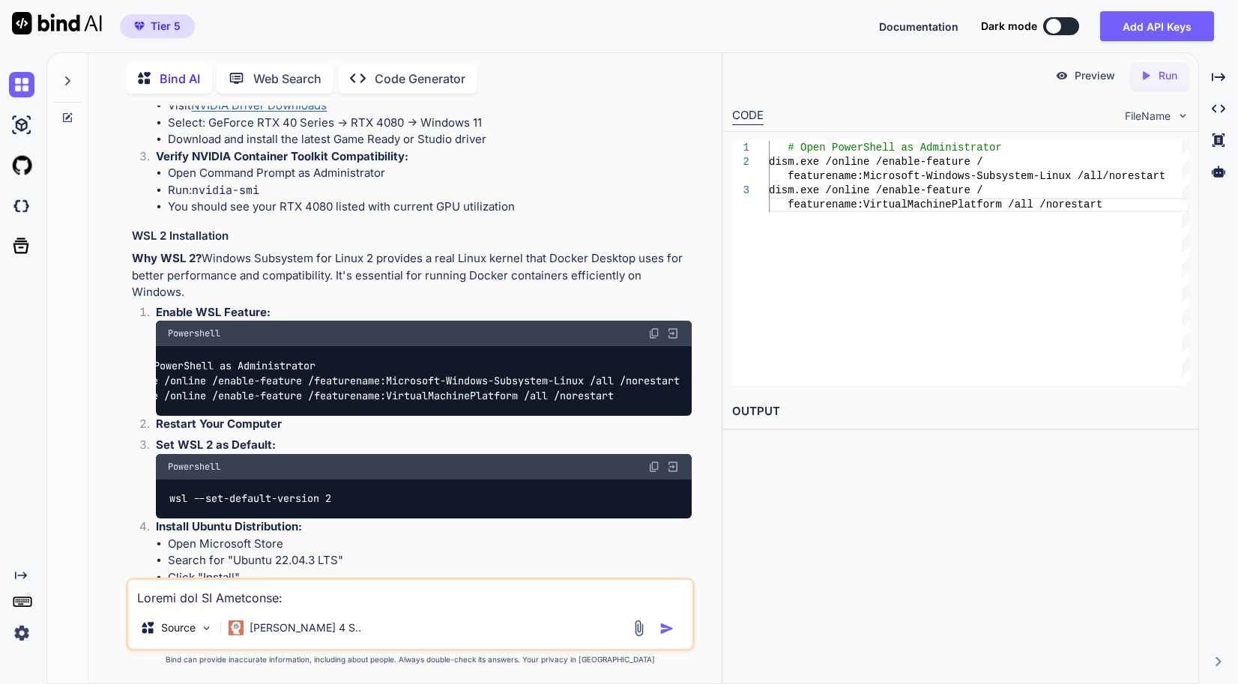
scroll to position [0, 0]
click at [911, 466] on div "Preview Created with Pixso. Run CODE FileName 1 2 3 # Open PowerShell as Admini…" at bounding box center [960, 368] width 476 height 632
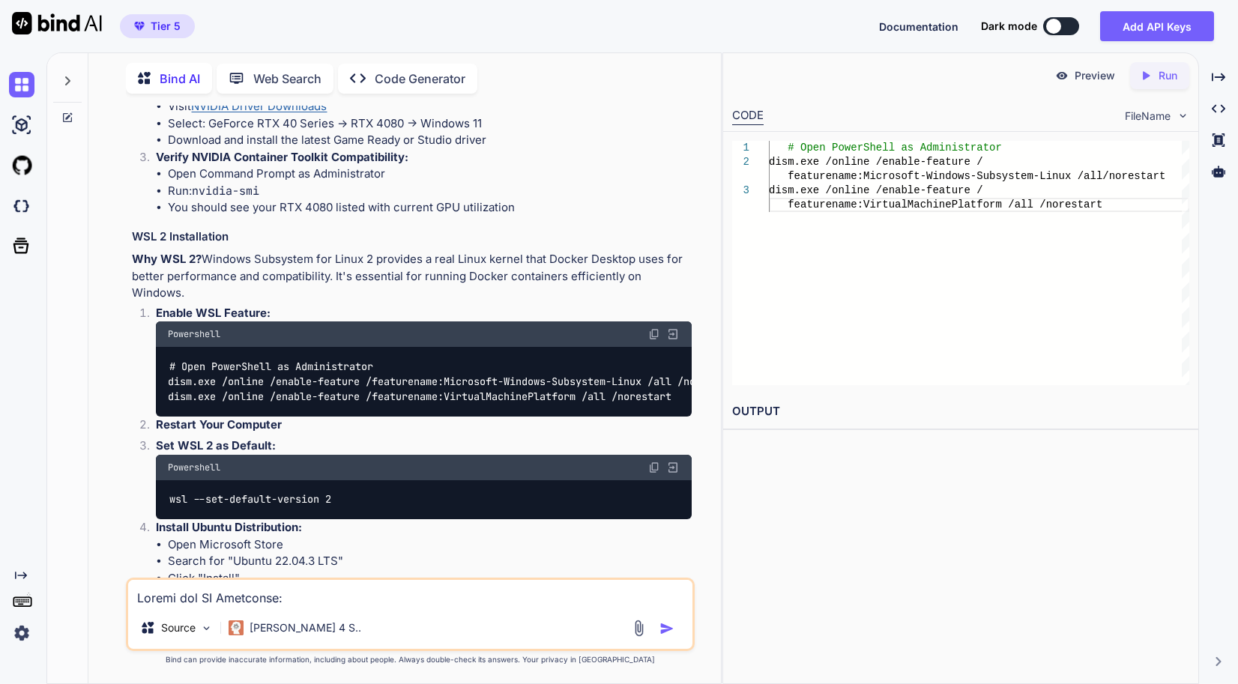
scroll to position [1436, 0]
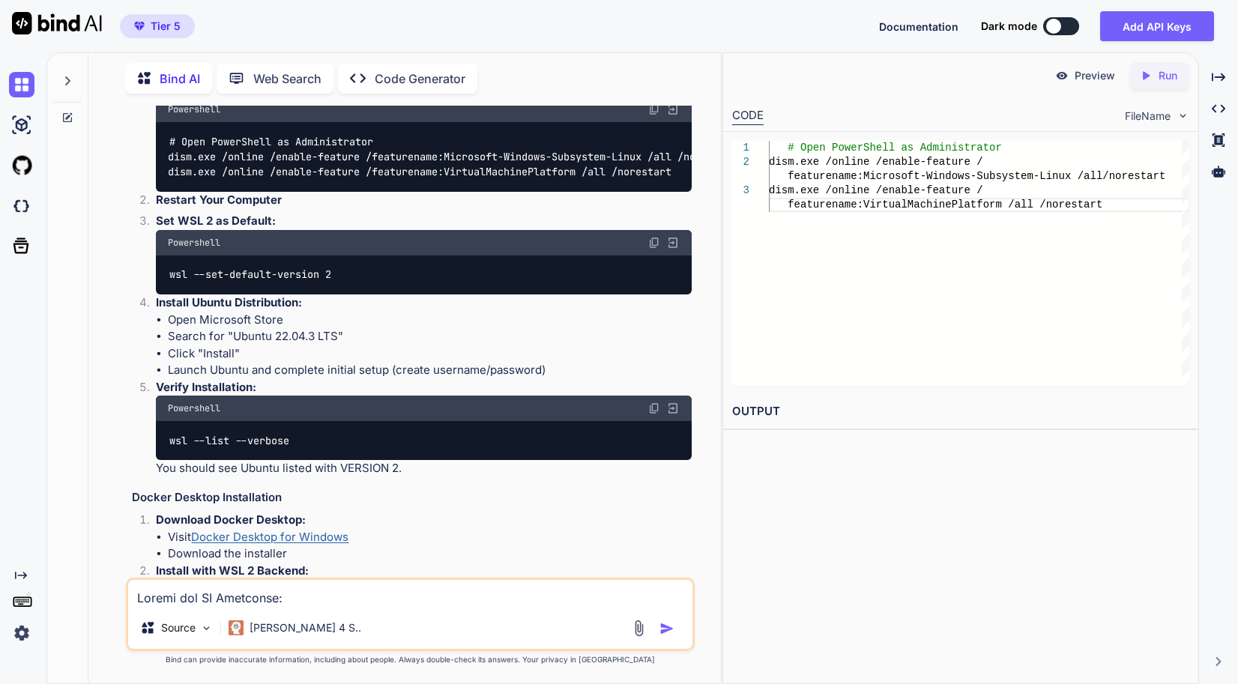
drag, startPoint x: 842, startPoint y: 611, endPoint x: 810, endPoint y: 603, distance: 33.1
click at [842, 611] on div "Preview Created with Pixso. Run CODE FileName 1 2 3 # Open PowerShell as Admini…" at bounding box center [960, 368] width 476 height 632
